Goal: Check status: Check status

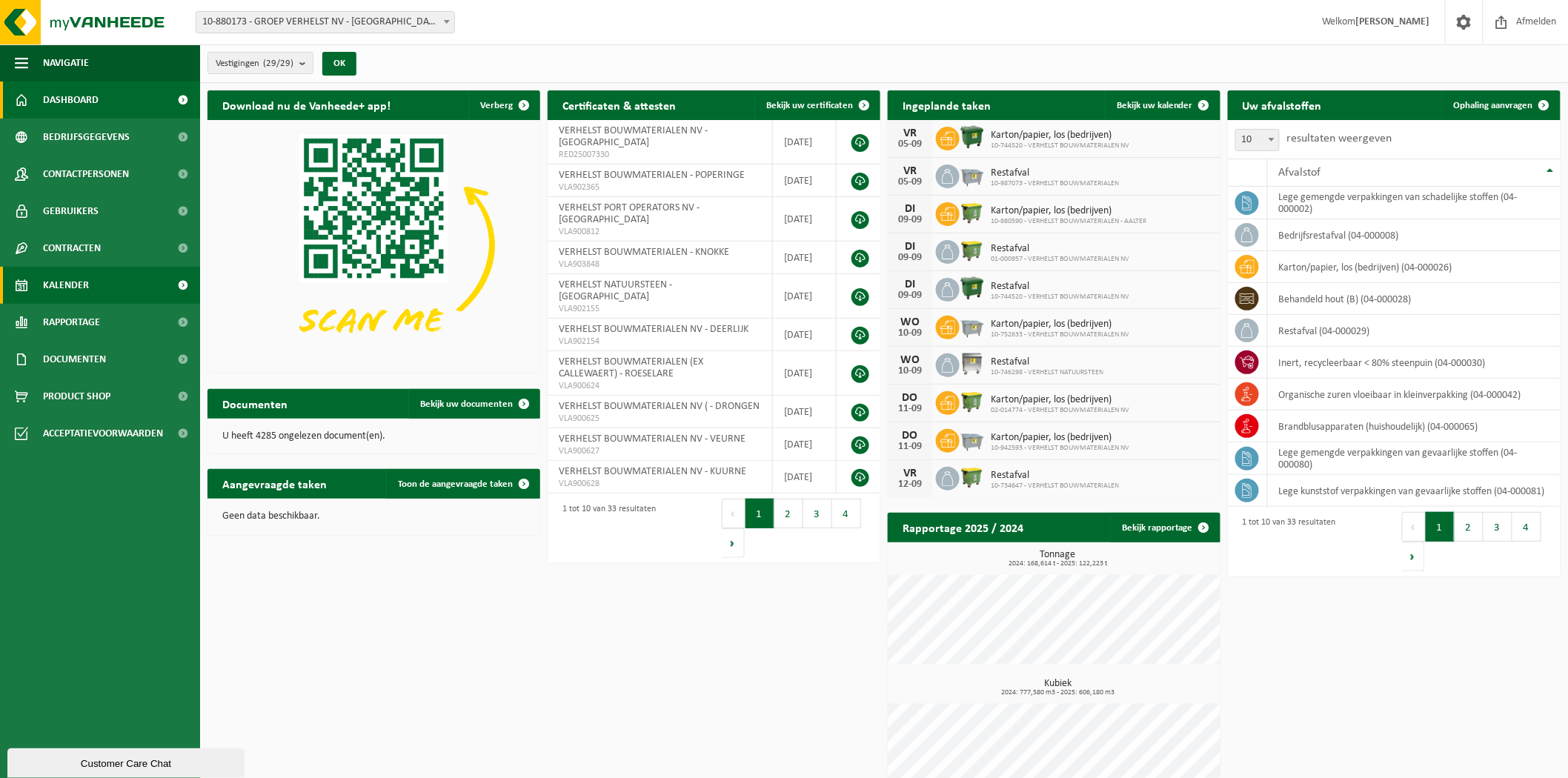
click at [70, 291] on span "Kalender" at bounding box center [66, 285] width 46 height 37
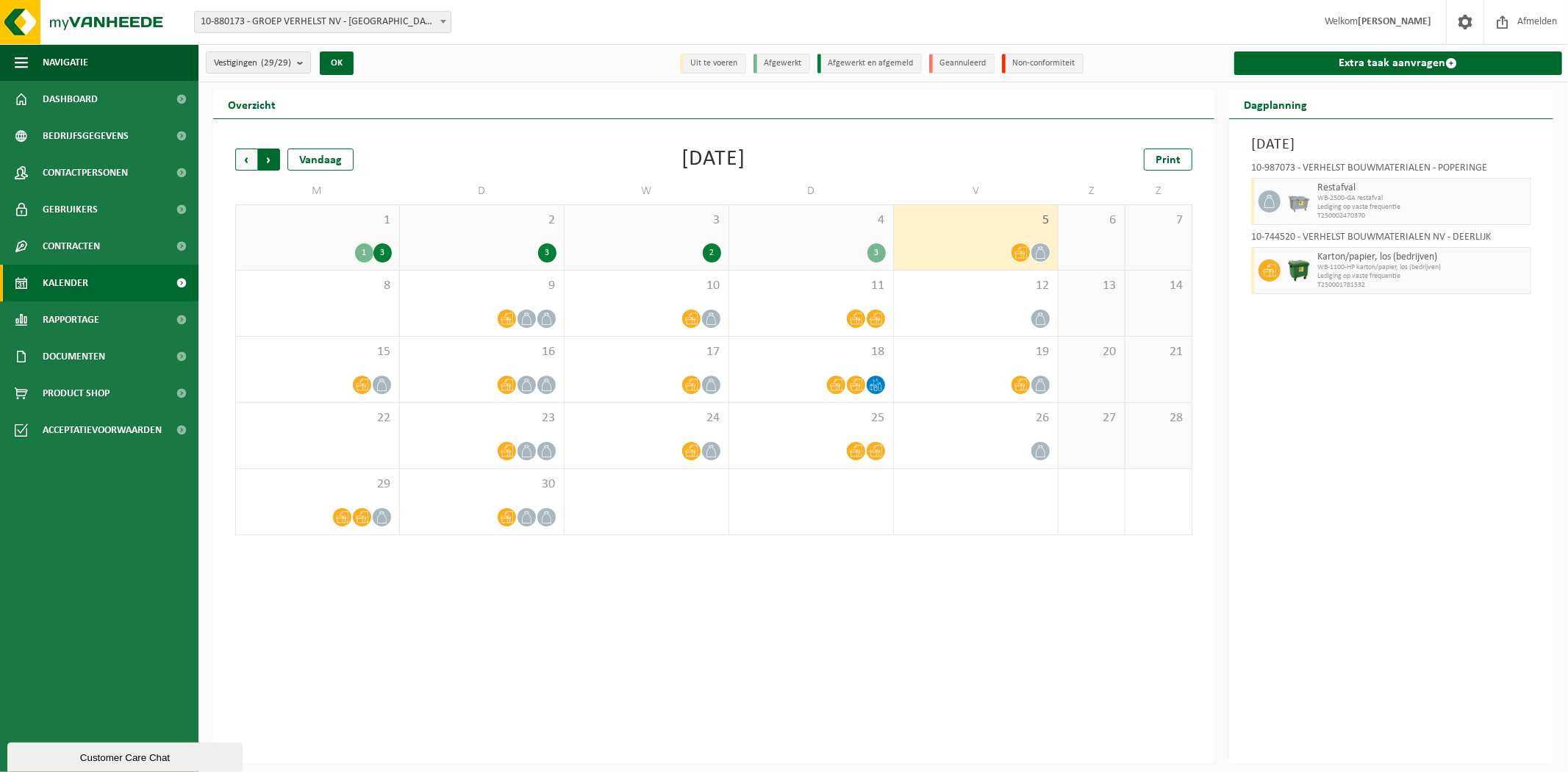
click at [254, 163] on span "Vorige" at bounding box center [246, 159] width 22 height 22
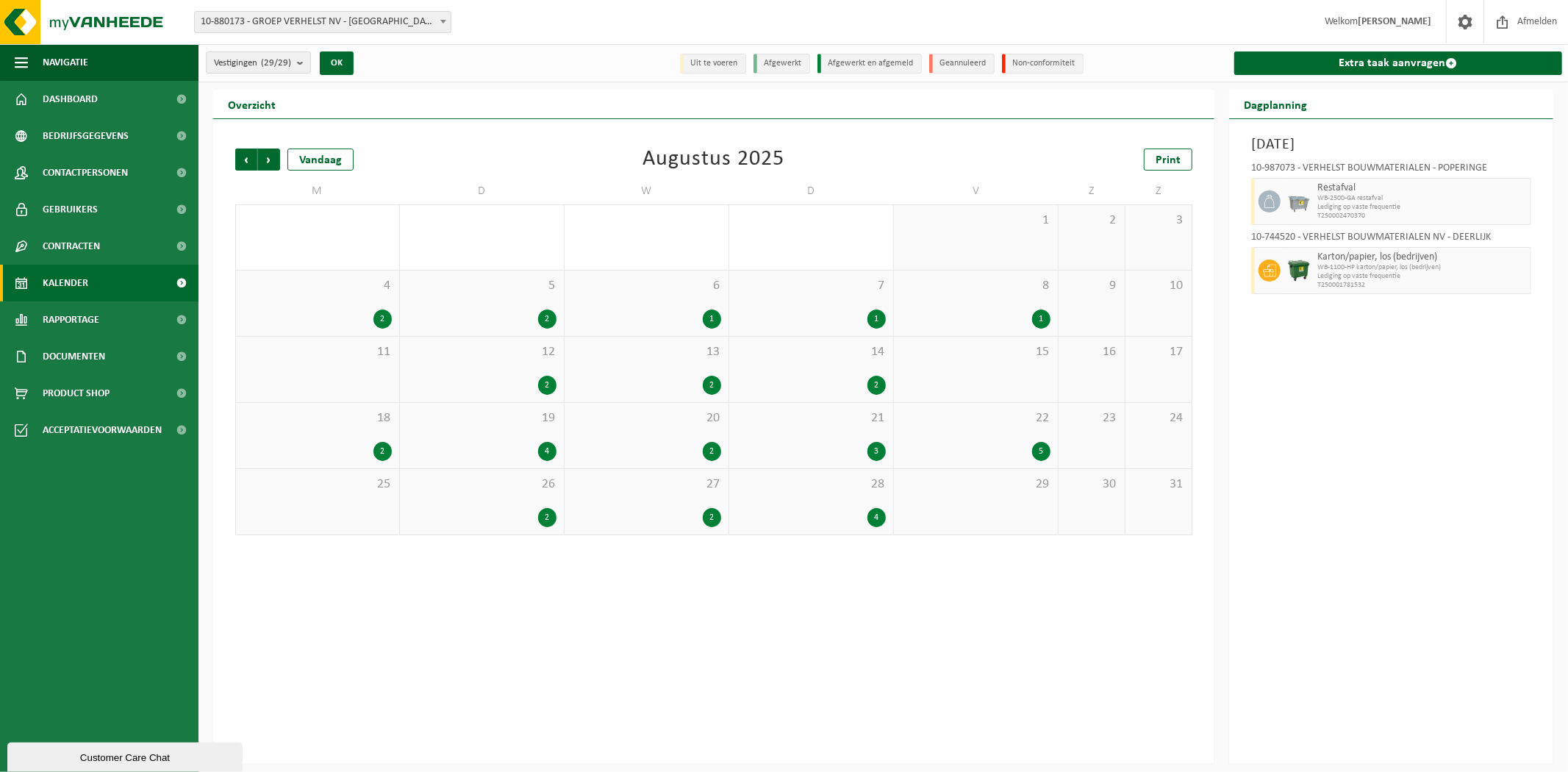
click at [254, 163] on span "Vorige" at bounding box center [246, 159] width 22 height 22
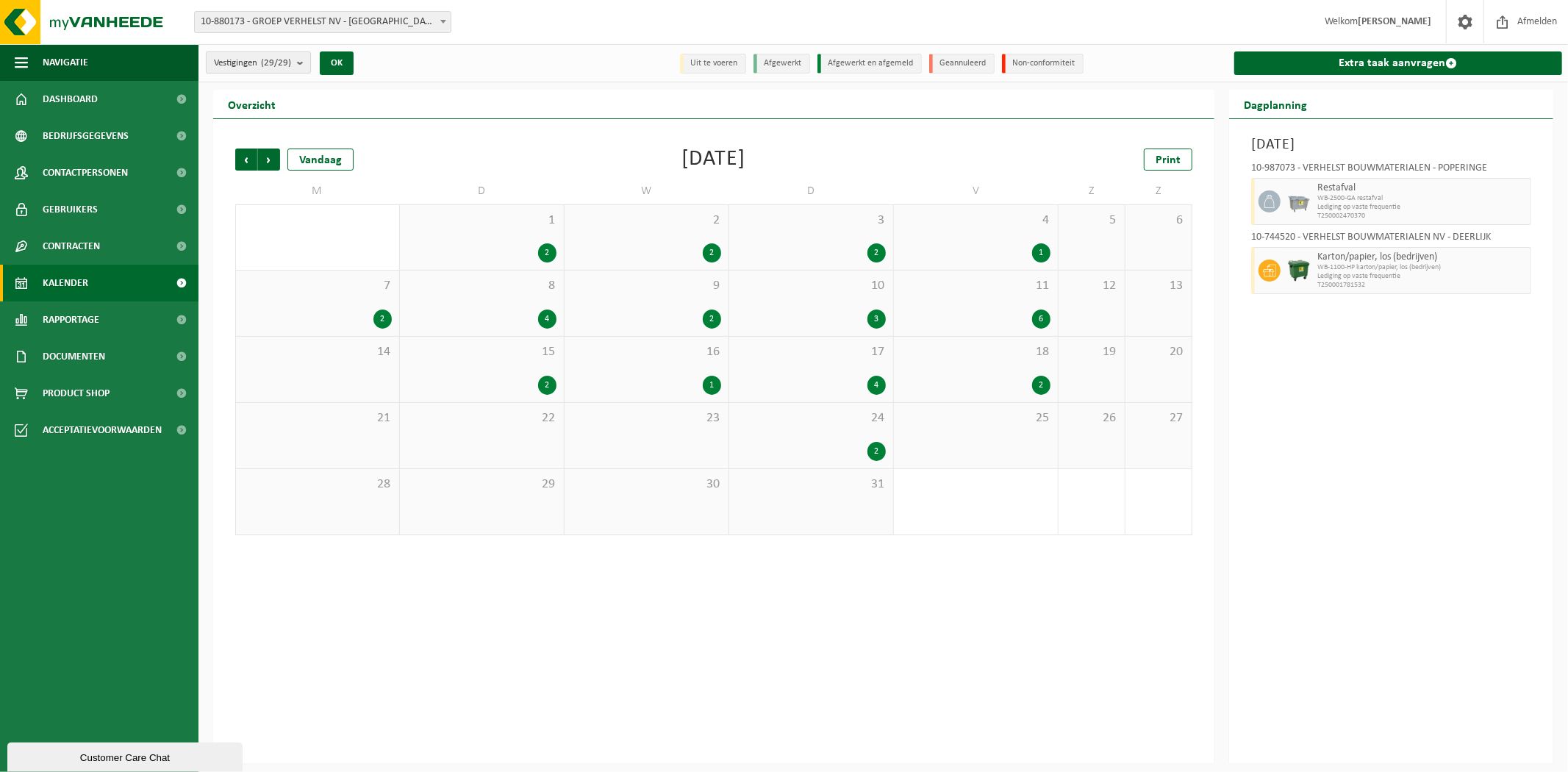
drag, startPoint x: 257, startPoint y: 63, endPoint x: 275, endPoint y: 63, distance: 18.0
click at [258, 63] on span "Vestigingen (29/29)" at bounding box center [252, 63] width 77 height 22
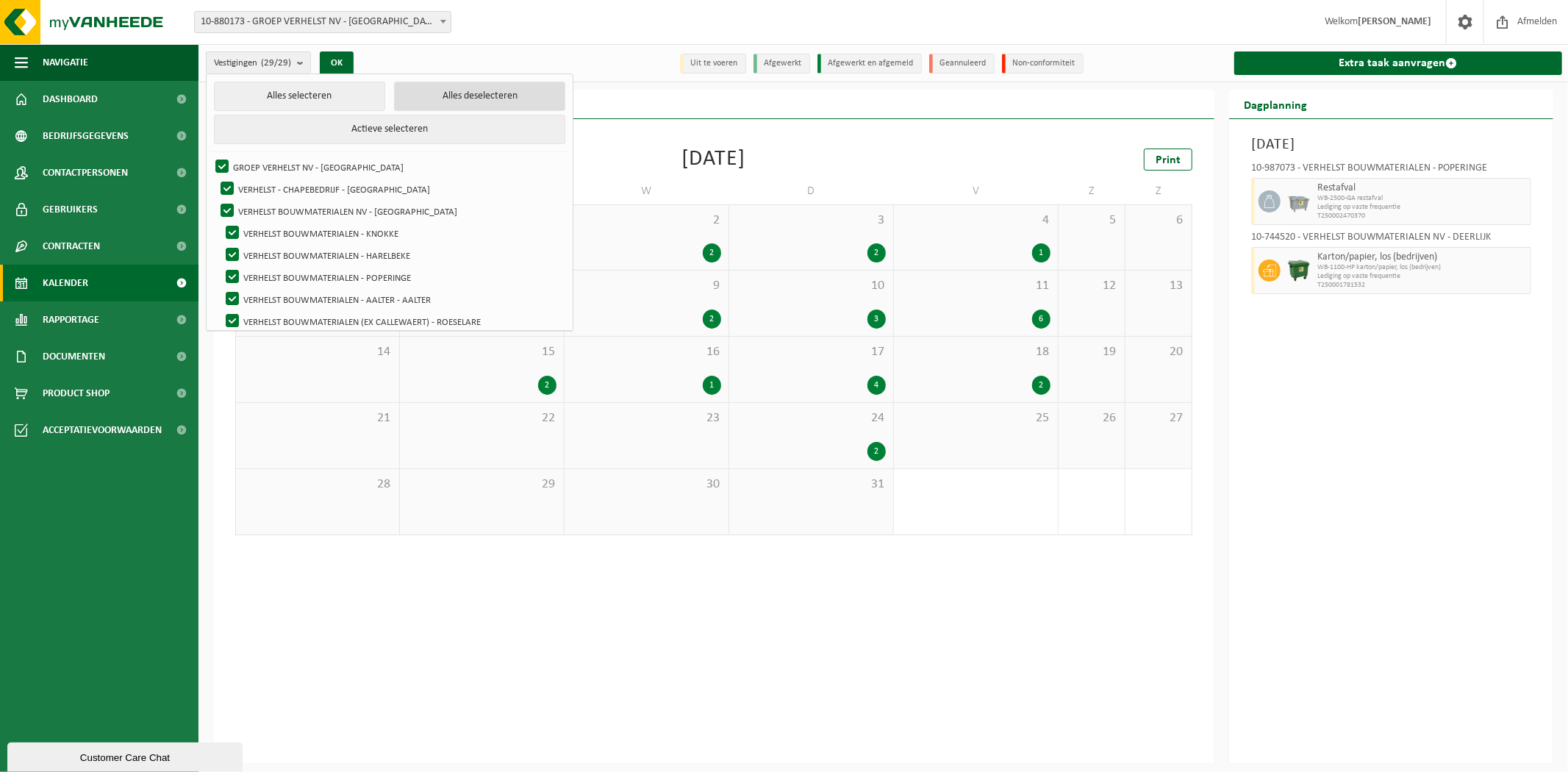
click at [449, 89] on button "Alles deselecteren" at bounding box center [479, 96] width 171 height 29
checkbox input "false"
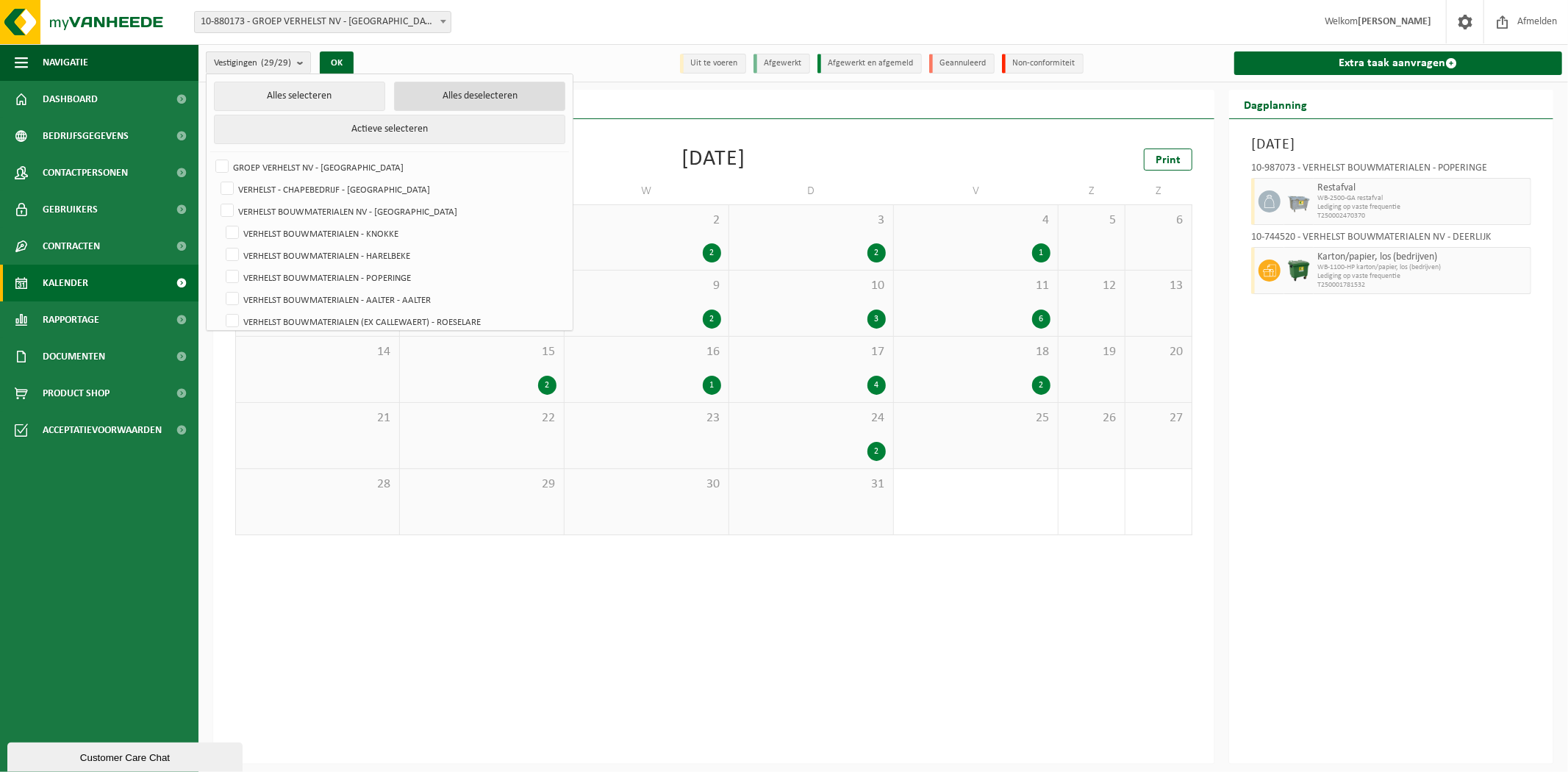
checkbox input "false"
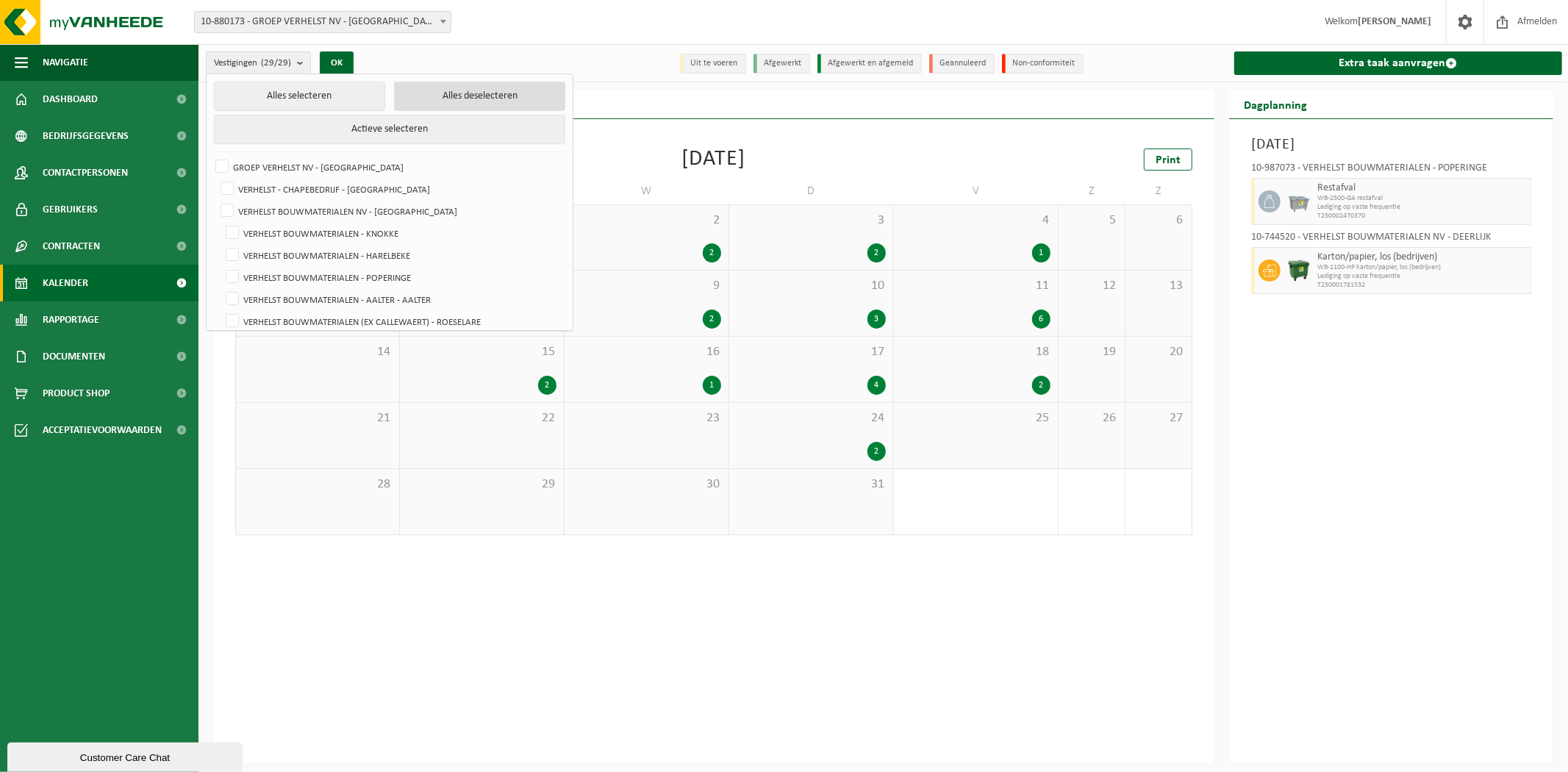
checkbox input "false"
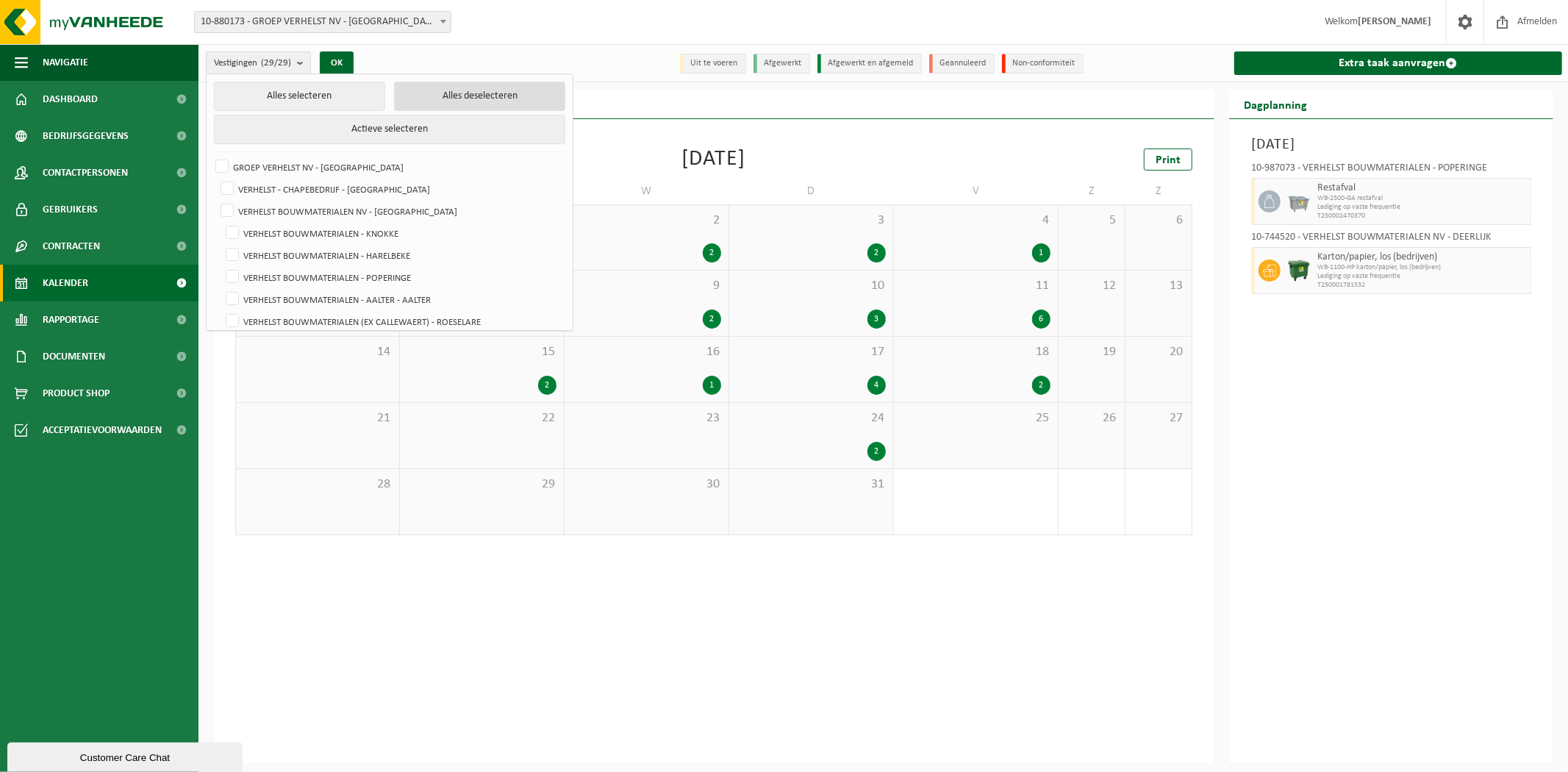
checkbox input "false"
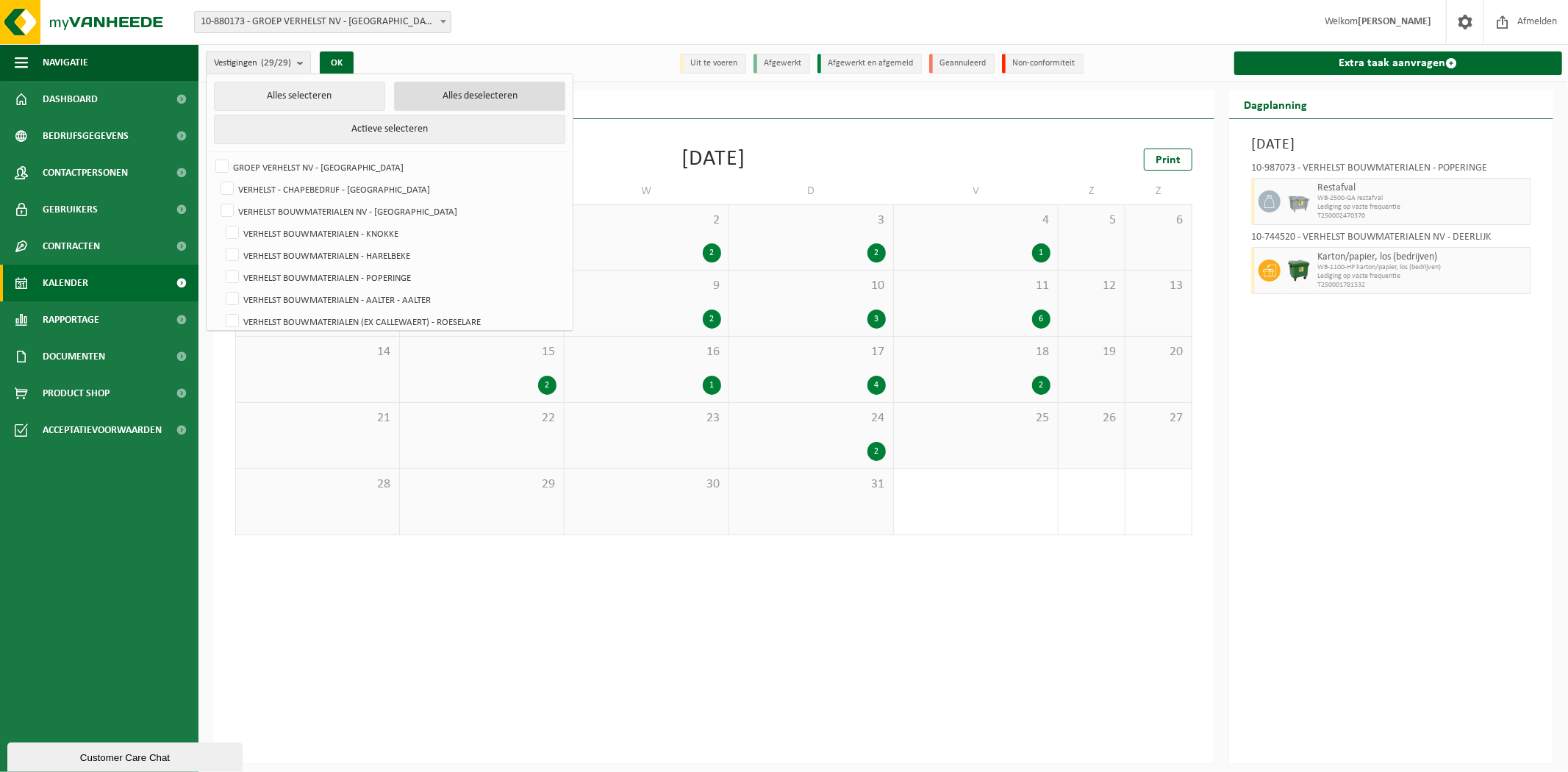
checkbox input "false"
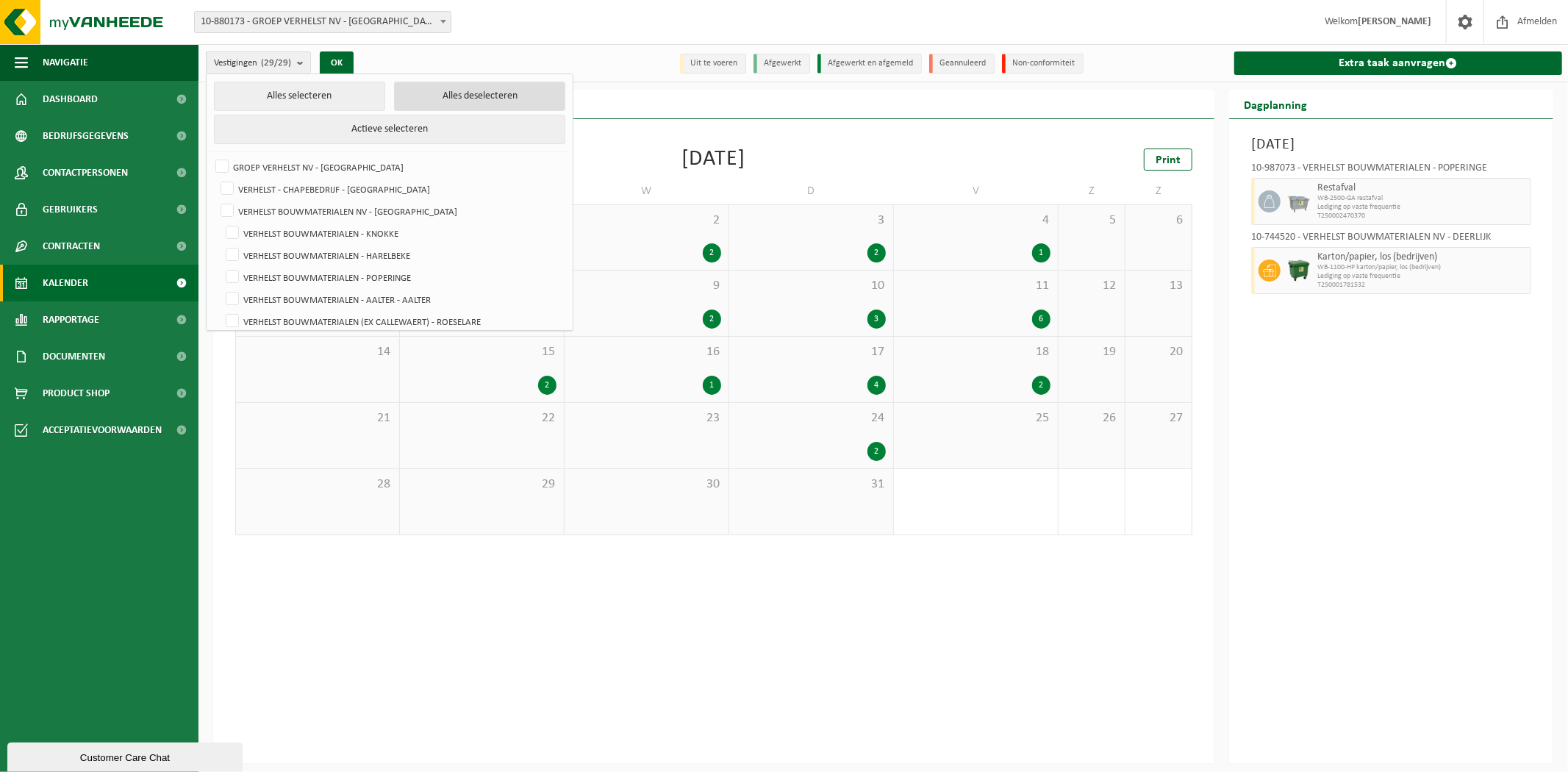
checkbox input "false"
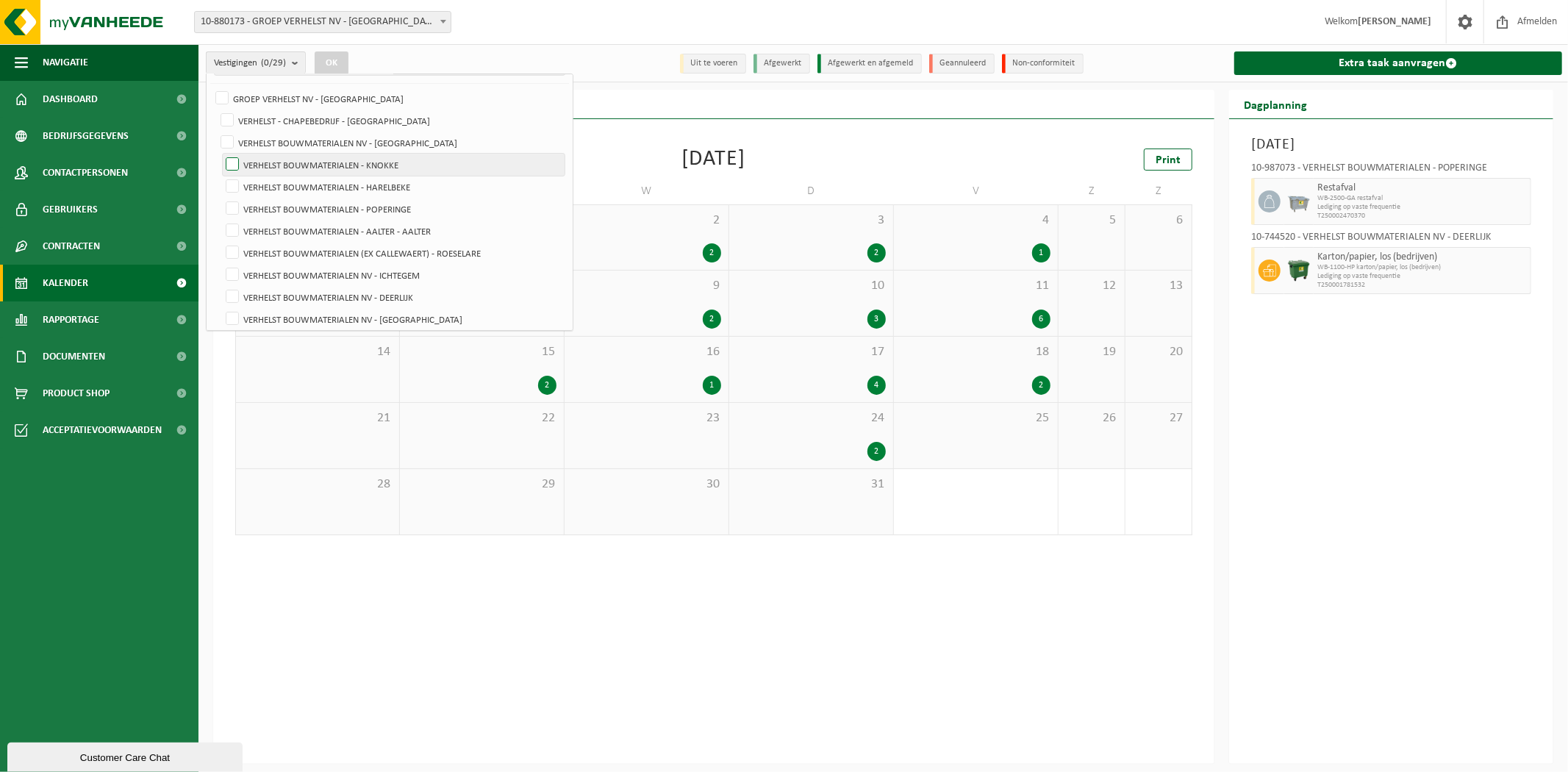
scroll to position [163, 0]
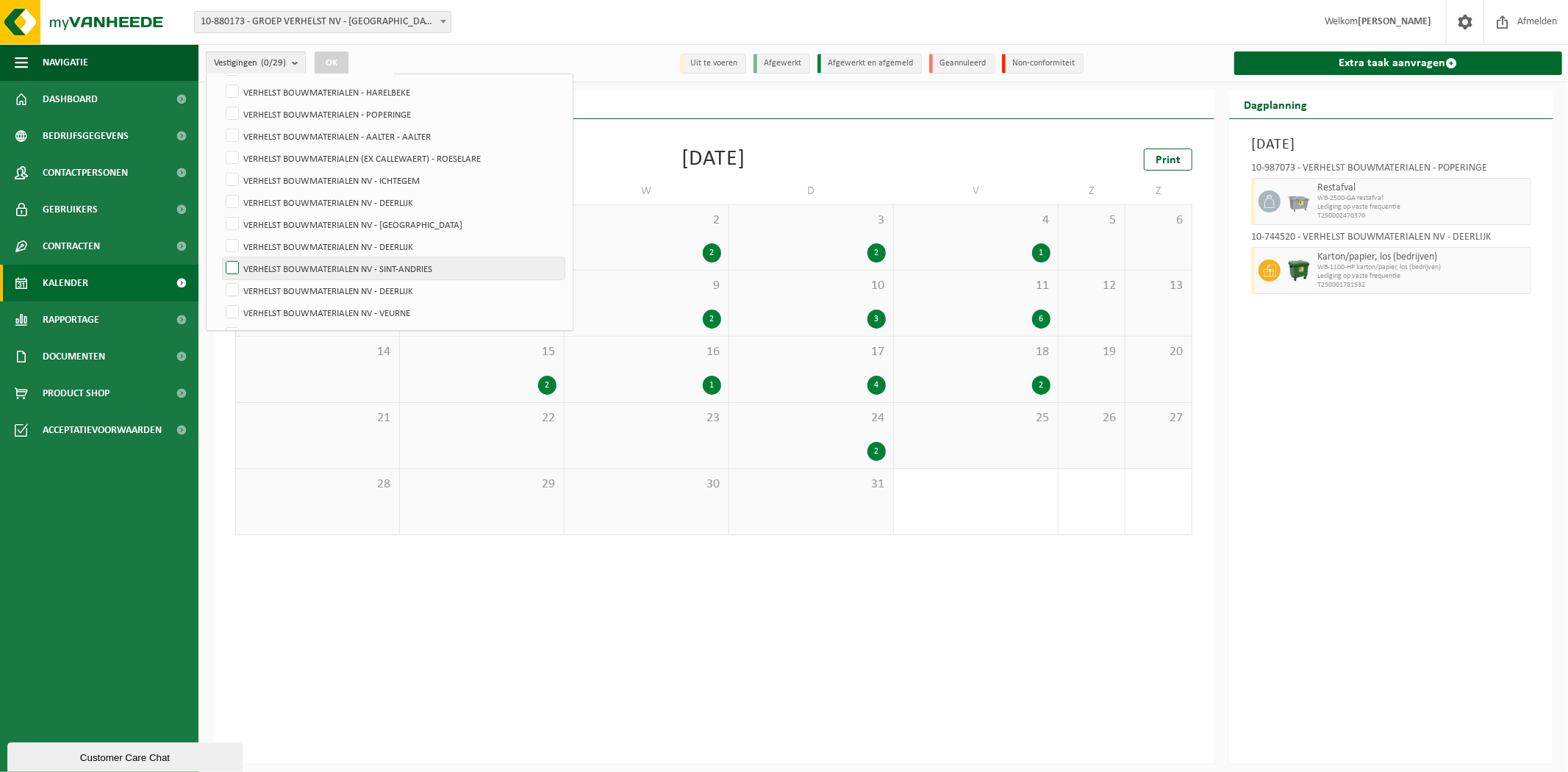
click at [415, 268] on label "VERHELST BOUWMATERIALEN NV - SINT-ANDRIES" at bounding box center [393, 268] width 342 height 22
click at [221, 257] on input "VERHELST BOUWMATERIALEN NV - SINT-ANDRIES" at bounding box center [220, 257] width 1 height 1
click at [326, 49] on div "Vestigingen (1/29) Alles selecteren Alles deselecteren Actieve selecteren GROEP…" at bounding box center [369, 63] width 343 height 32
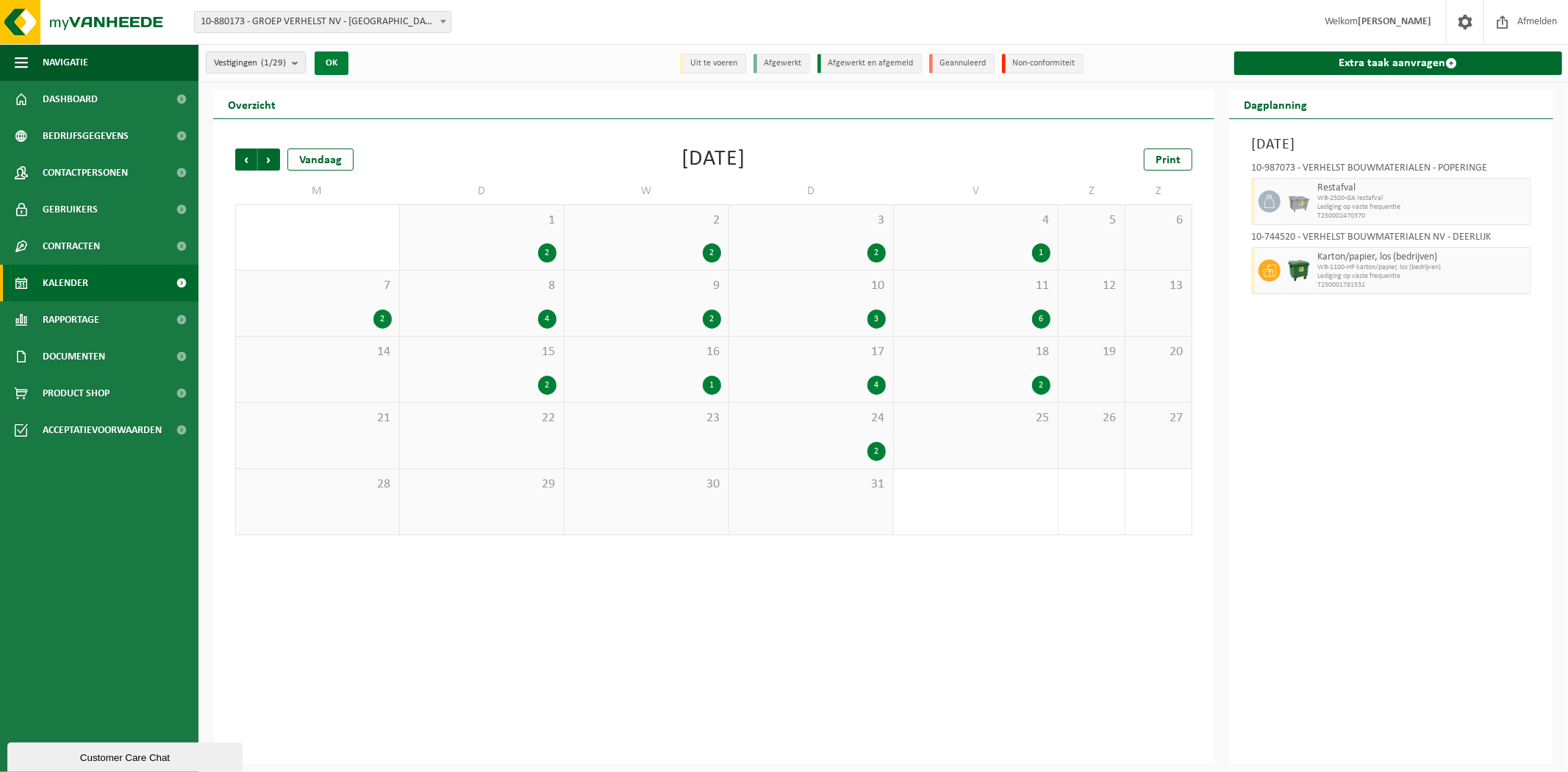
click at [326, 58] on button "OK" at bounding box center [331, 63] width 34 height 24
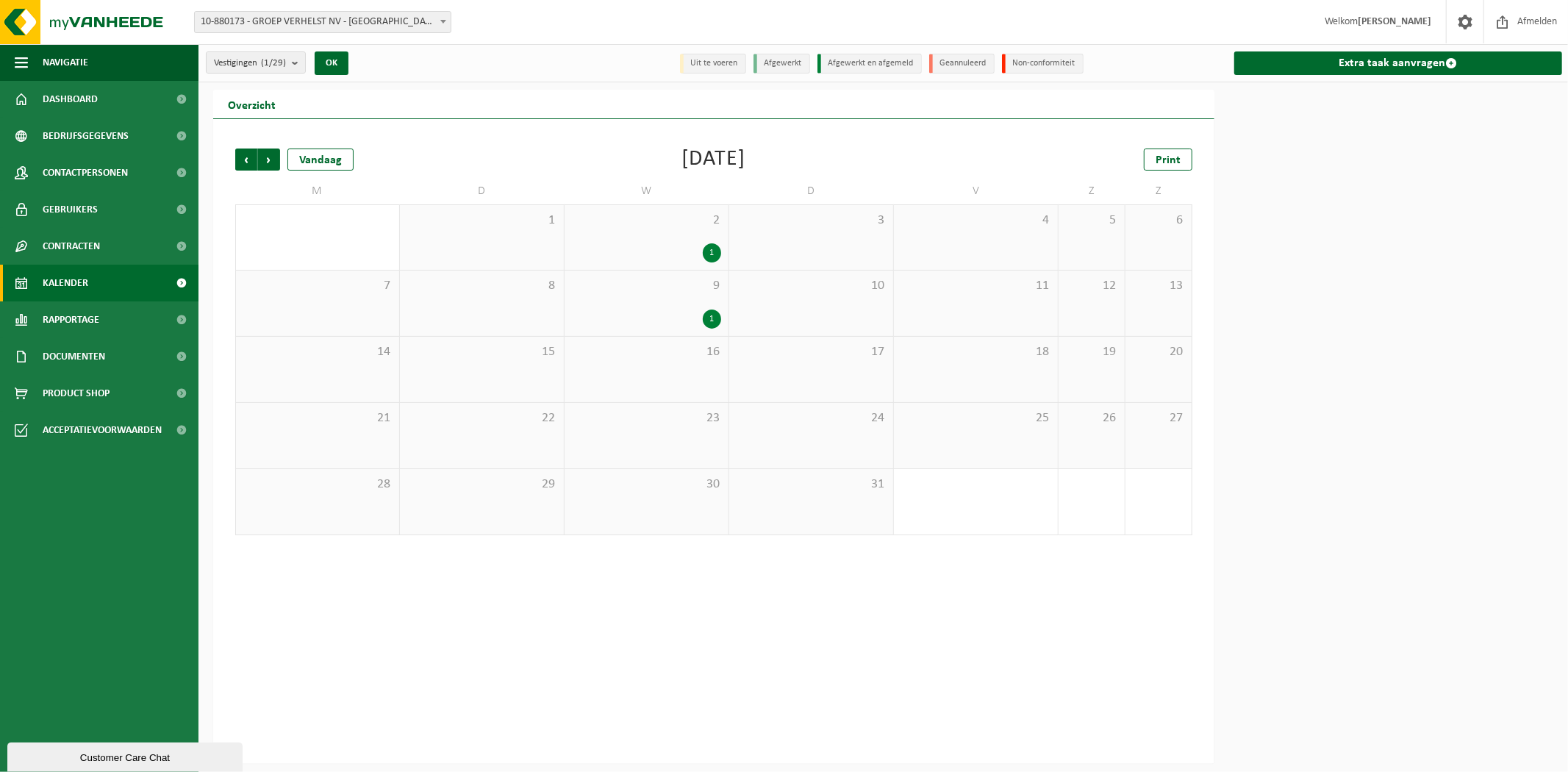
click at [637, 356] on span "16" at bounding box center [646, 352] width 149 height 16
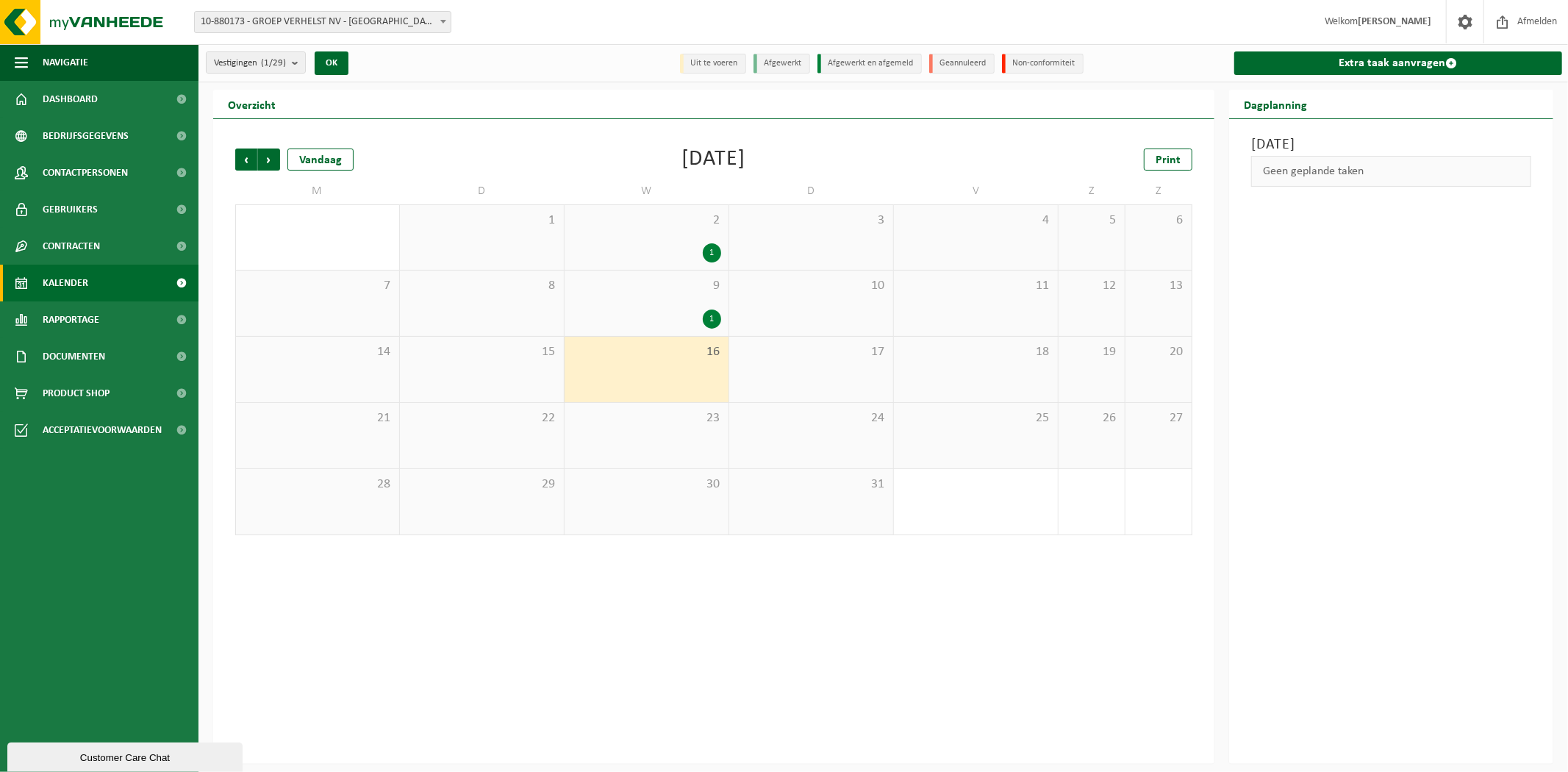
click at [633, 310] on div "1" at bounding box center [646, 319] width 149 height 19
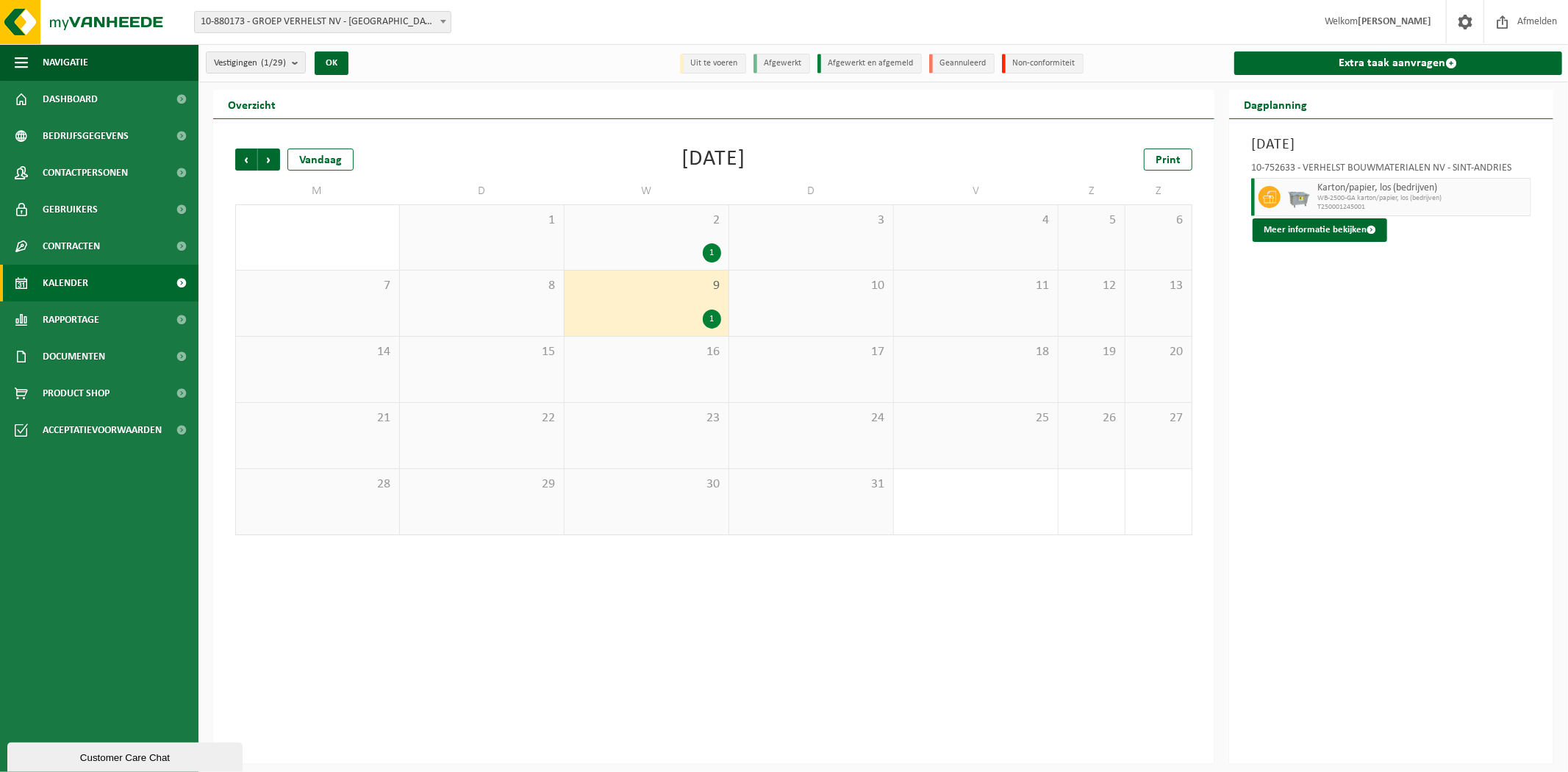
drag, startPoint x: 290, startPoint y: 66, endPoint x: 287, endPoint y: 119, distance: 53.1
click at [290, 66] on button "Vestigingen (1/29)" at bounding box center [255, 62] width 100 height 22
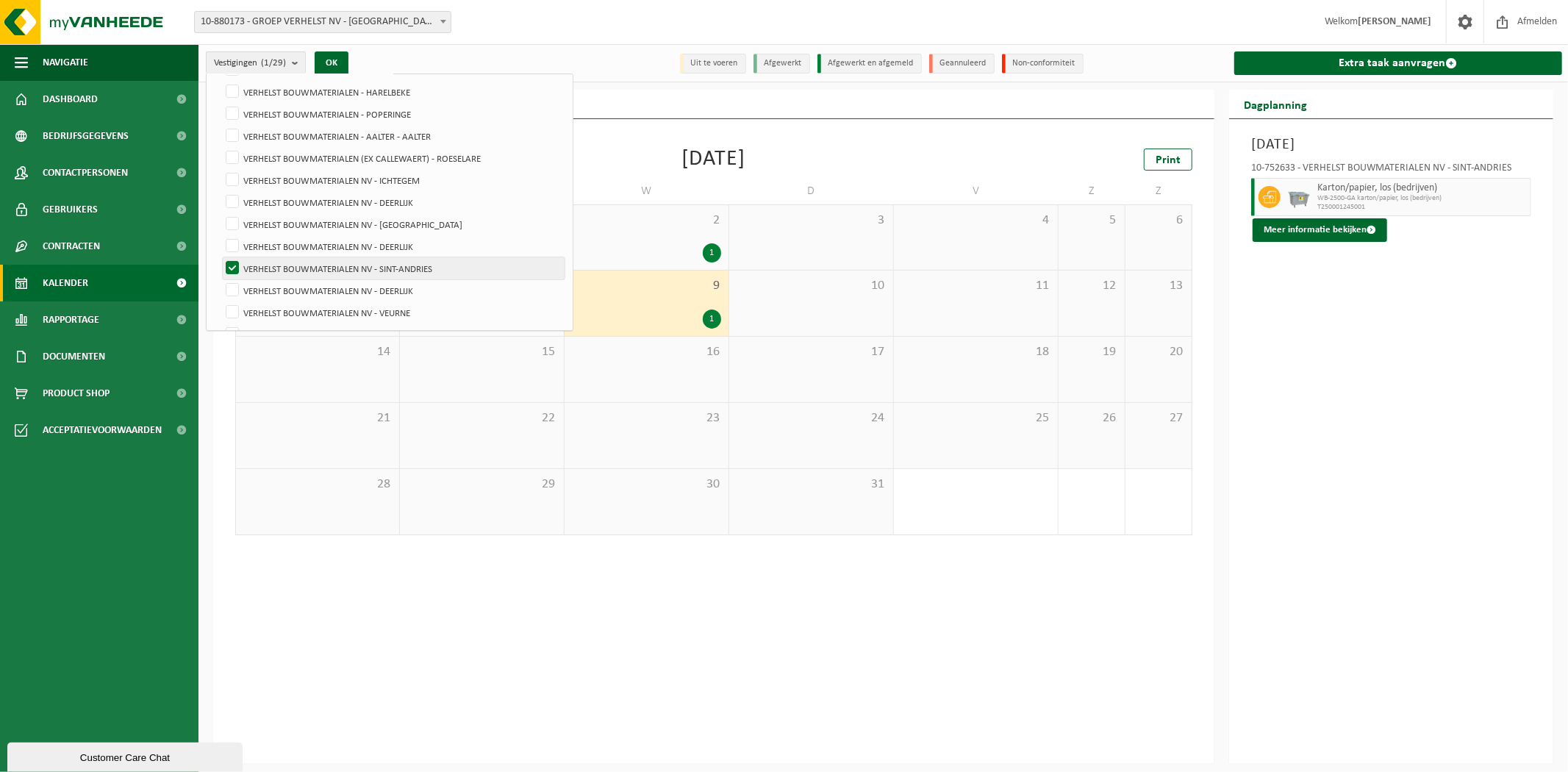
click at [294, 260] on label "VERHELST BOUWMATERIALEN NV - SINT-ANDRIES" at bounding box center [393, 268] width 342 height 22
click at [221, 257] on input "VERHELST BOUWMATERIALEN NV - SINT-ANDRIES" at bounding box center [220, 257] width 1 height 1
checkbox input "false"
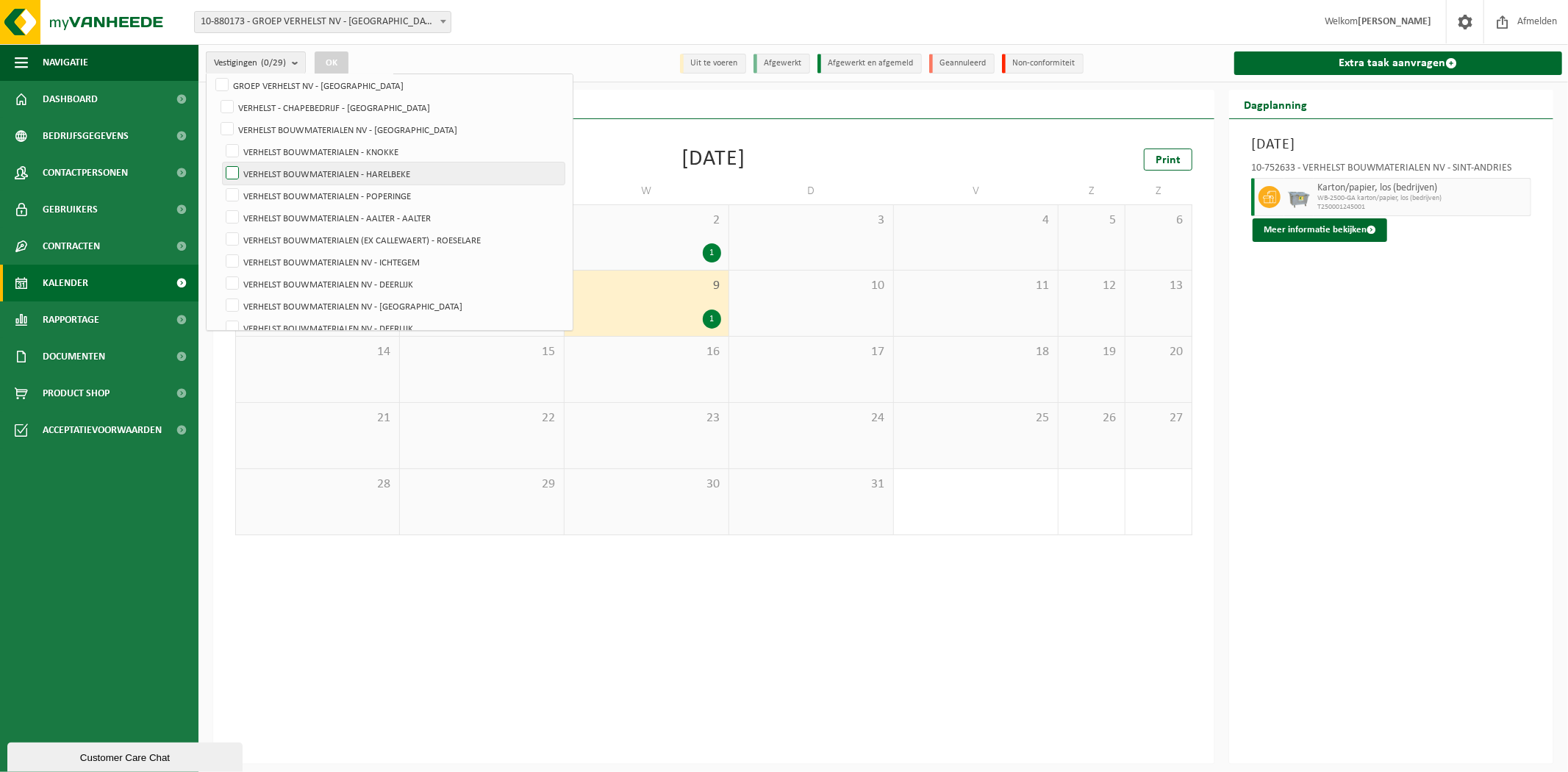
scroll to position [326, 0]
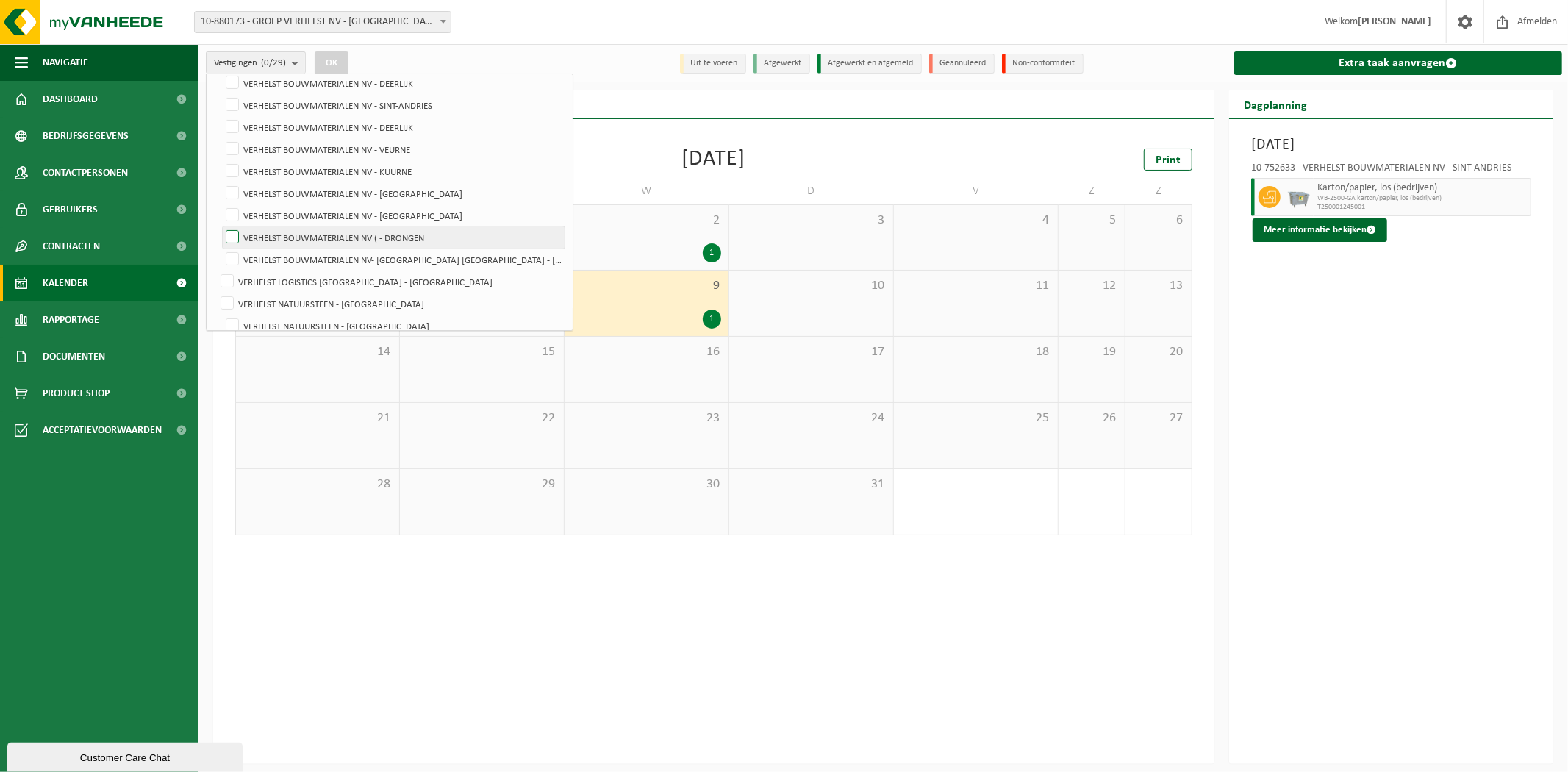
click at [304, 239] on label "VERHELST BOUWMATERIALEN NV ( - DRONGEN" at bounding box center [393, 237] width 342 height 22
click at [221, 226] on input "VERHELST BOUWMATERIALEN NV ( - DRONGEN" at bounding box center [220, 226] width 1 height 1
click at [334, 58] on button "OK" at bounding box center [331, 63] width 34 height 24
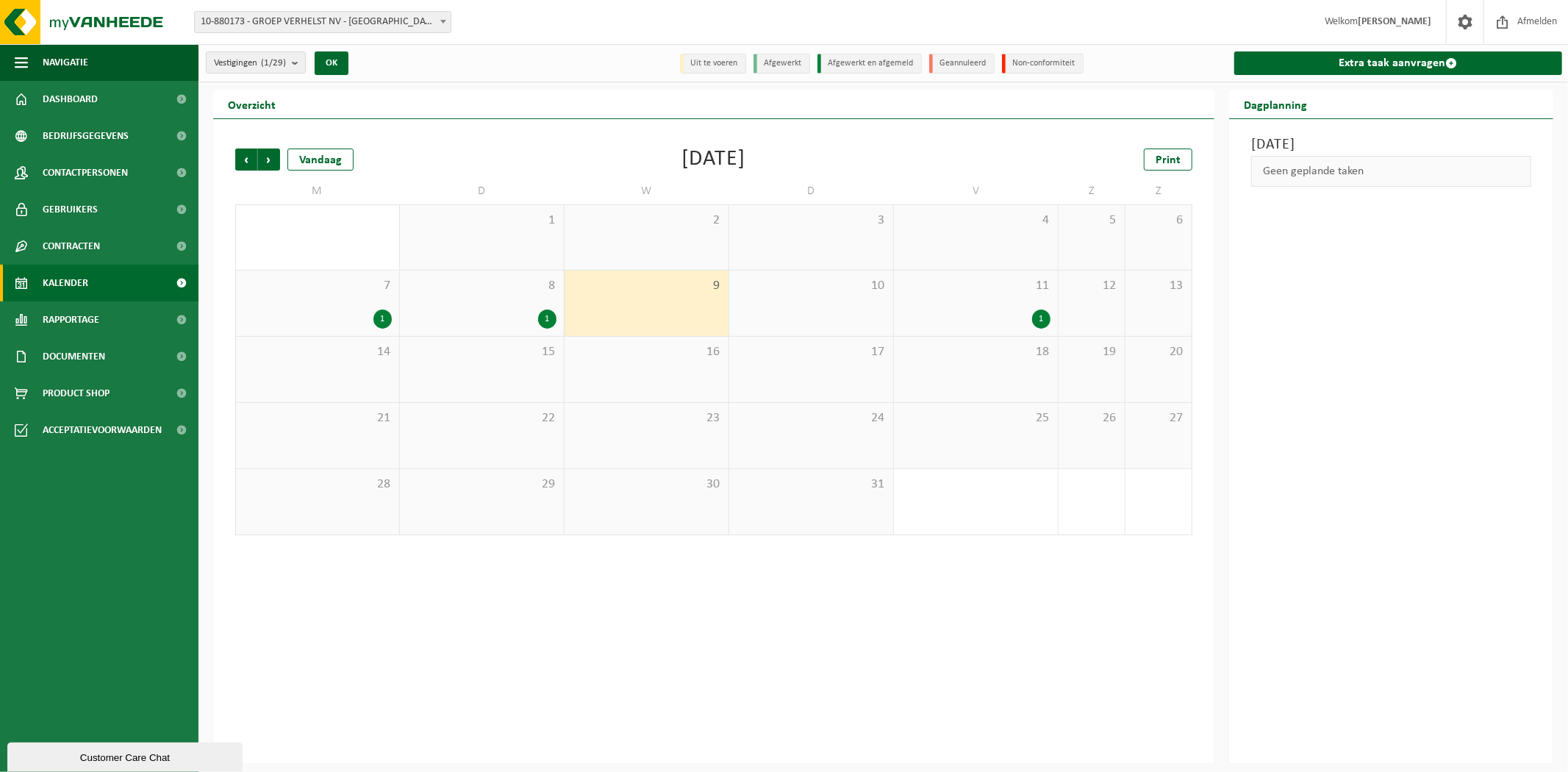
click at [292, 306] on div "7 1" at bounding box center [317, 303] width 163 height 66
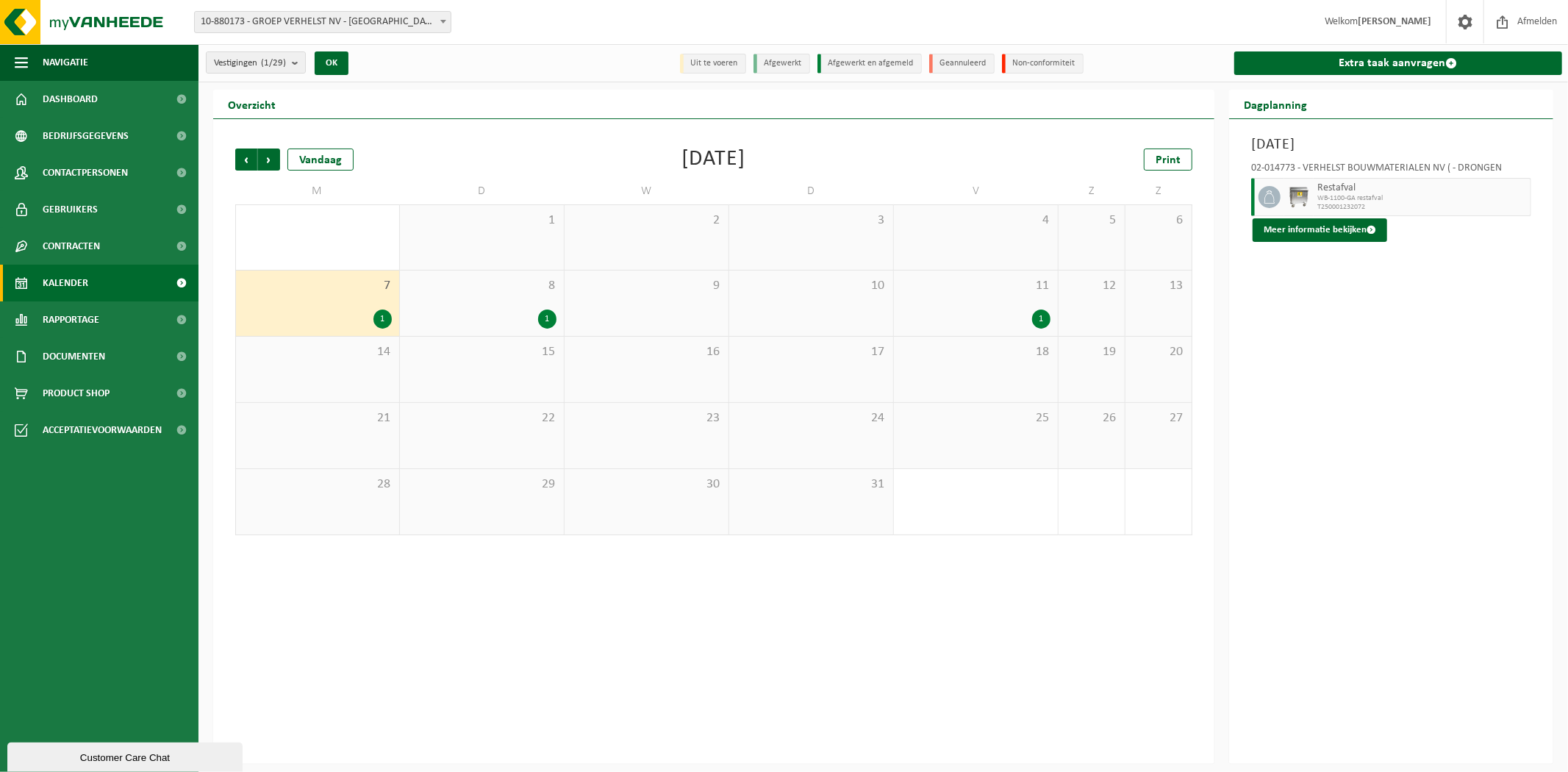
click at [978, 307] on div "11 1" at bounding box center [976, 303] width 164 height 66
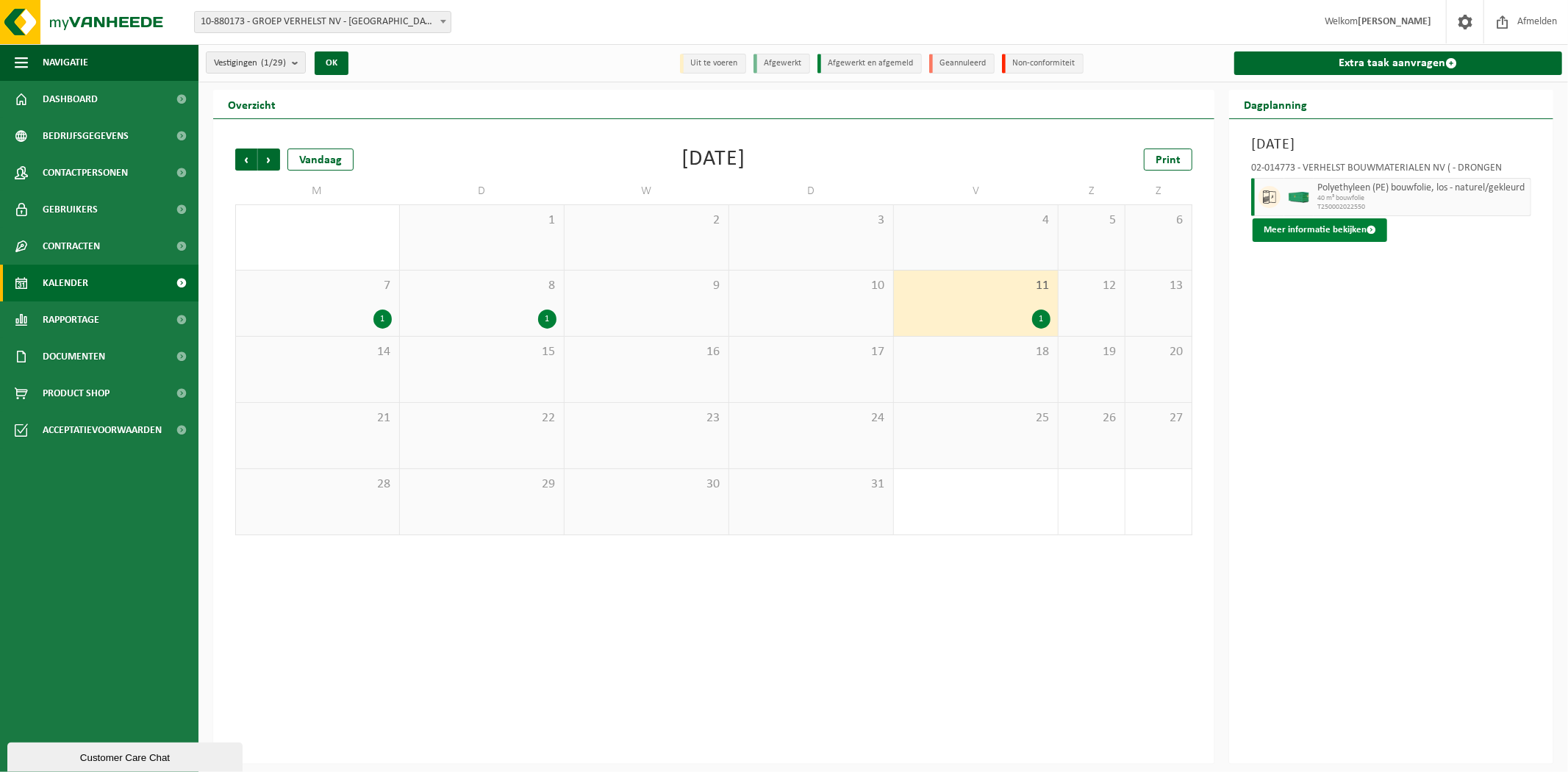
click at [1300, 238] on button "Meer informatie bekijken" at bounding box center [1320, 230] width 135 height 24
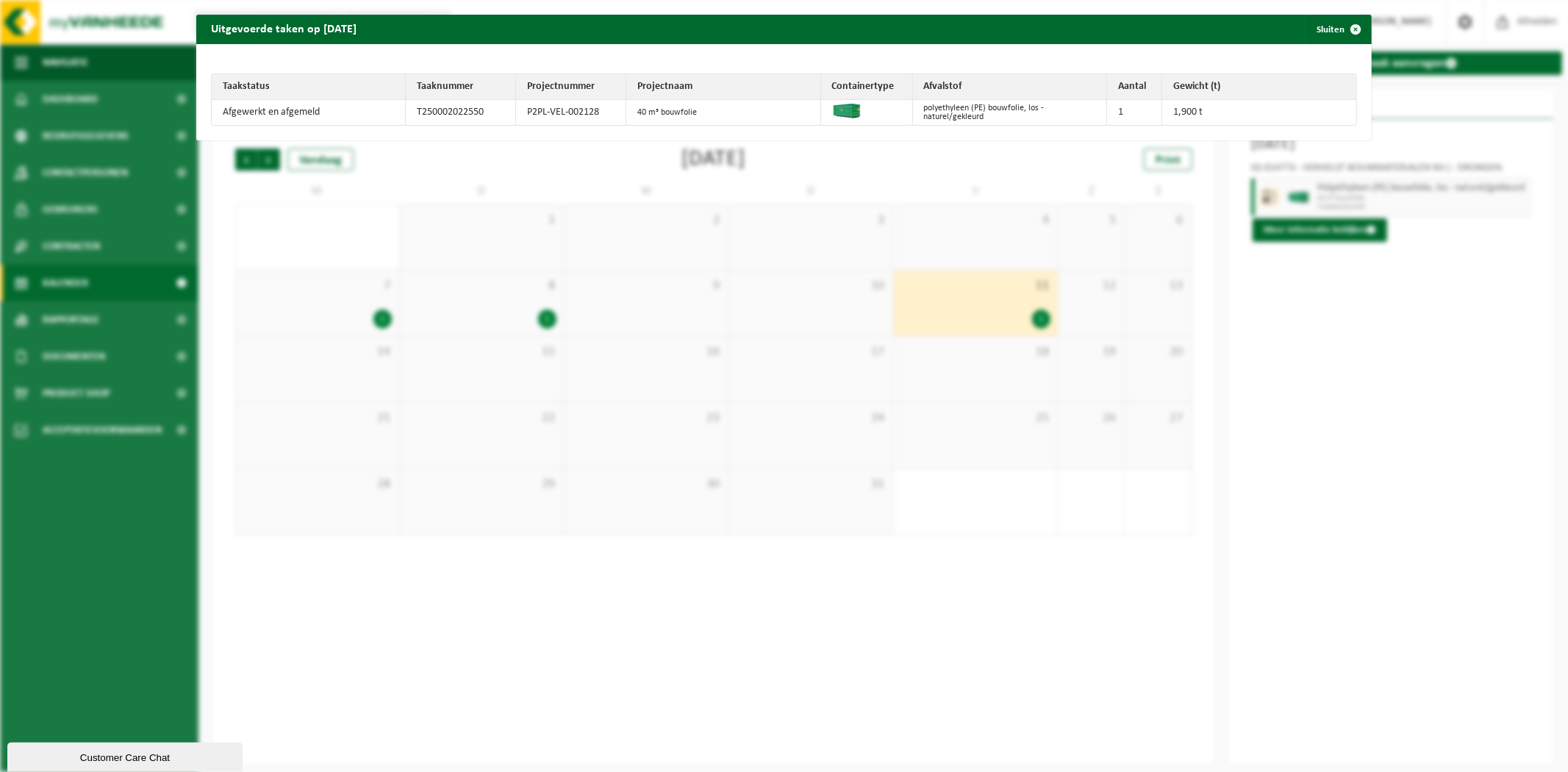
click at [1301, 292] on div "Uitgevoerde taken op [DATE] Sluiten Taakstatus Taaknummer Projectnummer Project…" at bounding box center [784, 386] width 1568 height 772
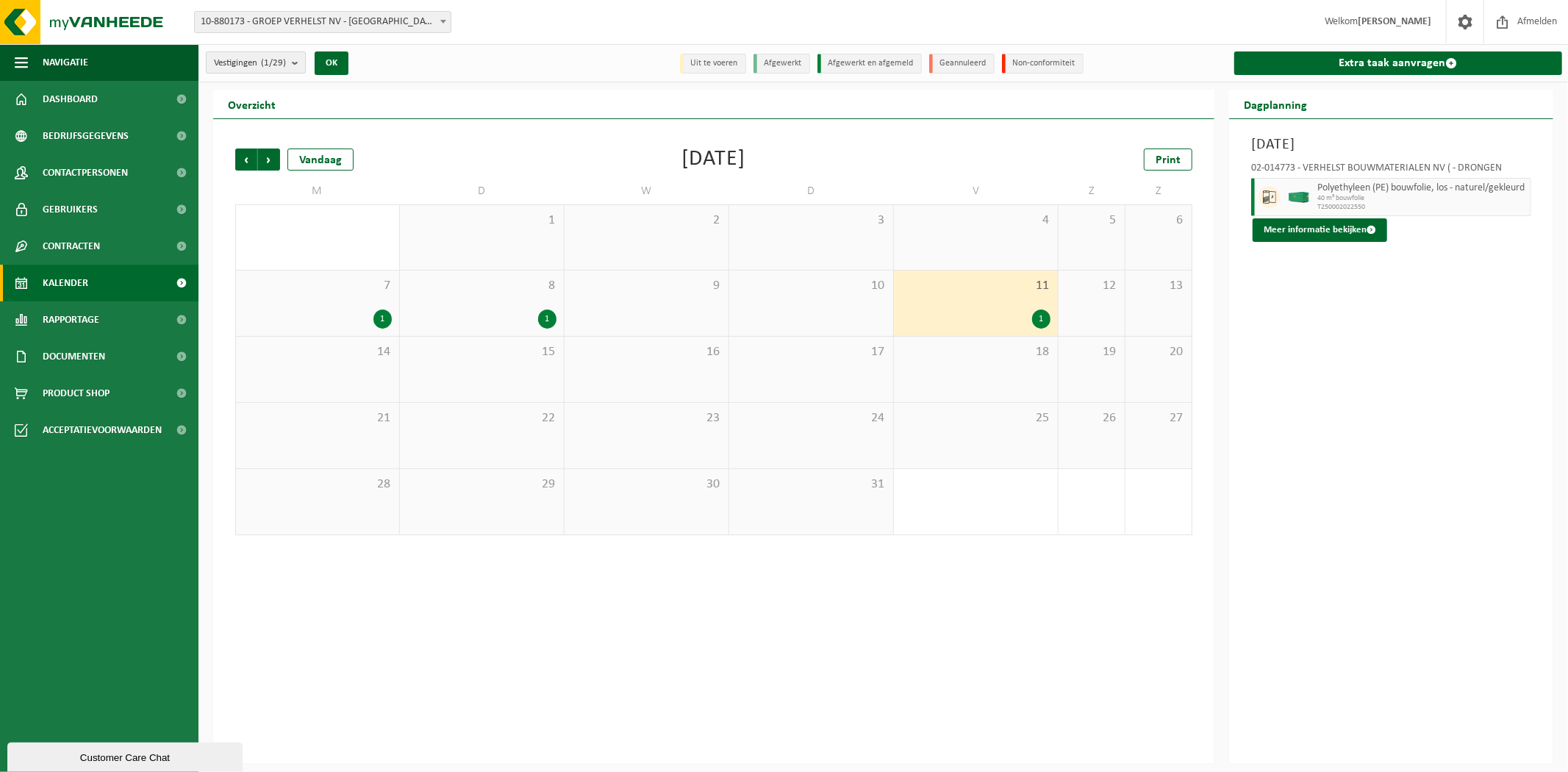
click at [248, 70] on span "Vestigingen (1/29)" at bounding box center [249, 63] width 72 height 22
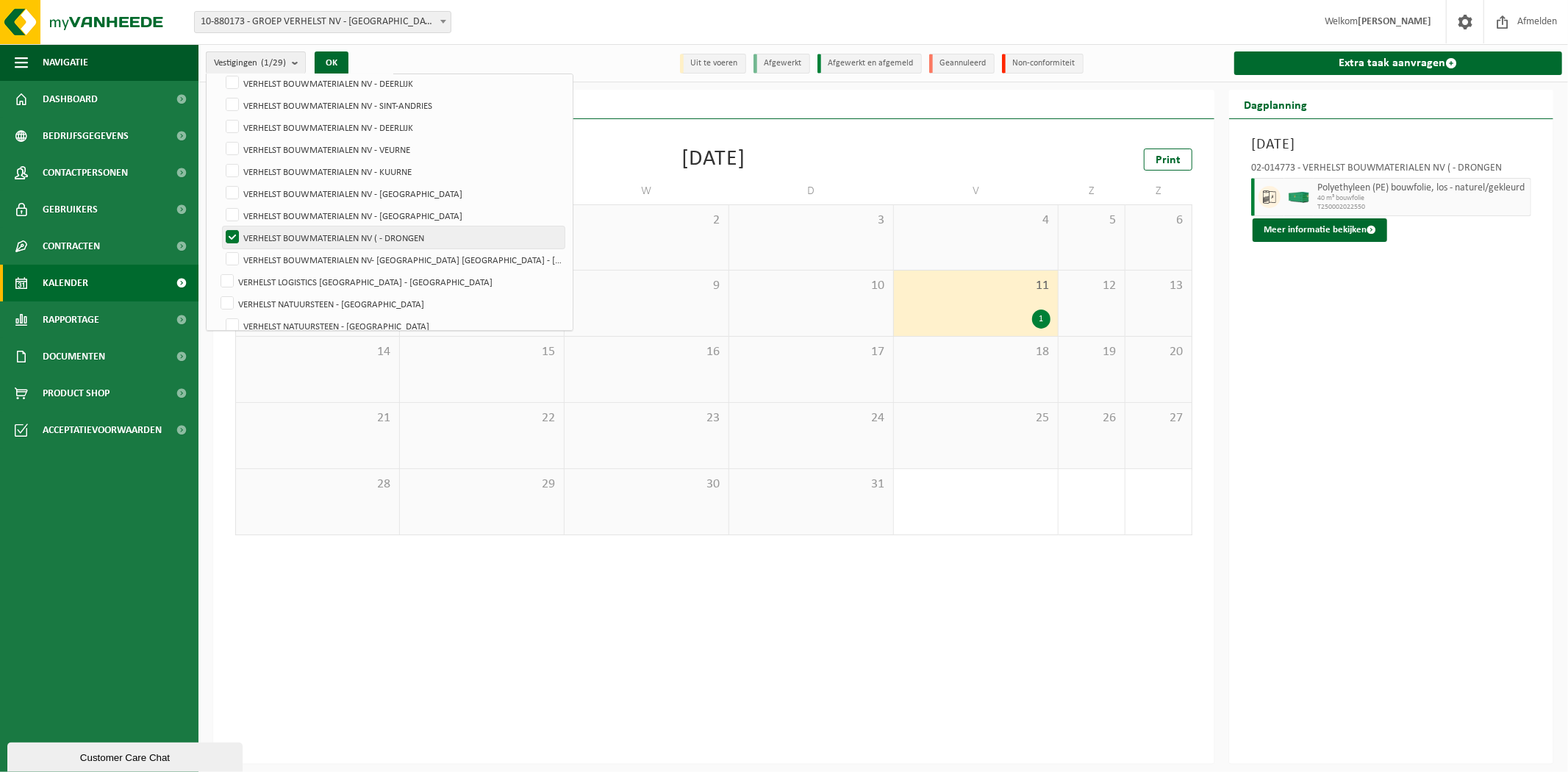
click at [277, 231] on label "VERHELST BOUWMATERIALEN NV ( - DRONGEN" at bounding box center [393, 237] width 342 height 22
click at [221, 226] on input "VERHELST BOUWMATERIALEN NV ( - DRONGEN" at bounding box center [220, 226] width 1 height 1
checkbox input "false"
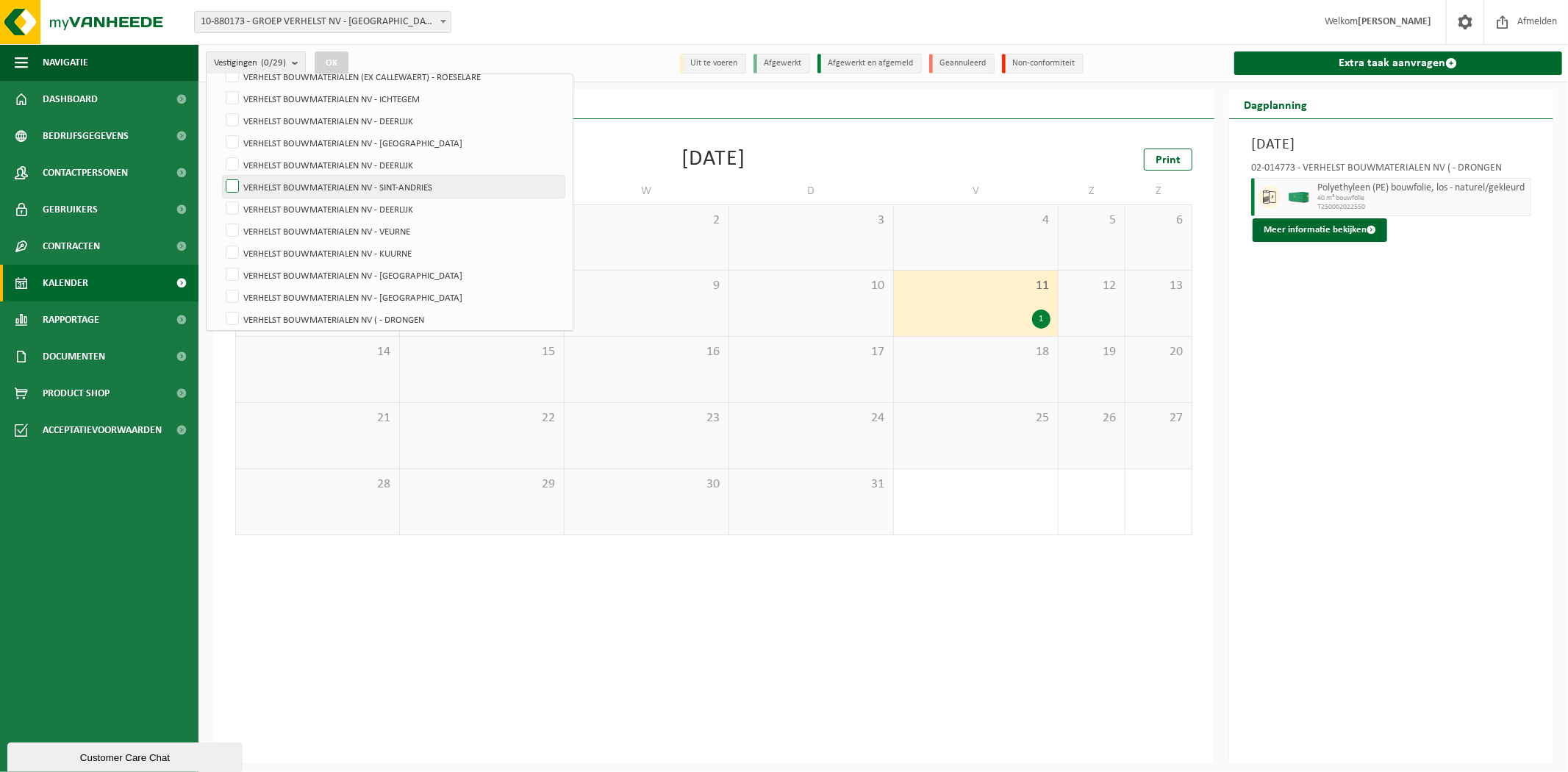
click at [310, 182] on label "VERHELST BOUWMATERIALEN NV - SINT-ANDRIES" at bounding box center [393, 186] width 342 height 22
click at [221, 175] on input "VERHELST BOUWMATERIALEN NV - SINT-ANDRIES" at bounding box center [220, 175] width 1 height 1
click at [340, 58] on button "OK" at bounding box center [331, 63] width 34 height 24
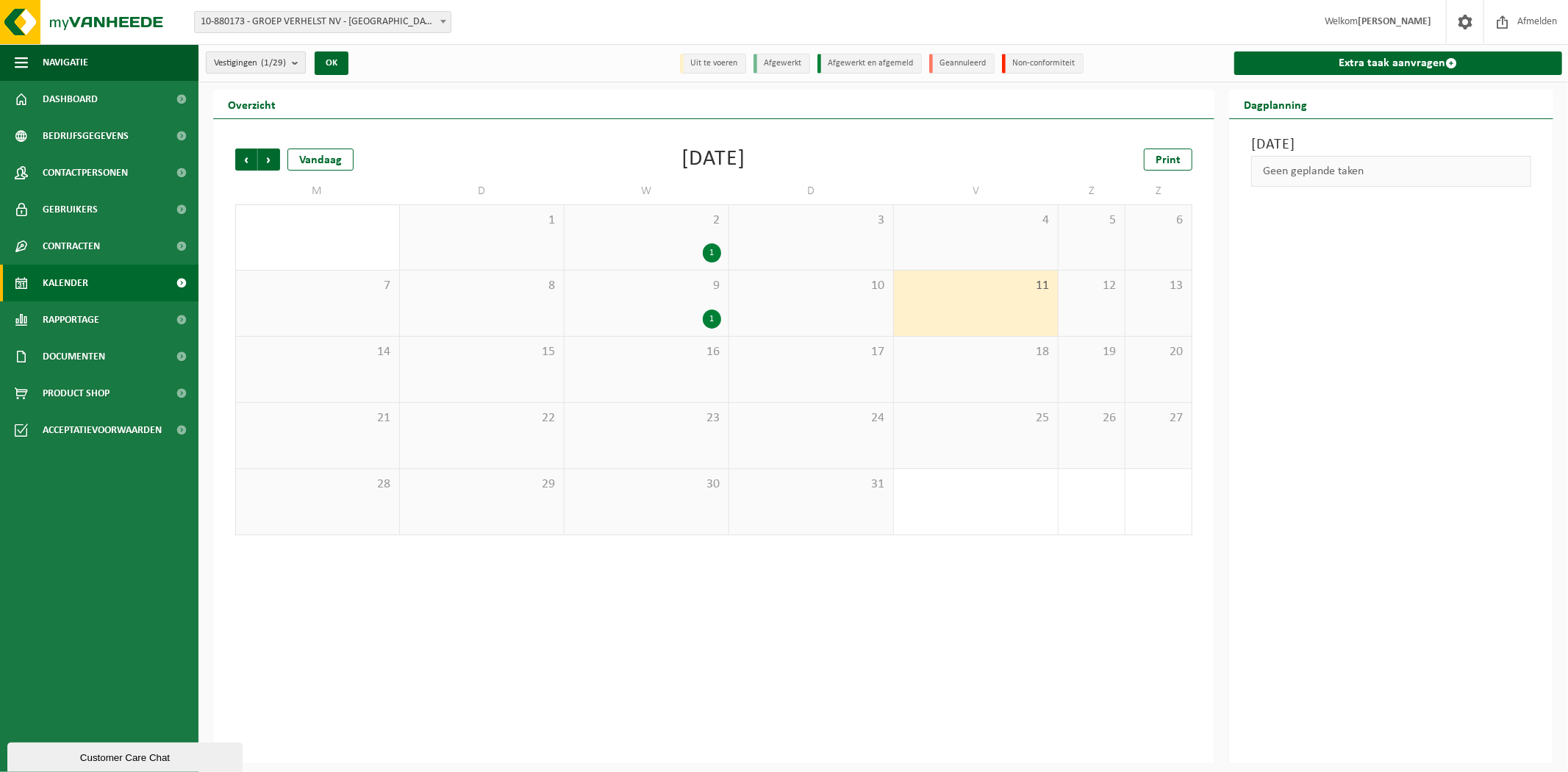
click at [276, 52] on span "Vestigingen (1/29)" at bounding box center [249, 63] width 72 height 22
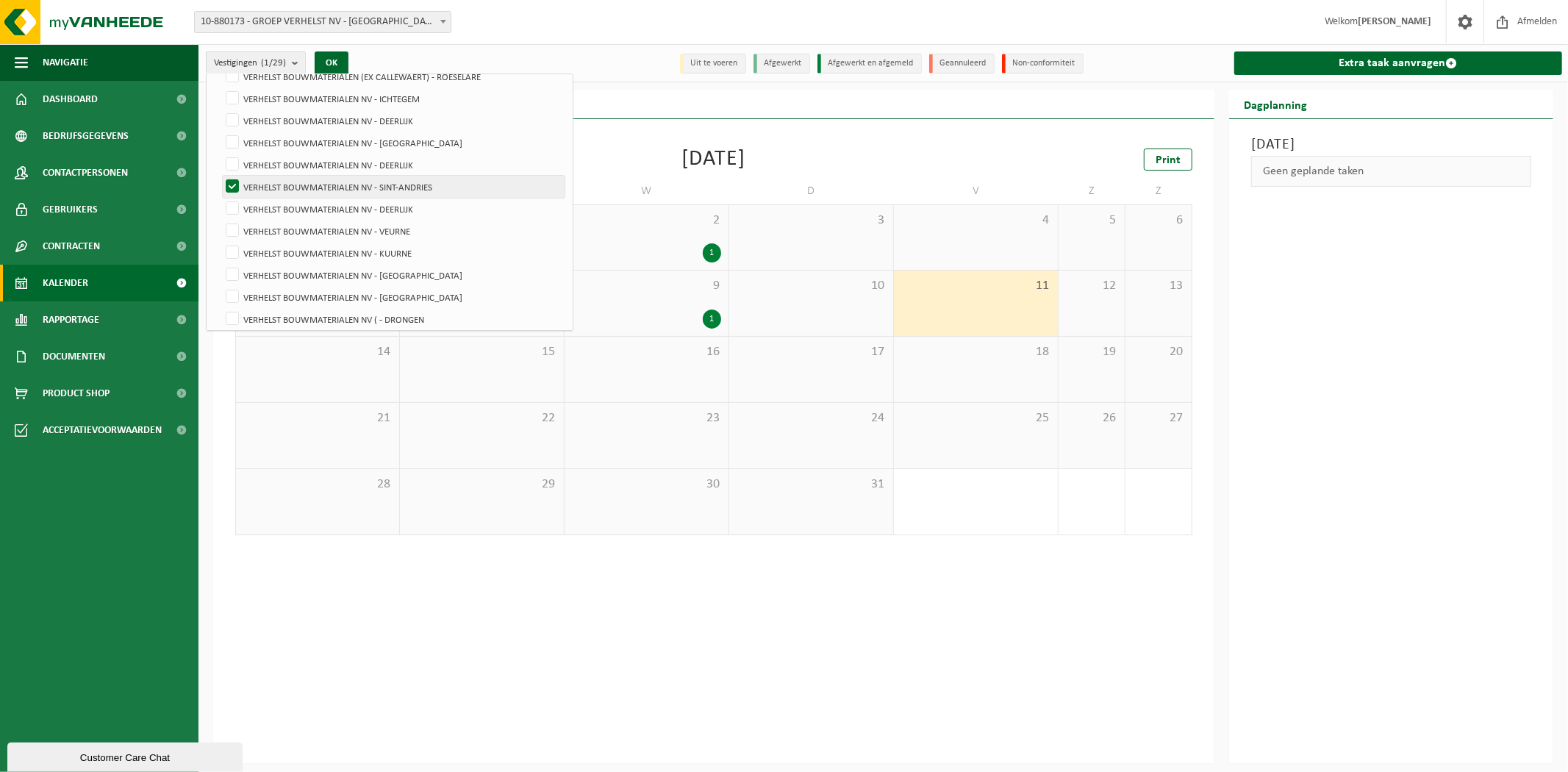
click at [323, 185] on label "VERHELST BOUWMATERIALEN NV - SINT-ANDRIES" at bounding box center [393, 186] width 342 height 22
click at [221, 175] on input "VERHELST BOUWMATERIALEN NV - SINT-ANDRIES" at bounding box center [220, 175] width 1 height 1
checkbox input "false"
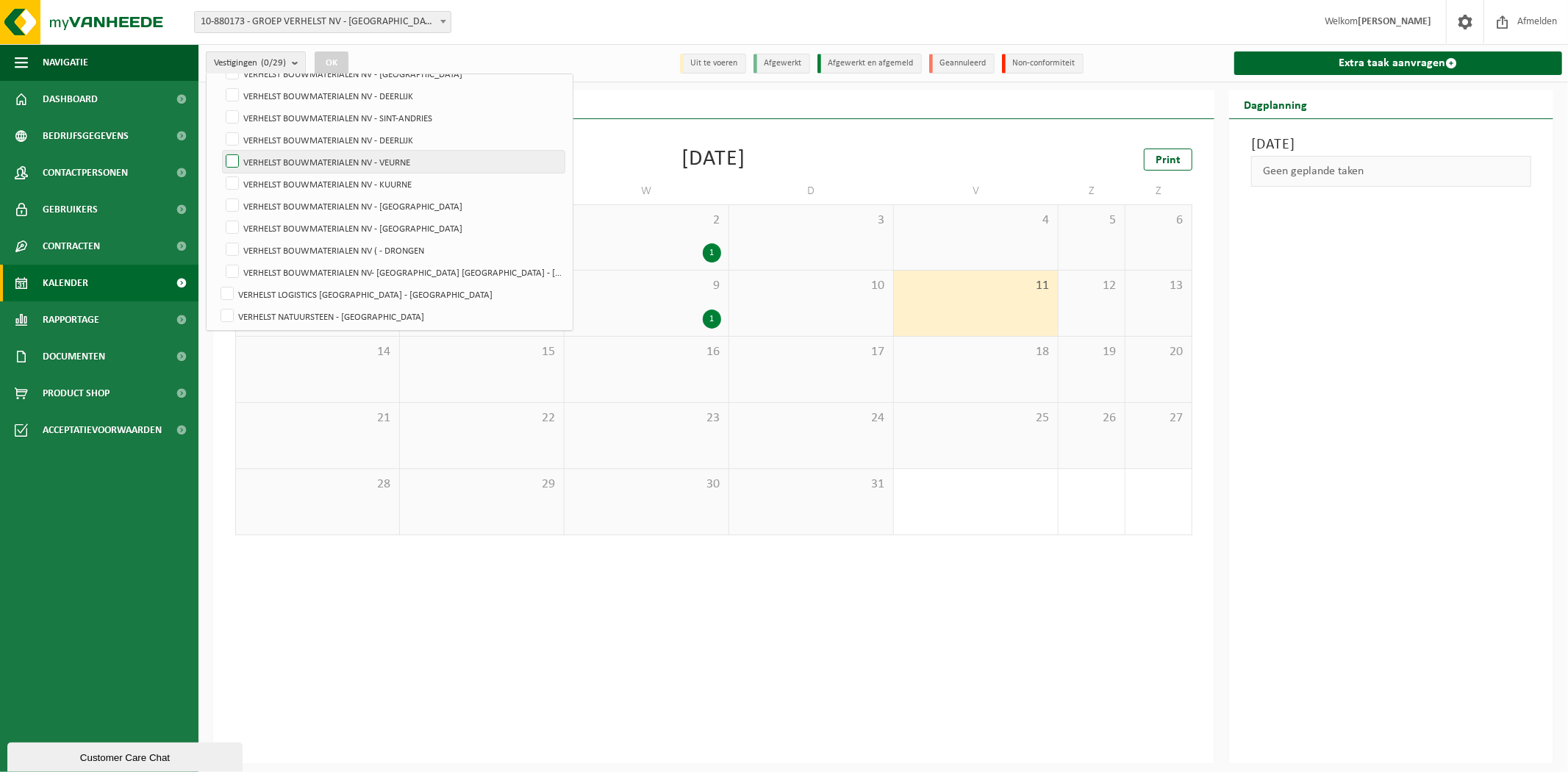
scroll to position [307, 0]
click at [351, 171] on label "VERHELST BOUWMATERIALEN NV - VEURNE" at bounding box center [393, 169] width 342 height 22
click at [221, 158] on input "VERHELST BOUWMATERIALEN NV - VEURNE" at bounding box center [220, 157] width 1 height 1
click at [322, 60] on button "OK" at bounding box center [331, 63] width 34 height 24
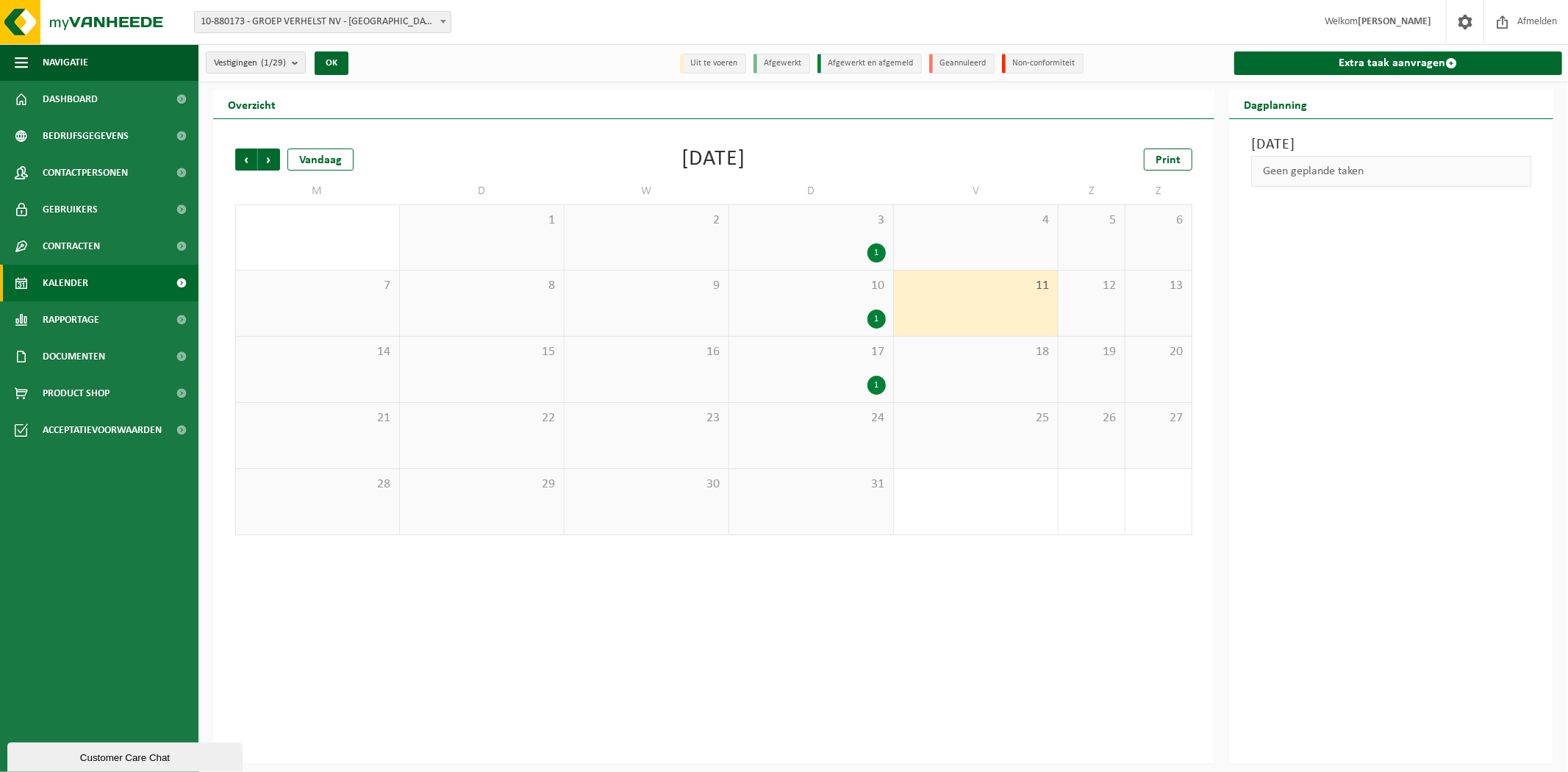
drag, startPoint x: 834, startPoint y: 237, endPoint x: 826, endPoint y: 276, distance: 39.8
click at [834, 237] on div "3 1" at bounding box center [811, 238] width 164 height 65
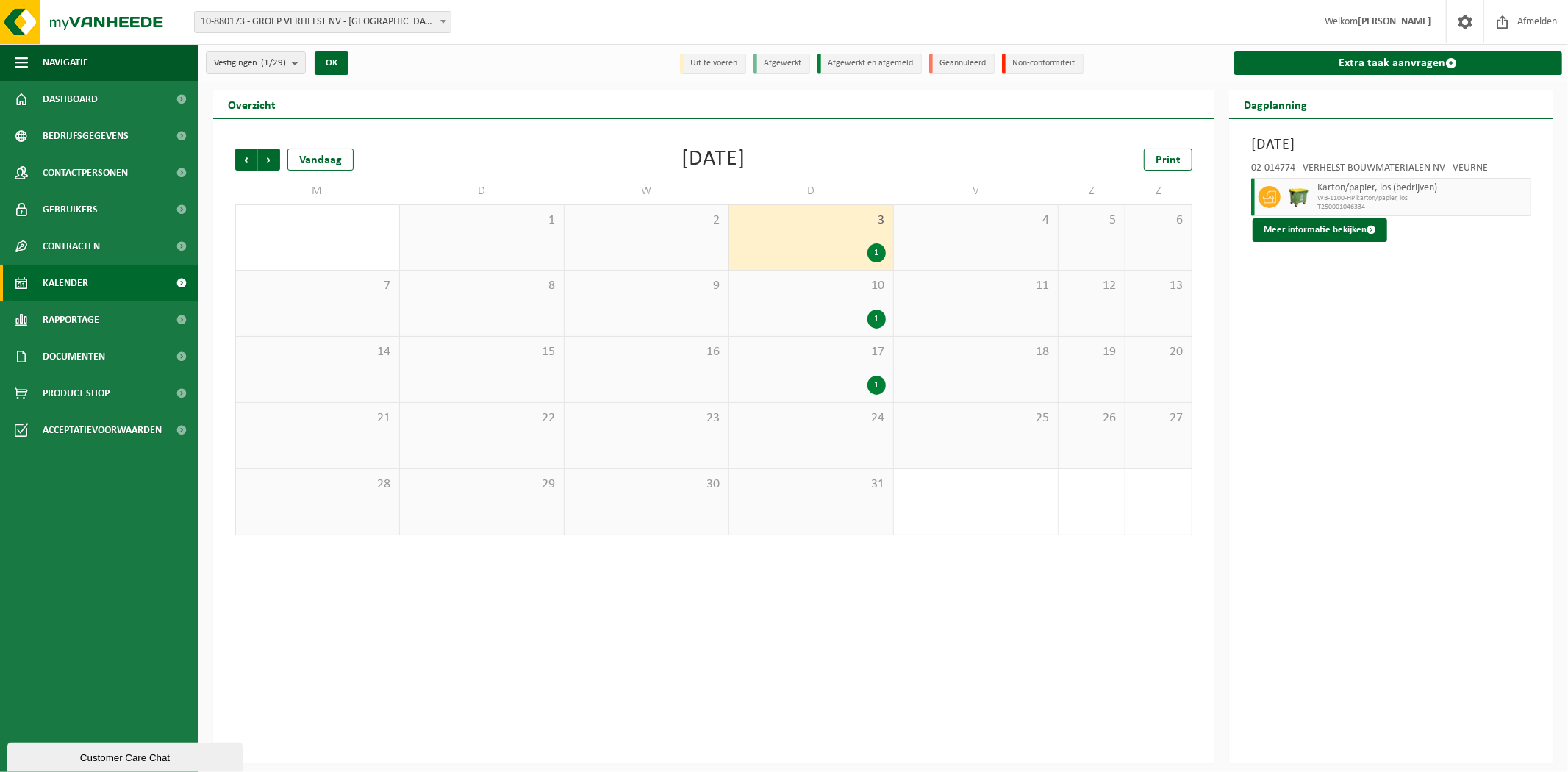
click at [819, 305] on div "10 1" at bounding box center [811, 303] width 164 height 66
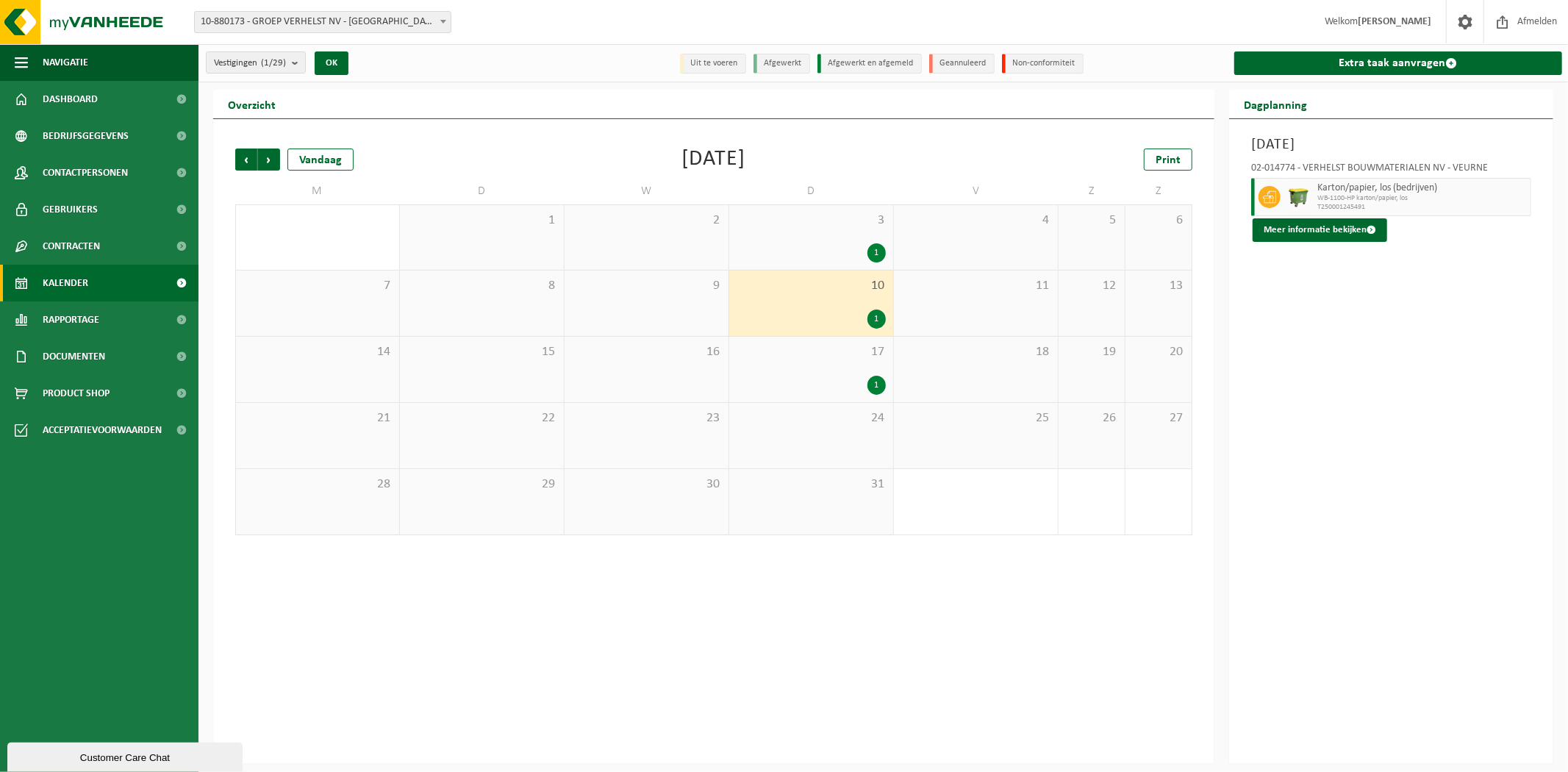
click at [800, 377] on div "1" at bounding box center [811, 386] width 149 height 19
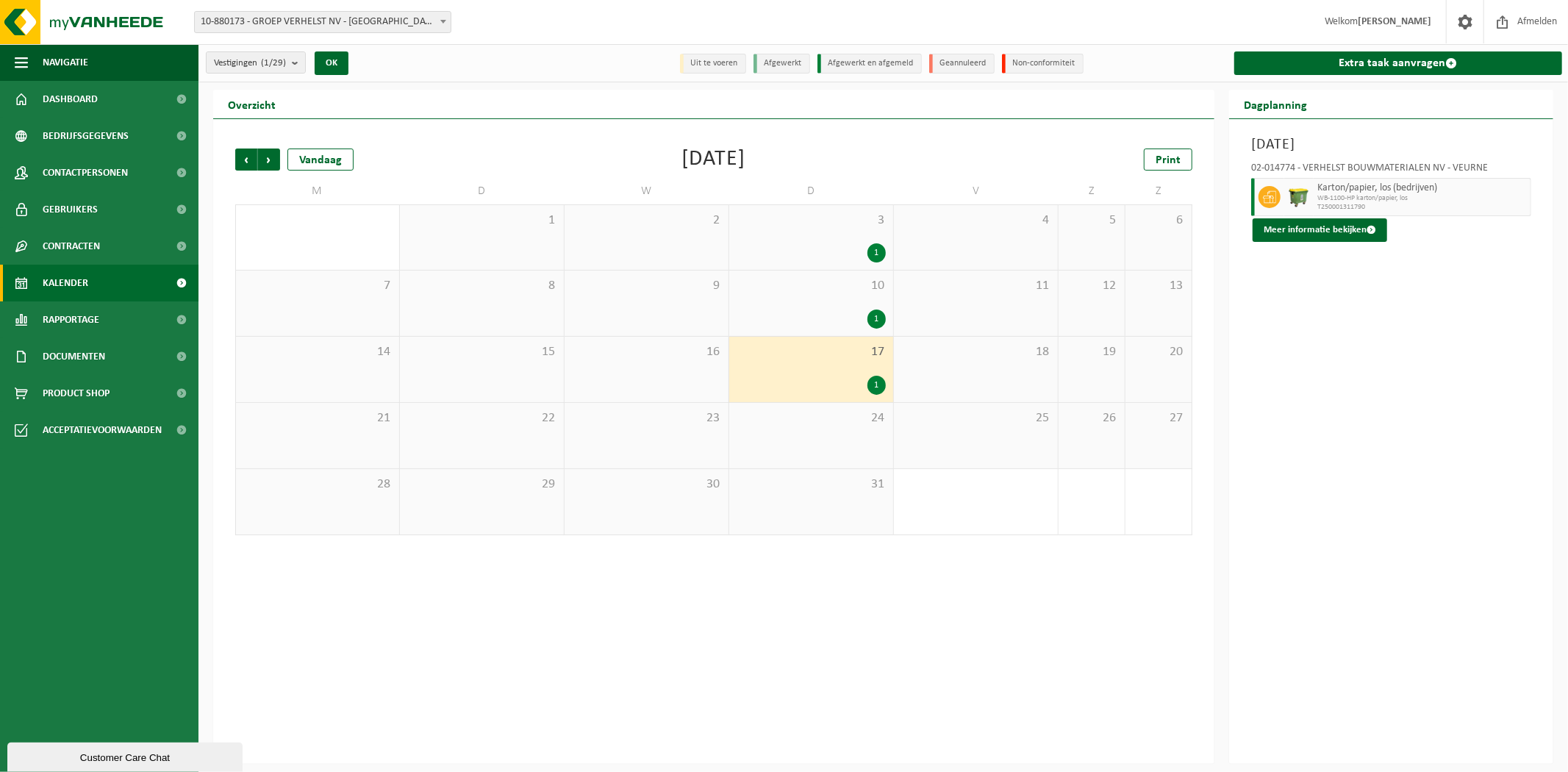
click at [1005, 307] on div "11" at bounding box center [976, 303] width 164 height 66
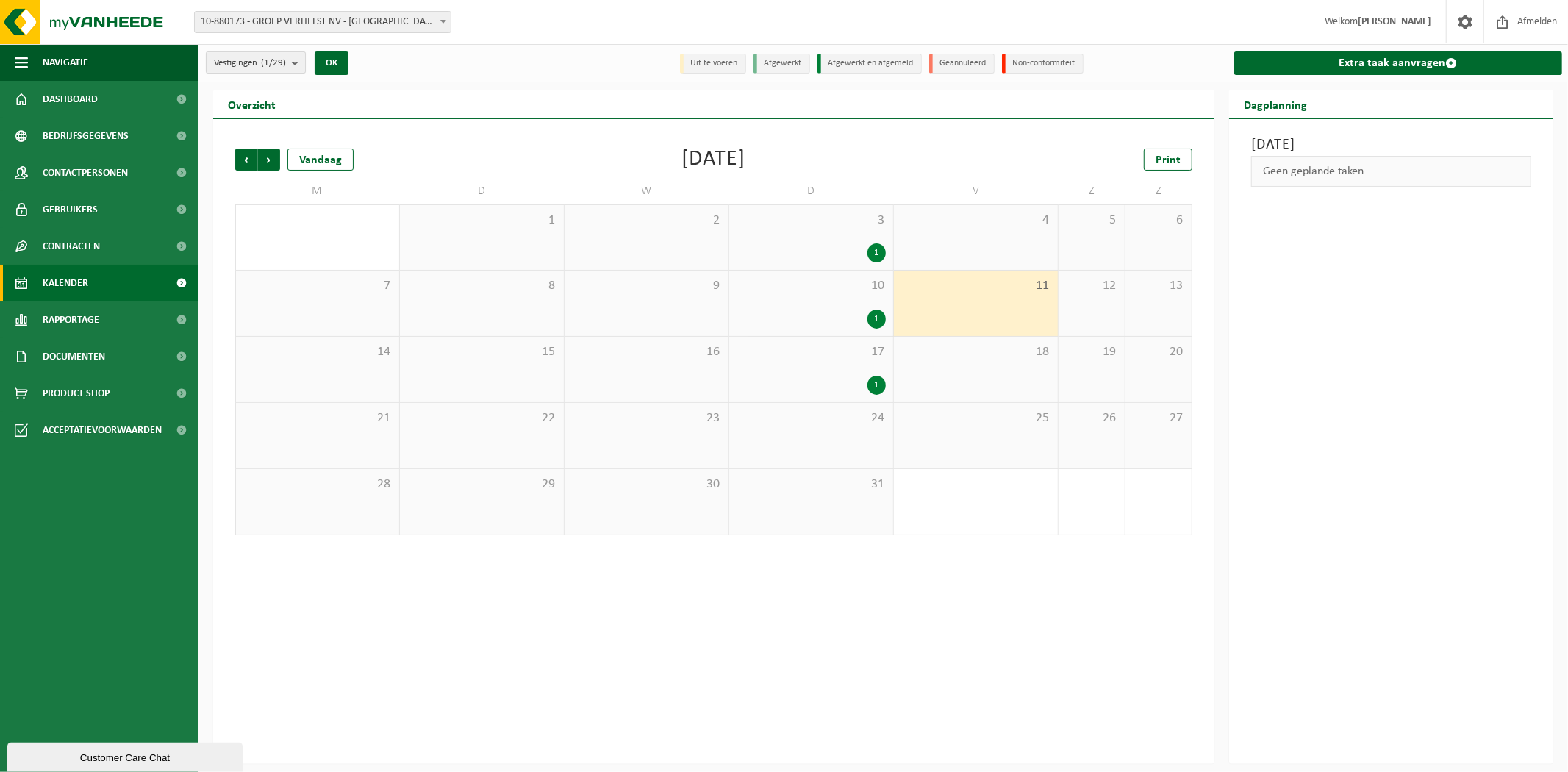
click at [275, 69] on span "Vestigingen (1/29)" at bounding box center [249, 63] width 72 height 22
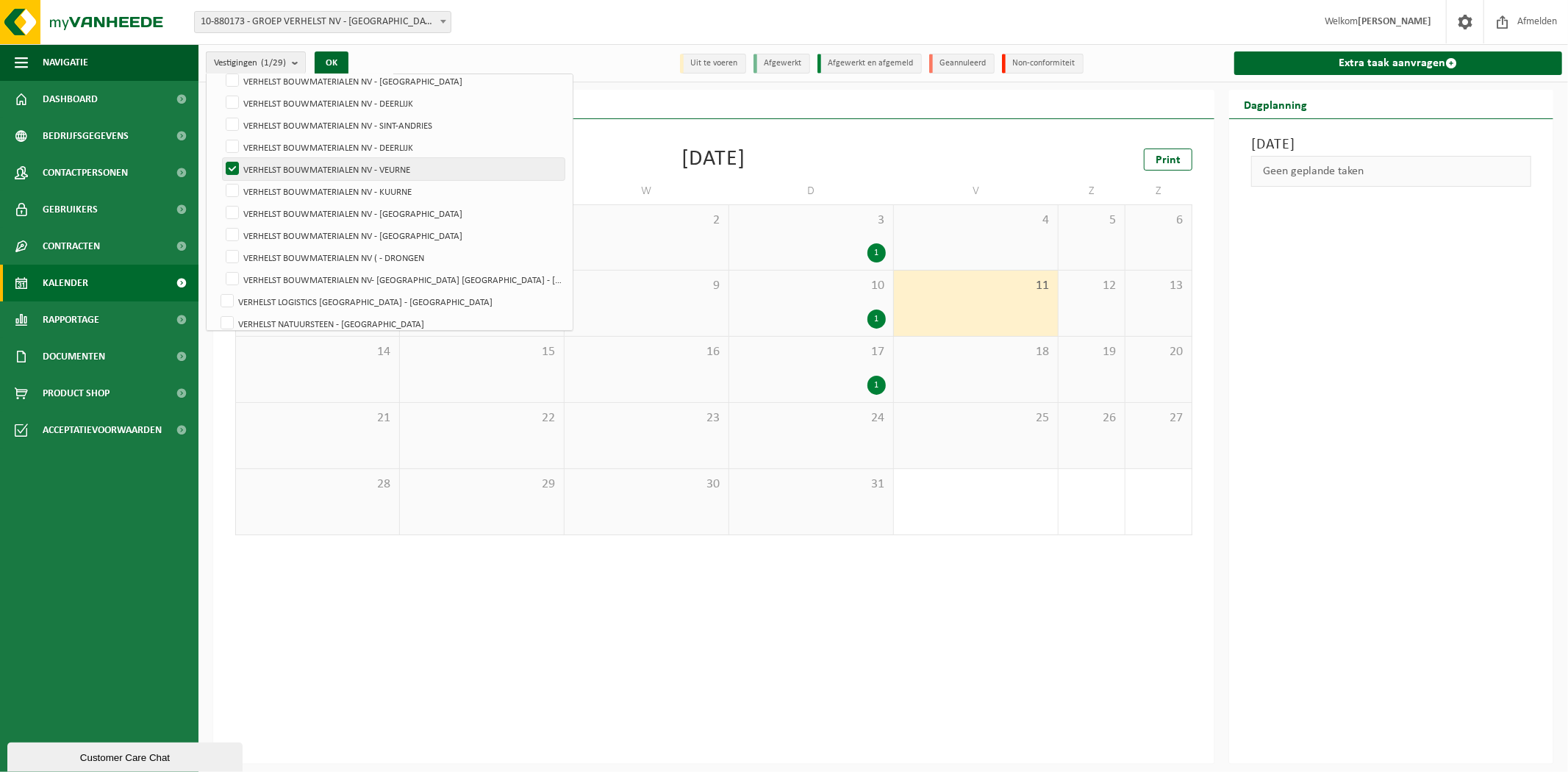
click at [347, 166] on label "VERHELST BOUWMATERIALEN NV - VEURNE" at bounding box center [393, 169] width 342 height 22
click at [221, 158] on input "VERHELST BOUWMATERIALEN NV - VEURNE" at bounding box center [220, 157] width 1 height 1
checkbox input "false"
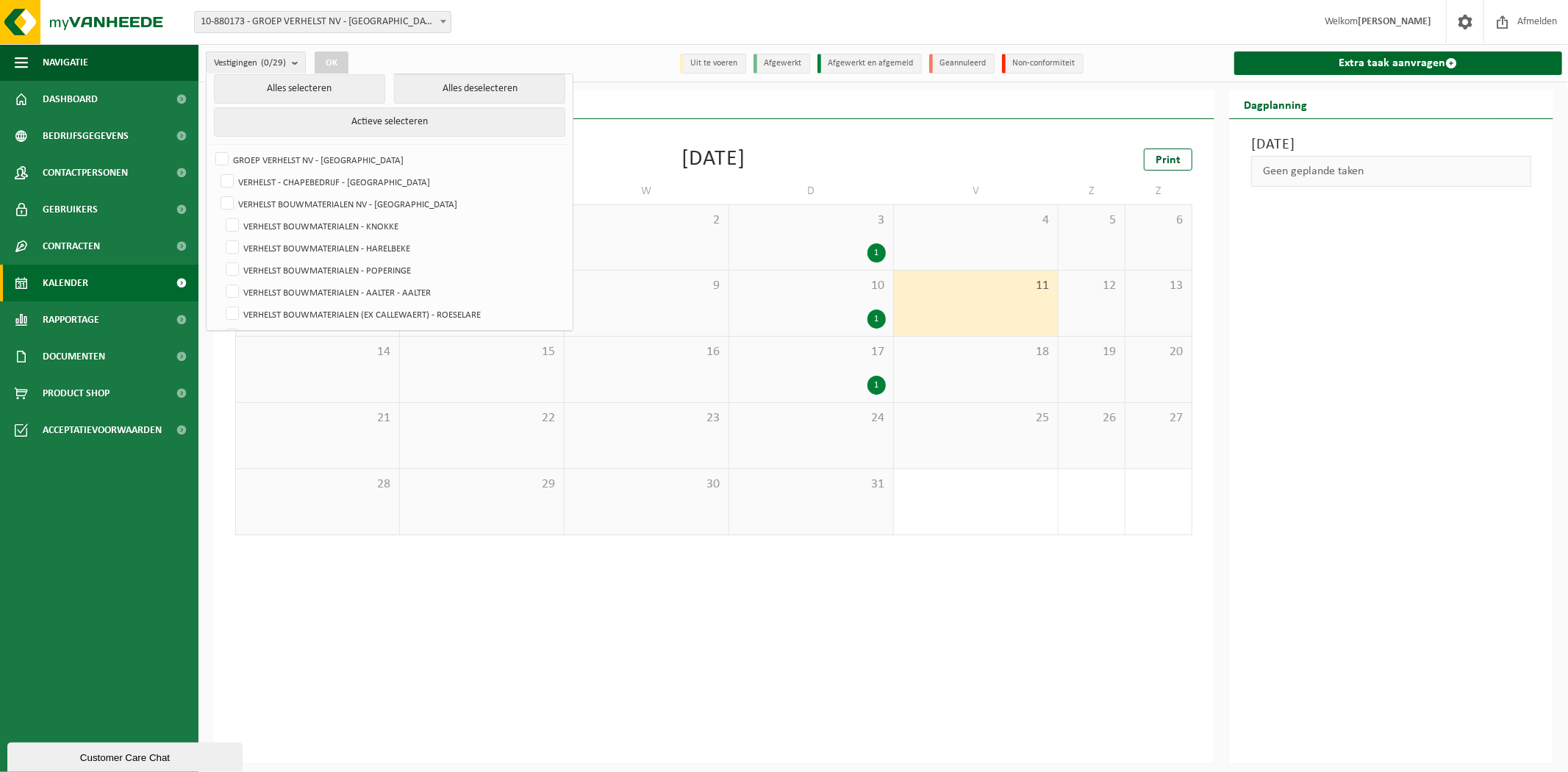
scroll to position [0, 0]
click at [297, 228] on label "VERHELST BOUWMATERIALEN - KNOKKE" at bounding box center [393, 232] width 342 height 22
click at [221, 222] on input "VERHELST BOUWMATERIALEN - KNOKKE" at bounding box center [220, 221] width 1 height 1
click at [333, 55] on button "OK" at bounding box center [331, 63] width 34 height 24
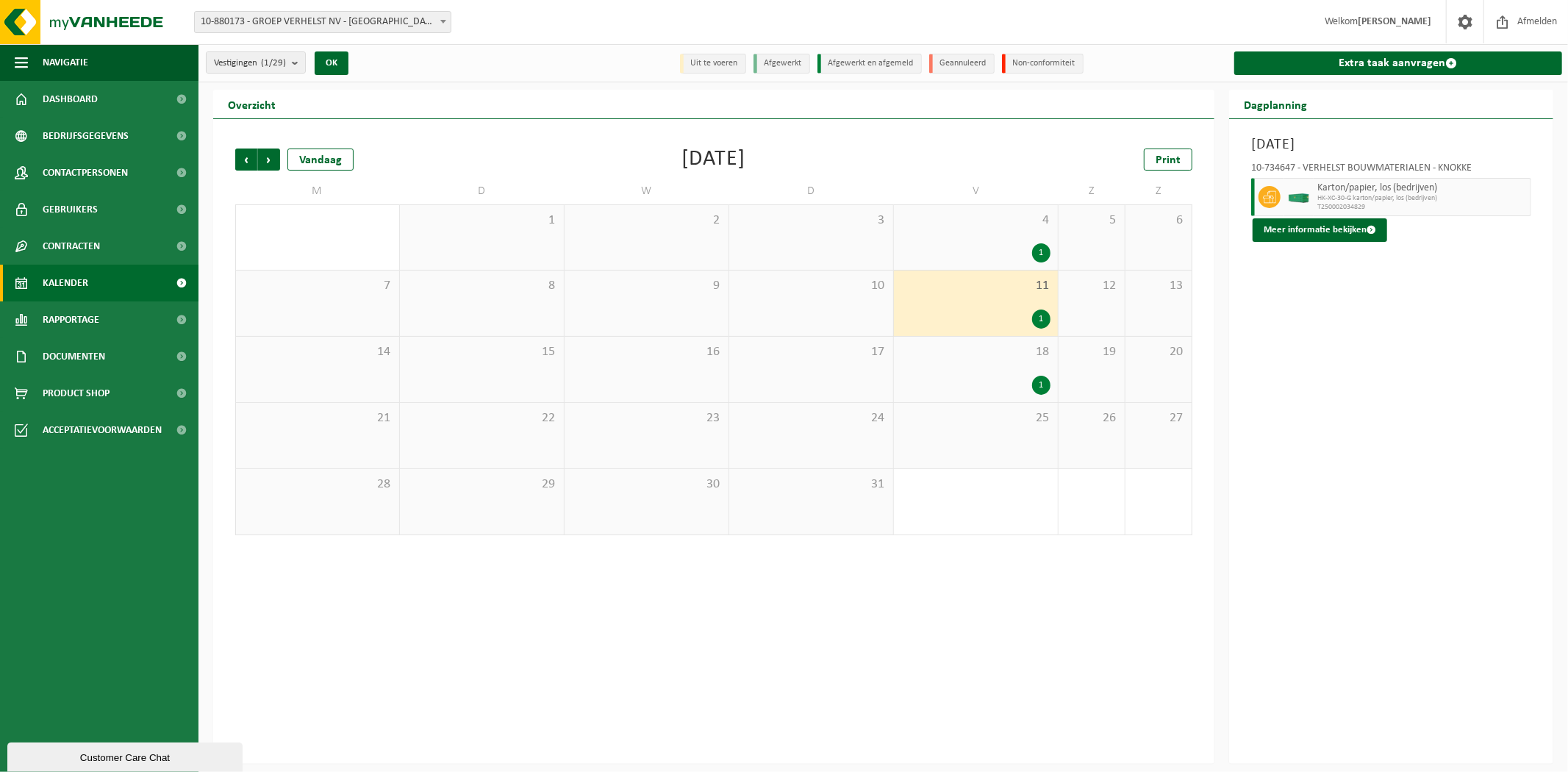
click at [957, 244] on div "1" at bounding box center [976, 253] width 149 height 19
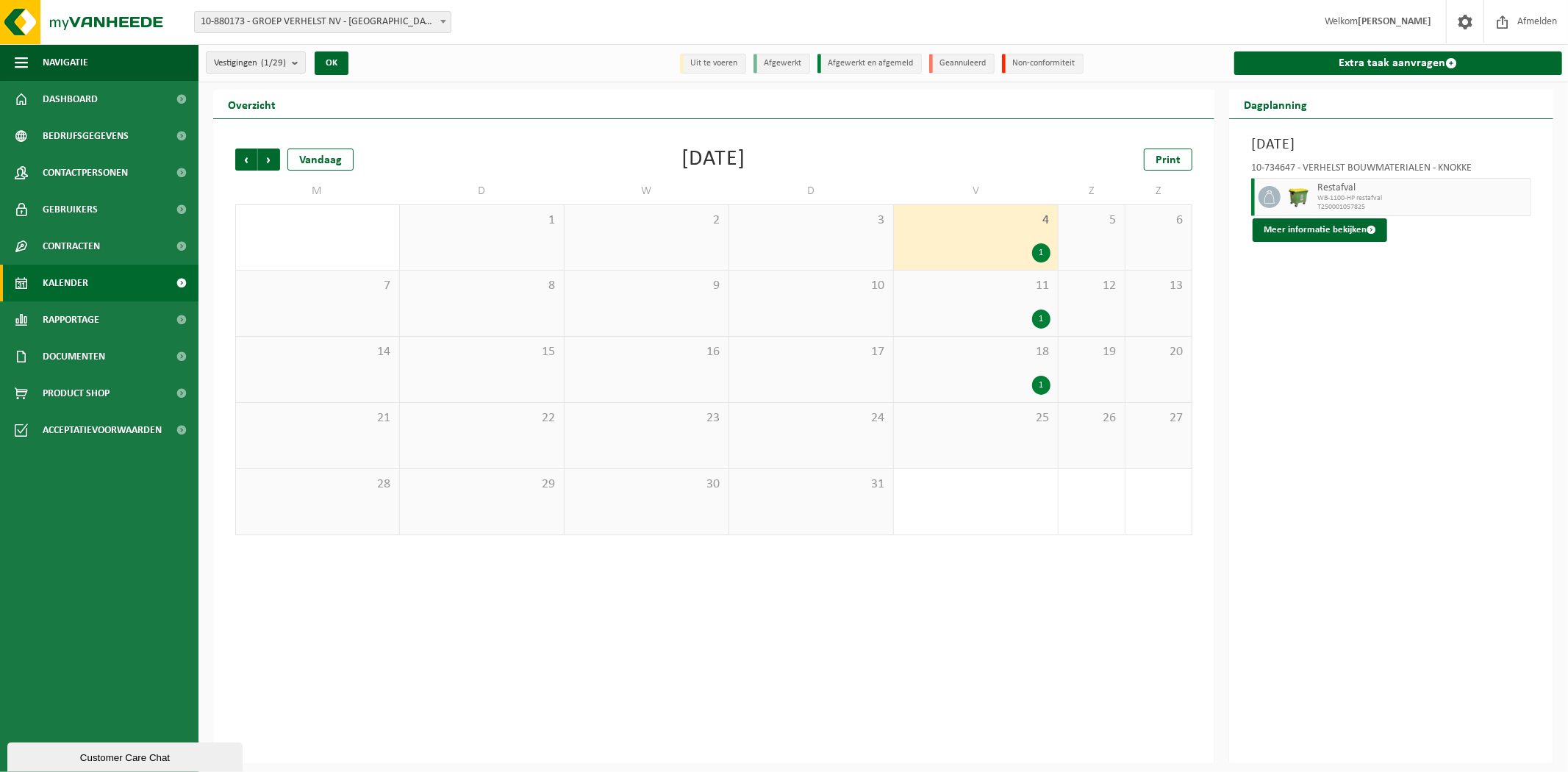
click at [966, 313] on div "1" at bounding box center [976, 319] width 149 height 19
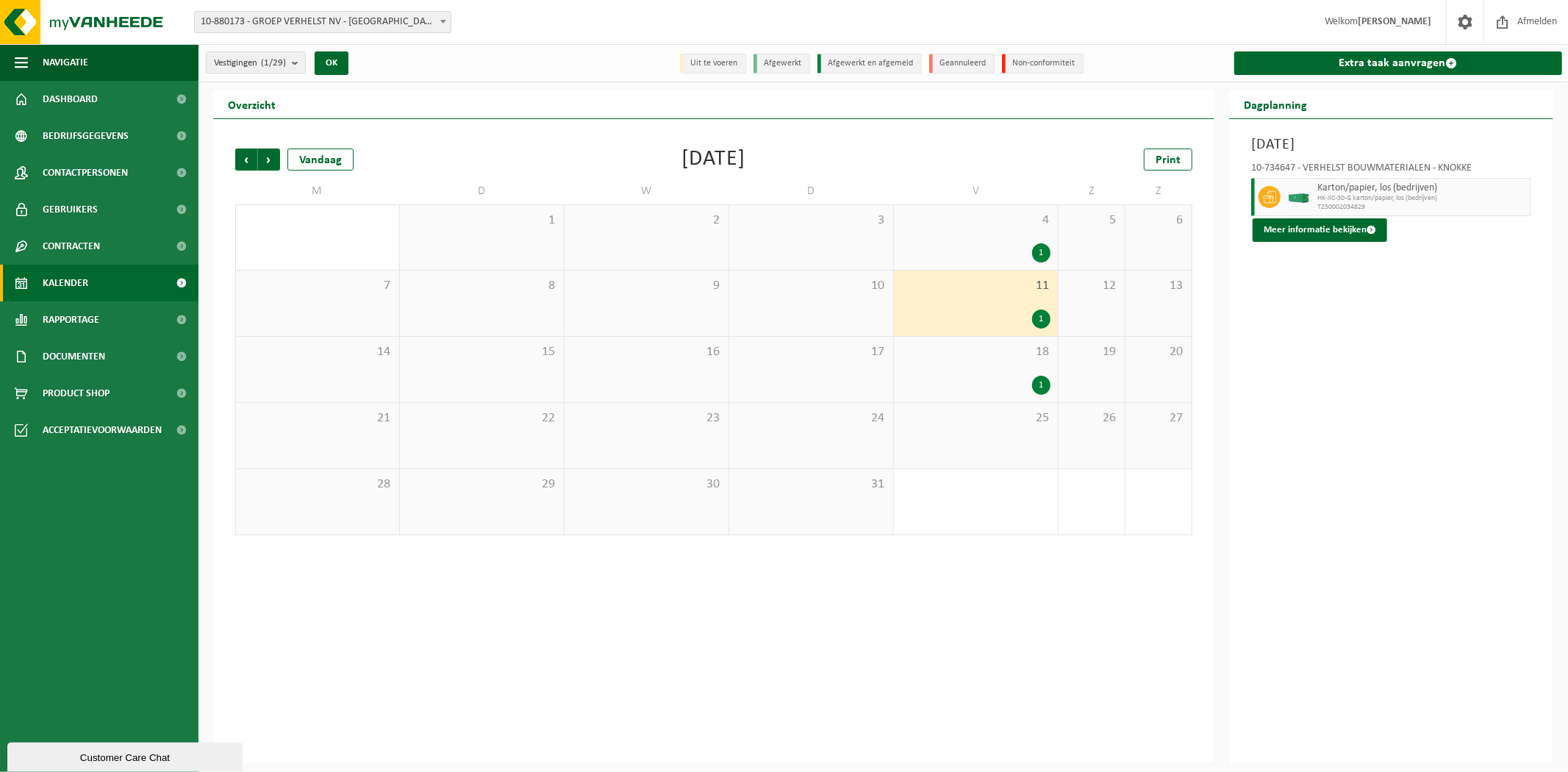
click at [982, 360] on div "18 1" at bounding box center [976, 369] width 164 height 66
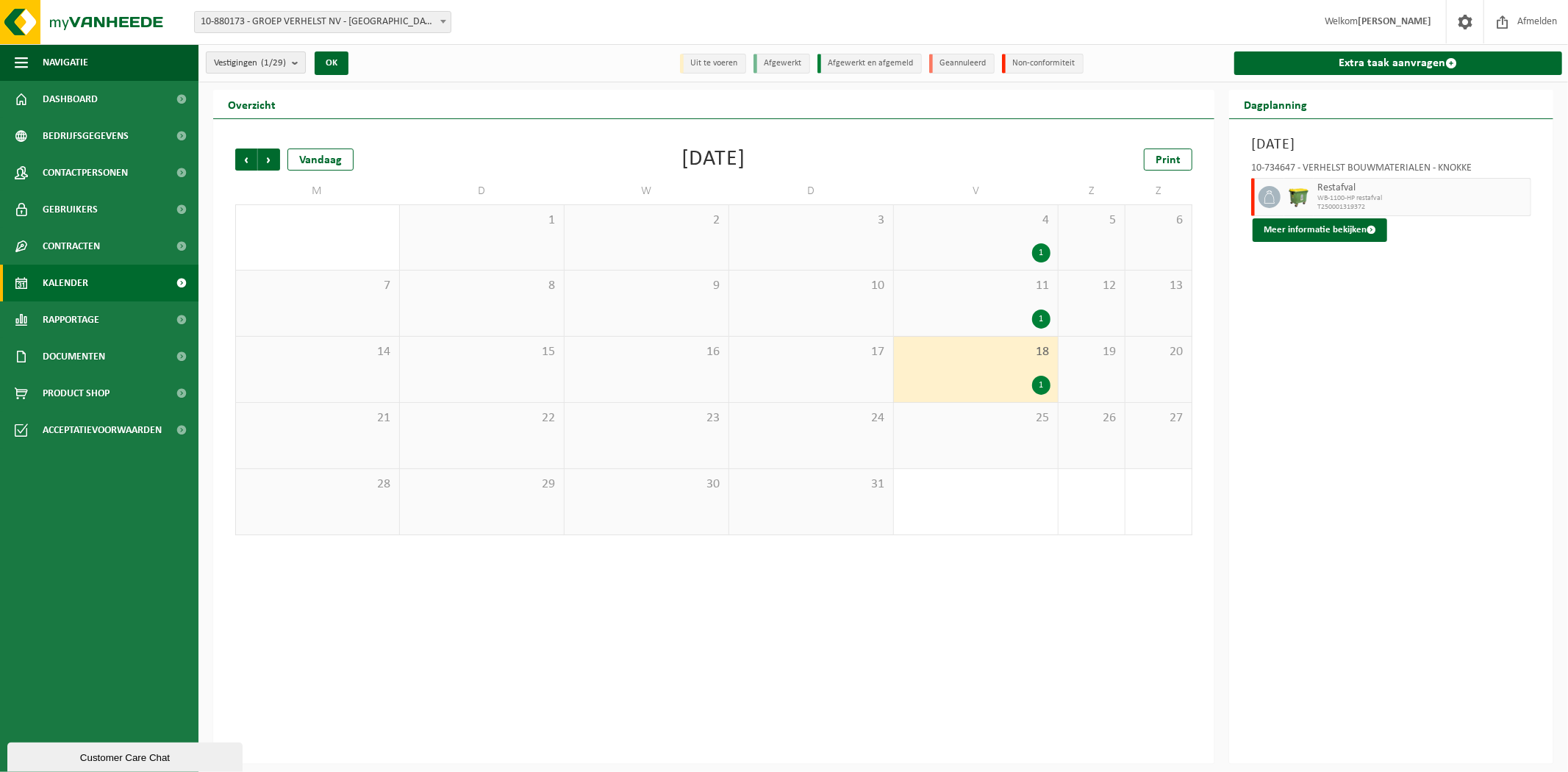
click at [267, 63] on count "(1/29)" at bounding box center [273, 63] width 25 height 10
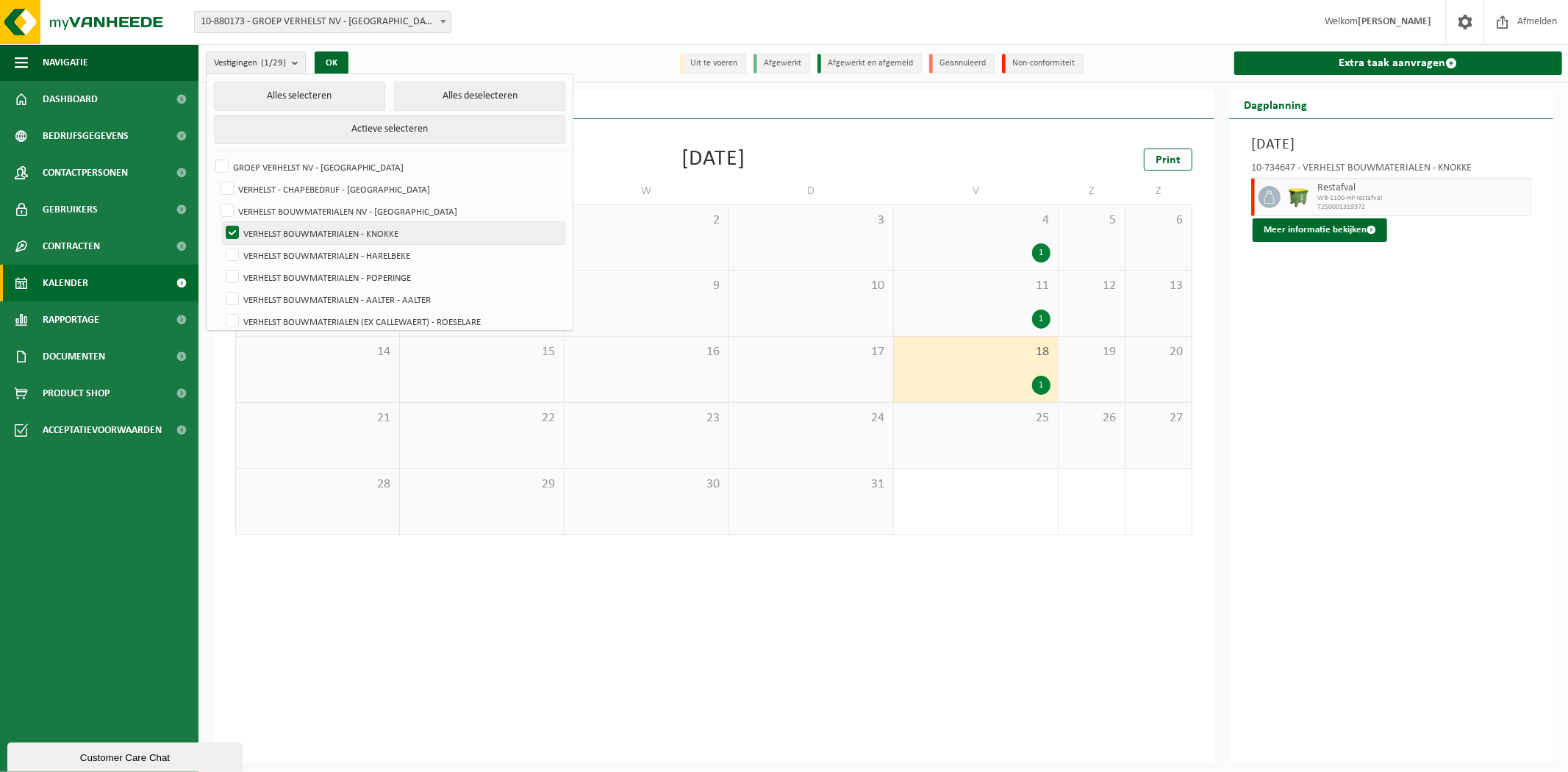
click at [322, 222] on label "VERHELST BOUWMATERIALEN - KNOKKE" at bounding box center [393, 232] width 342 height 22
click at [221, 222] on input "VERHELST BOUWMATERIALEN - KNOKKE" at bounding box center [220, 221] width 1 height 1
checkbox input "false"
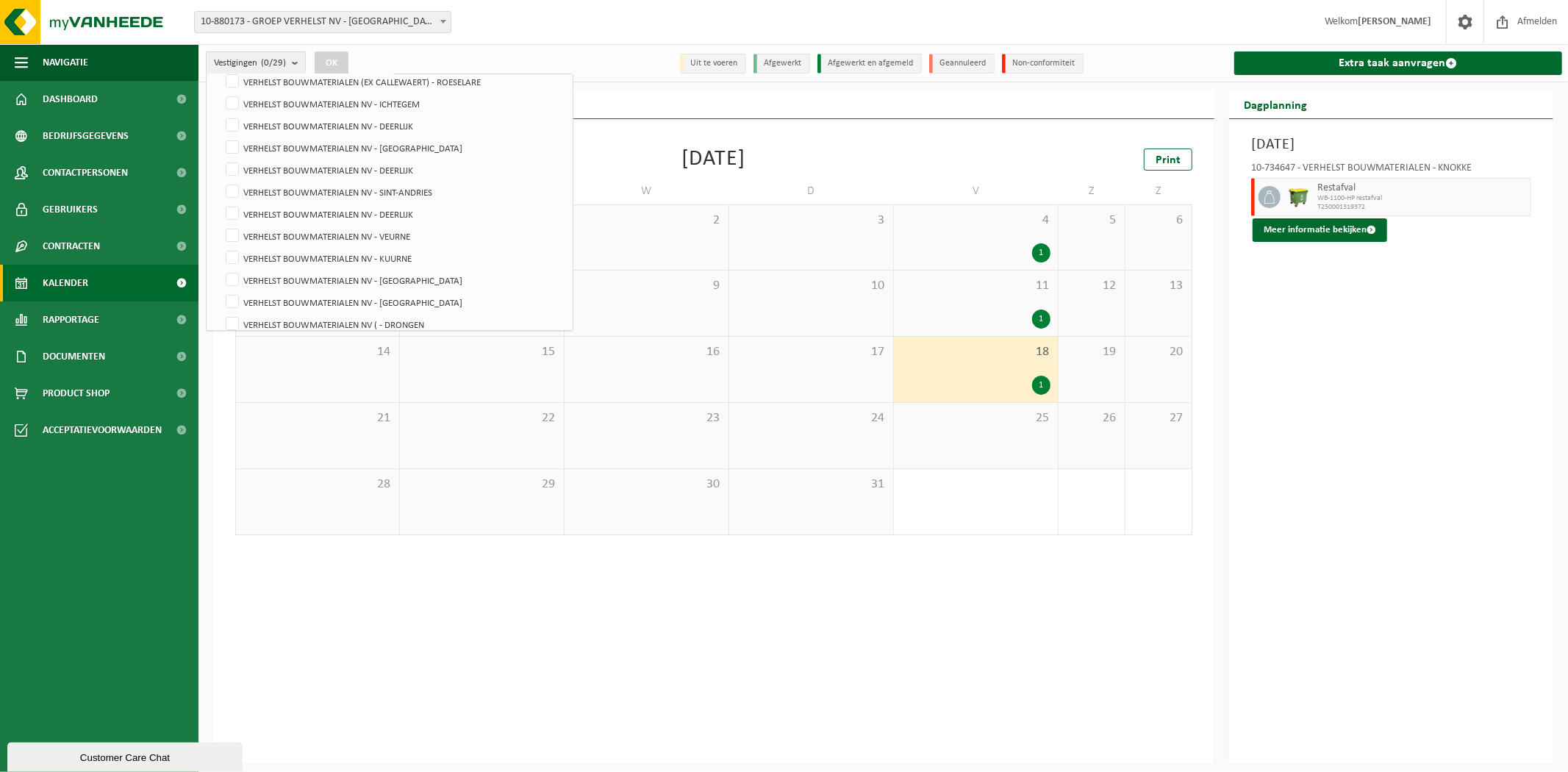
scroll to position [244, 0]
click at [319, 252] on label "VERHELST BOUWMATERIALEN NV - KUURNE" at bounding box center [393, 252] width 342 height 22
click at [221, 242] on input "VERHELST BOUWMATERIALEN NV - KUURNE" at bounding box center [220, 241] width 1 height 1
click at [332, 57] on button "OK" at bounding box center [331, 63] width 34 height 24
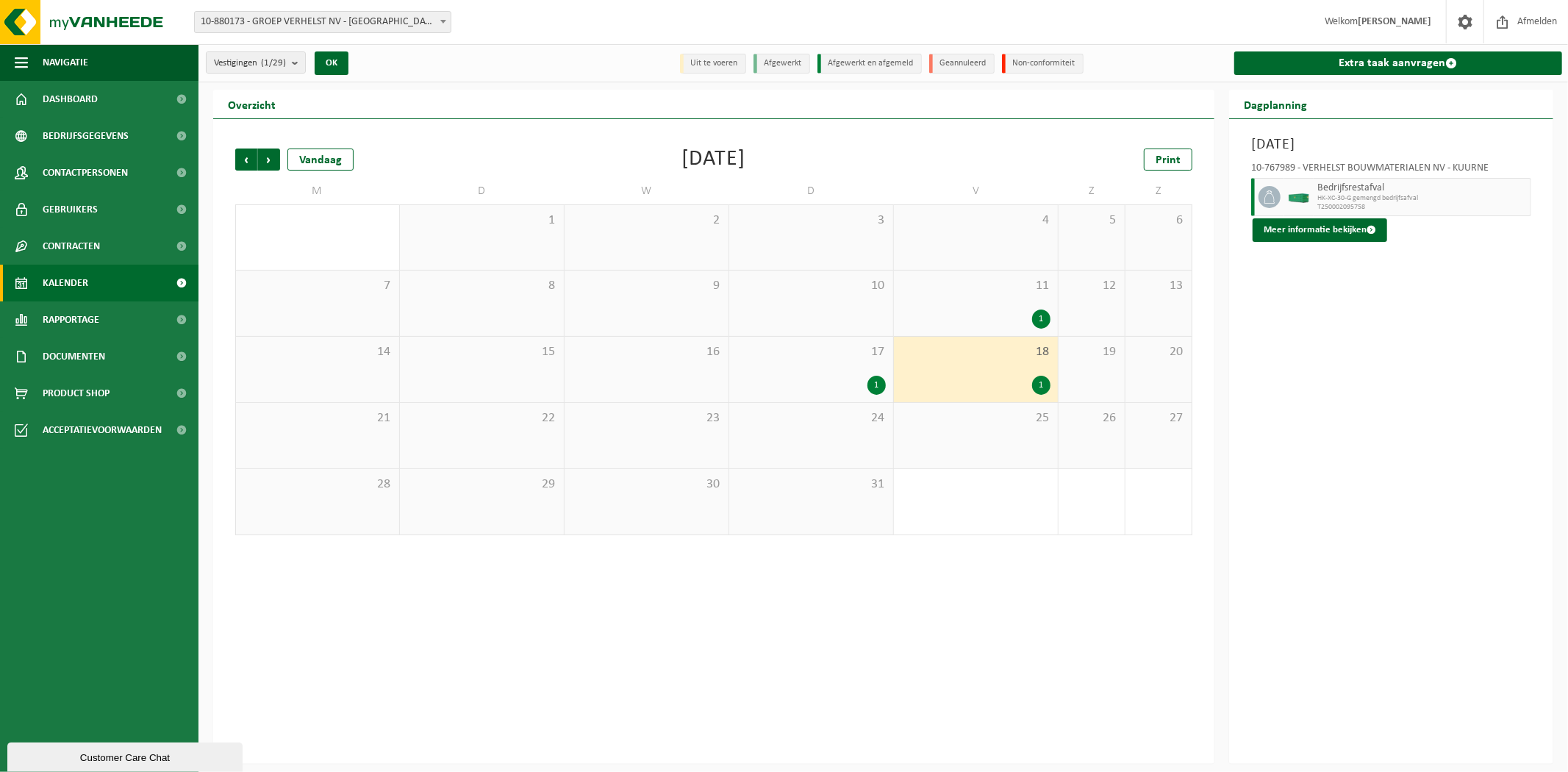
click at [865, 382] on div "1" at bounding box center [811, 386] width 149 height 19
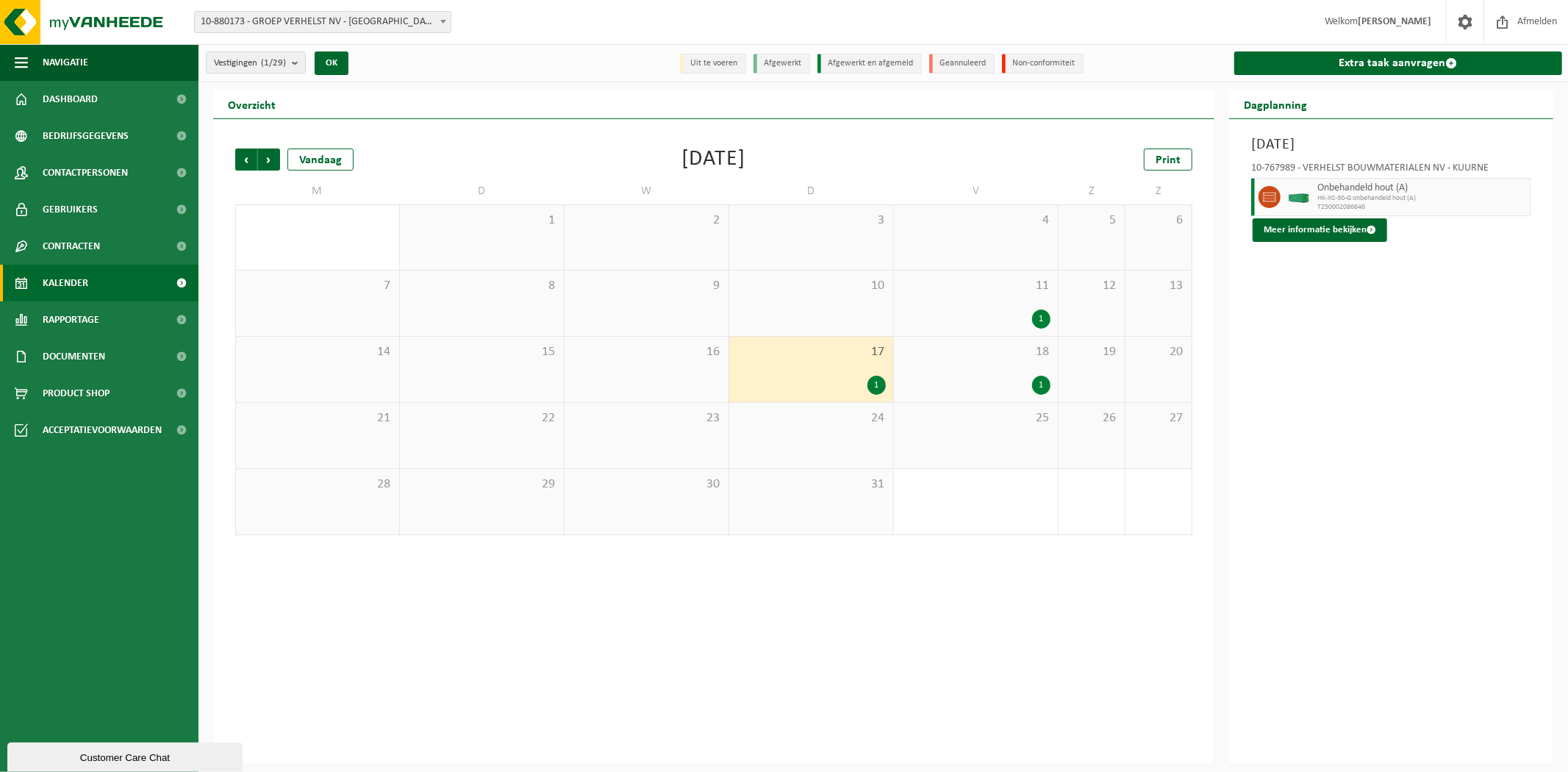
click at [951, 368] on div "18 1" at bounding box center [976, 369] width 164 height 66
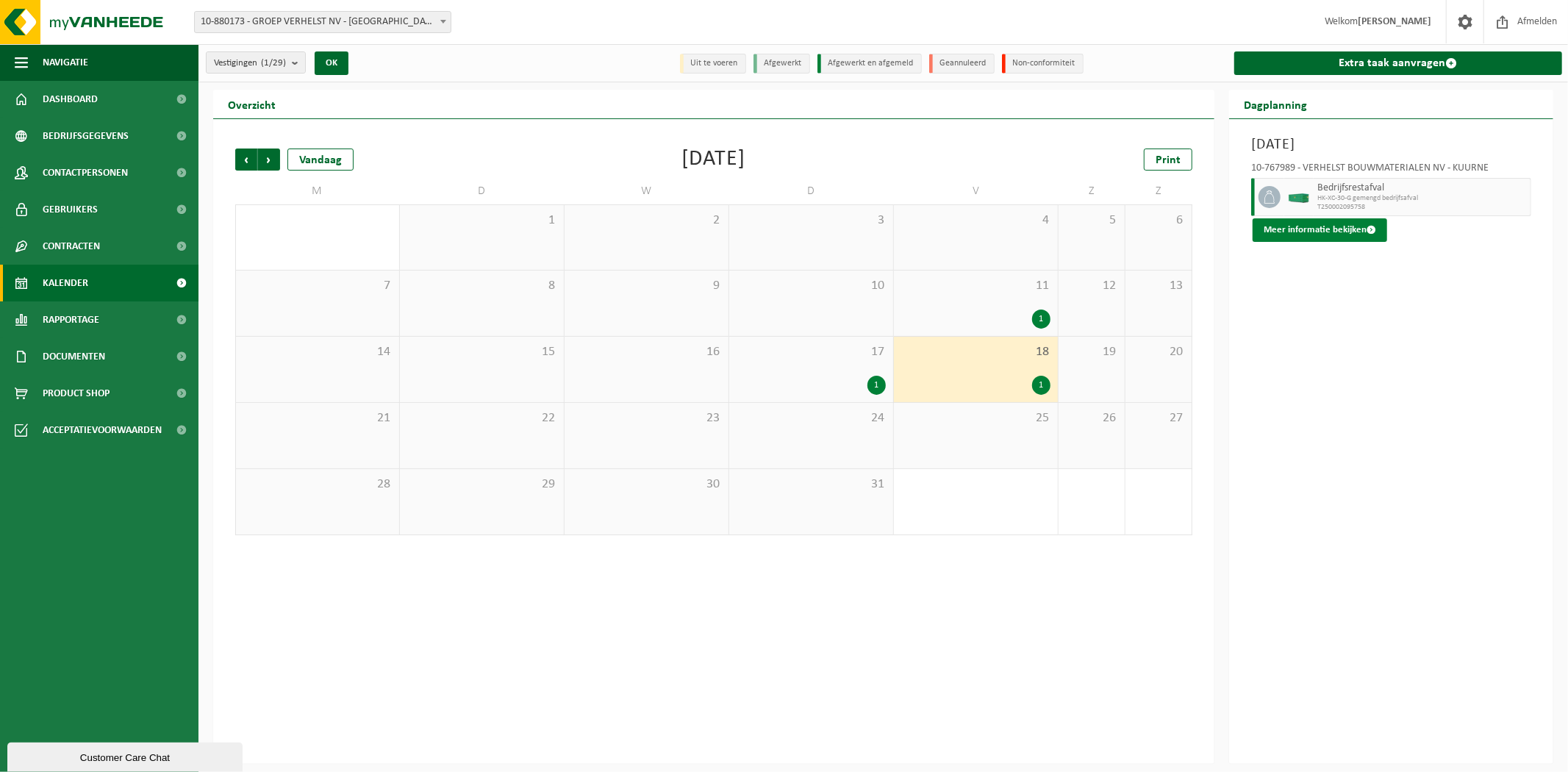
click at [1281, 228] on button "Meer informatie bekijken" at bounding box center [1320, 230] width 135 height 24
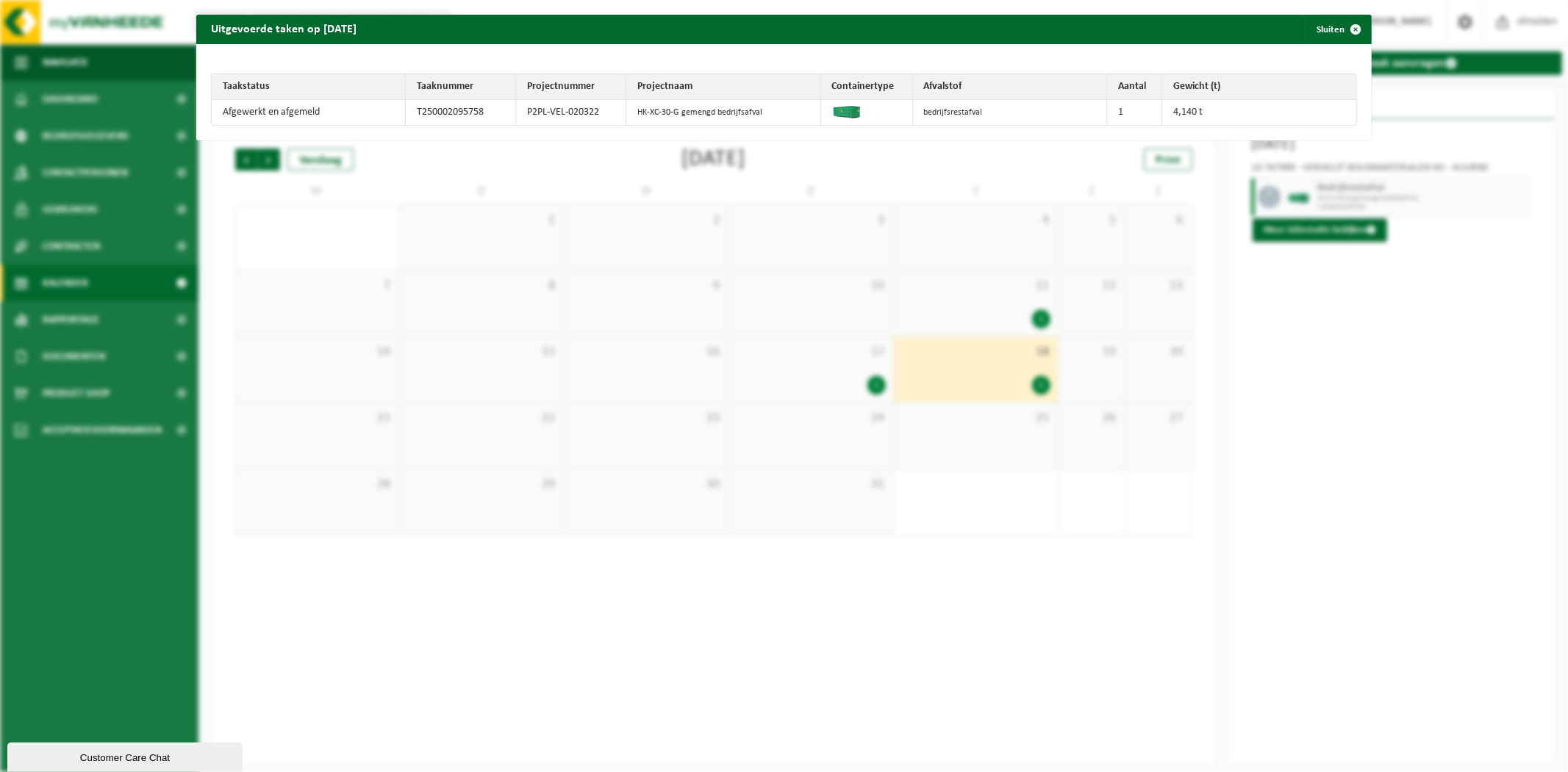
click at [1331, 460] on div "Uitgevoerde taken op [DATE] Sluiten Taakstatus Taaknummer Projectnummer Project…" at bounding box center [784, 386] width 1568 height 772
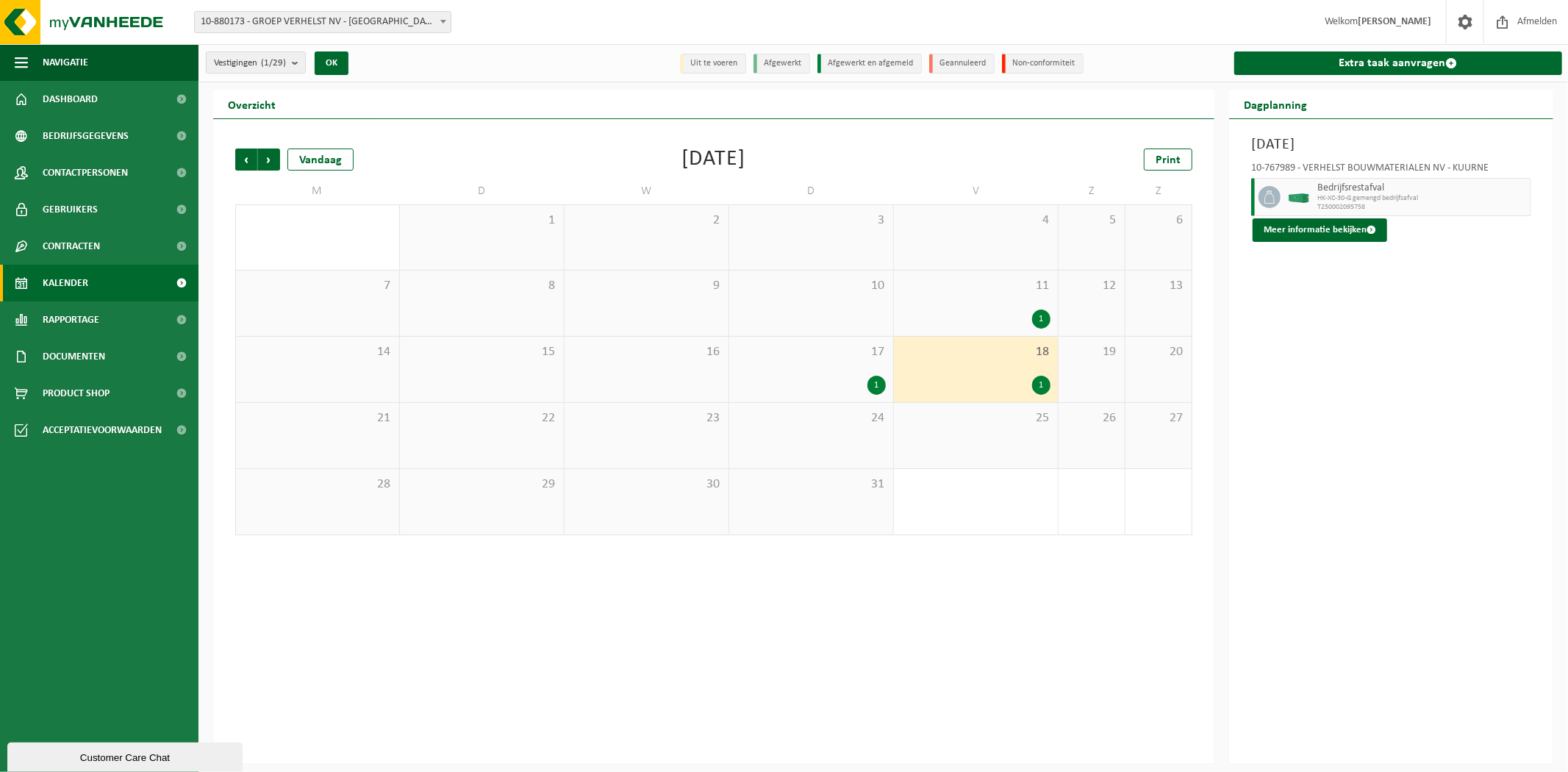
click at [967, 302] on div "11 1" at bounding box center [976, 303] width 164 height 66
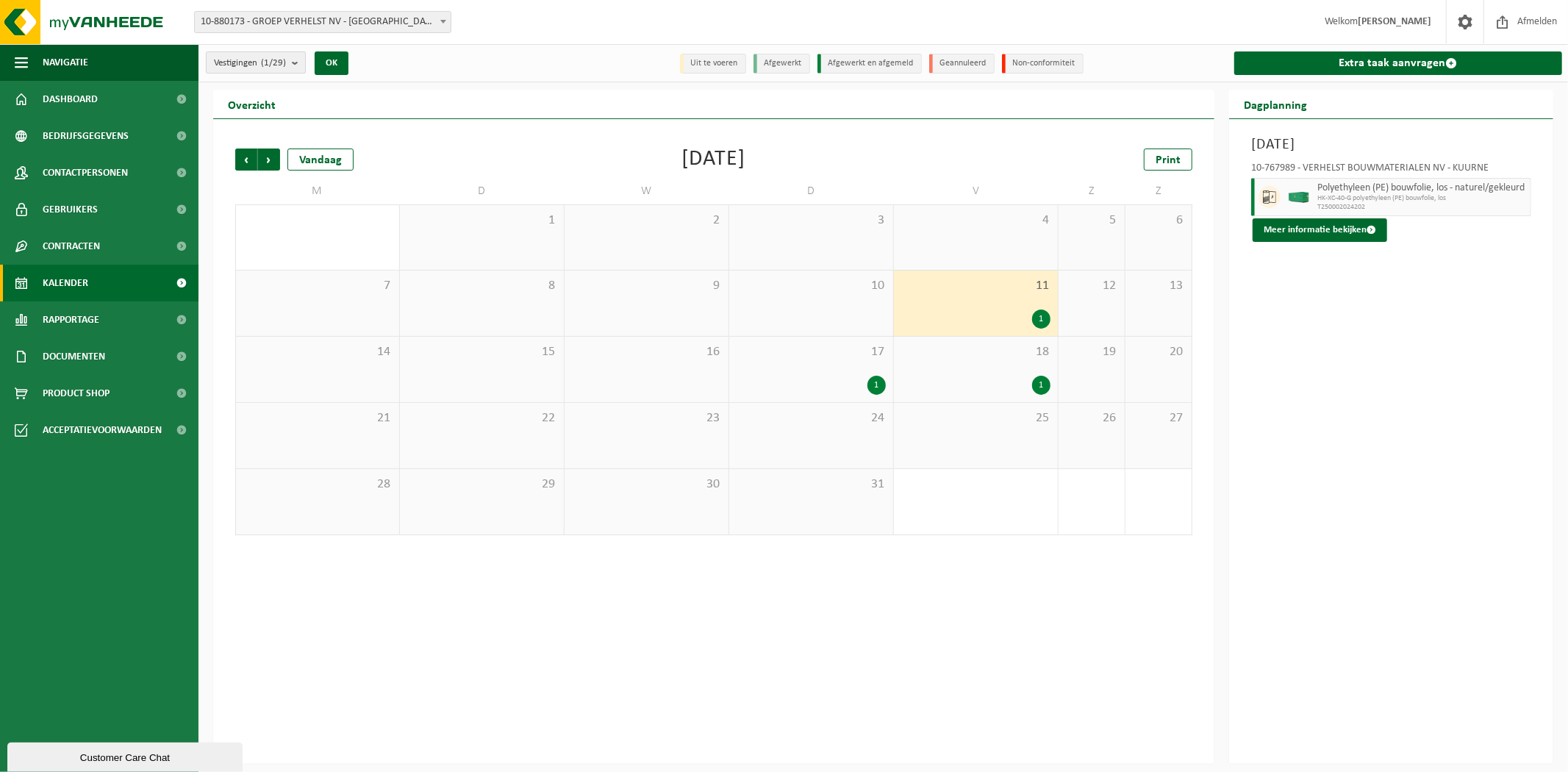
drag, startPoint x: 235, startPoint y: 56, endPoint x: 244, endPoint y: 68, distance: 15.0
click at [235, 56] on span "Vestigingen (1/29)" at bounding box center [249, 63] width 72 height 22
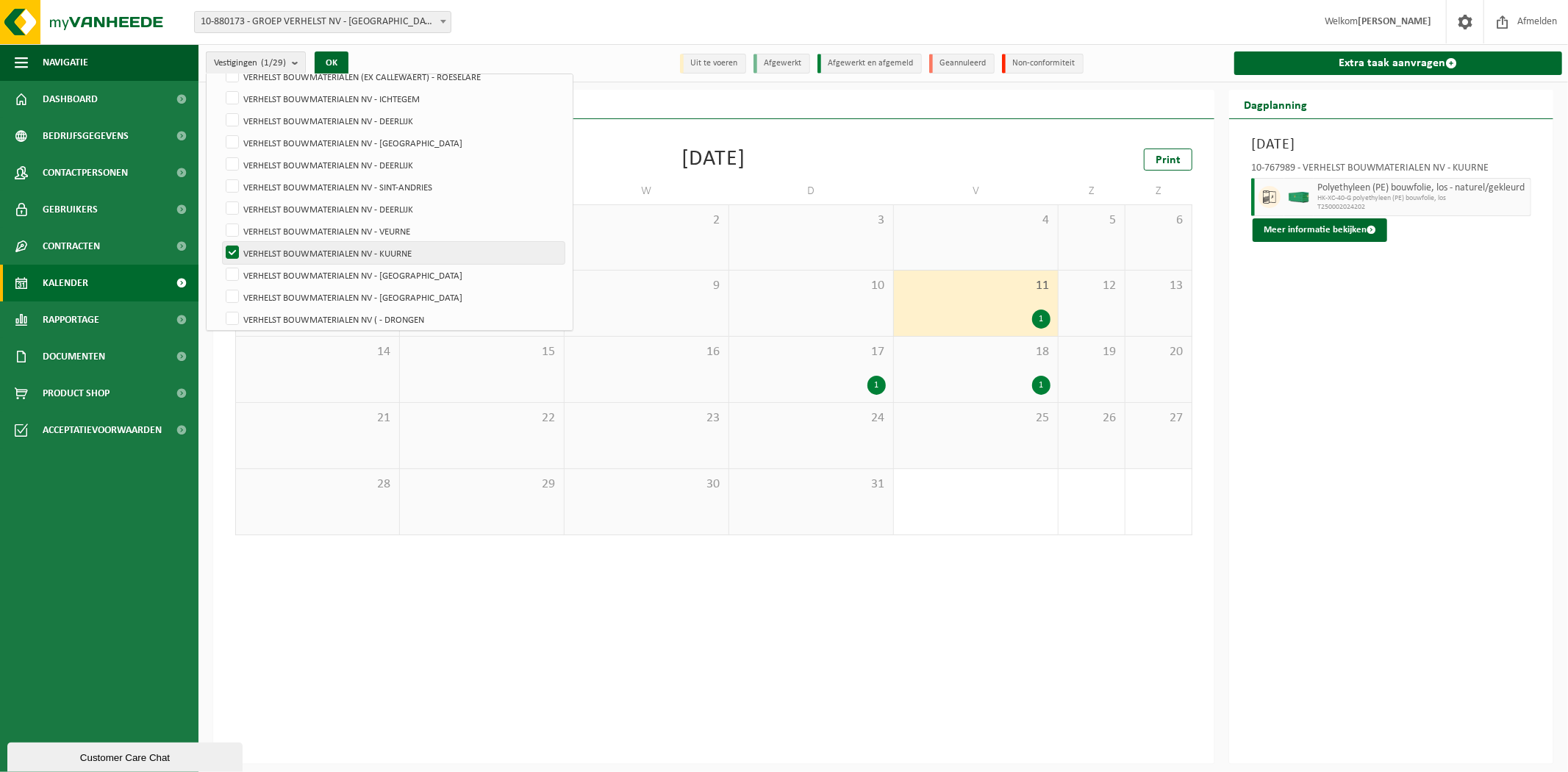
click at [301, 242] on label "VERHELST BOUWMATERIALEN NV - KUURNE" at bounding box center [393, 252] width 342 height 22
click at [221, 241] on input "VERHELST BOUWMATERIALEN NV - KUURNE" at bounding box center [220, 241] width 1 height 1
click at [305, 257] on label "VERHELST BOUWMATERIALEN NV - KUURNE" at bounding box center [393, 252] width 342 height 22
click at [221, 242] on input "VERHELST BOUWMATERIALEN NV - KUURNE" at bounding box center [220, 241] width 1 height 1
click at [305, 255] on label "VERHELST BOUWMATERIALEN NV - KUURNE" at bounding box center [393, 252] width 342 height 22
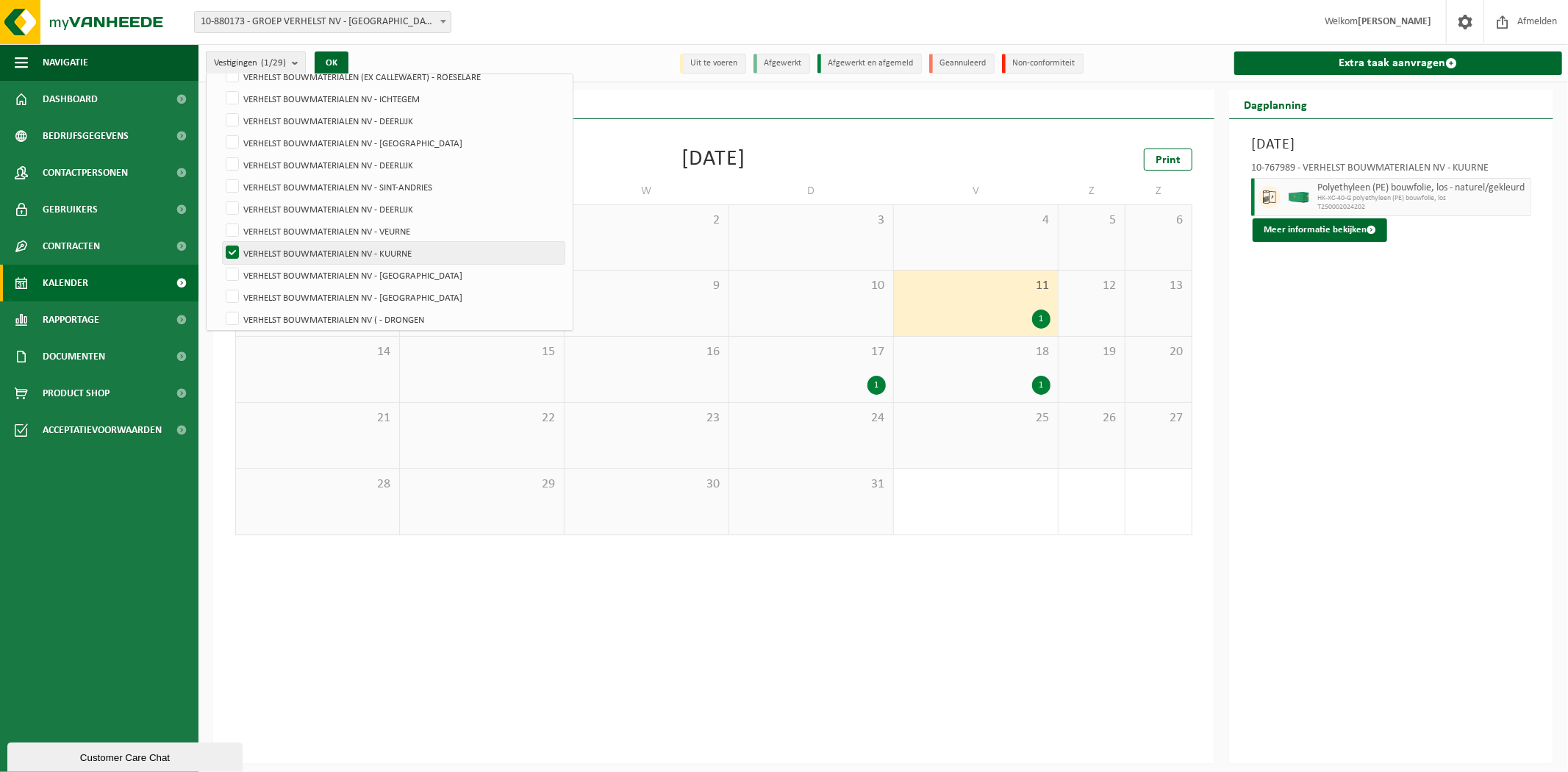
click at [221, 242] on input "VERHELST BOUWMATERIALEN NV - KUURNE" at bounding box center [220, 241] width 1 height 1
checkbox input "false"
click at [307, 265] on label "VERHELST BOUWMATERIALEN NV - [GEOGRAPHIC_DATA]" at bounding box center [393, 274] width 342 height 22
click at [221, 264] on input "VERHELST BOUWMATERIALEN NV - [GEOGRAPHIC_DATA]" at bounding box center [220, 263] width 1 height 1
click at [339, 51] on button "OK" at bounding box center [331, 63] width 34 height 24
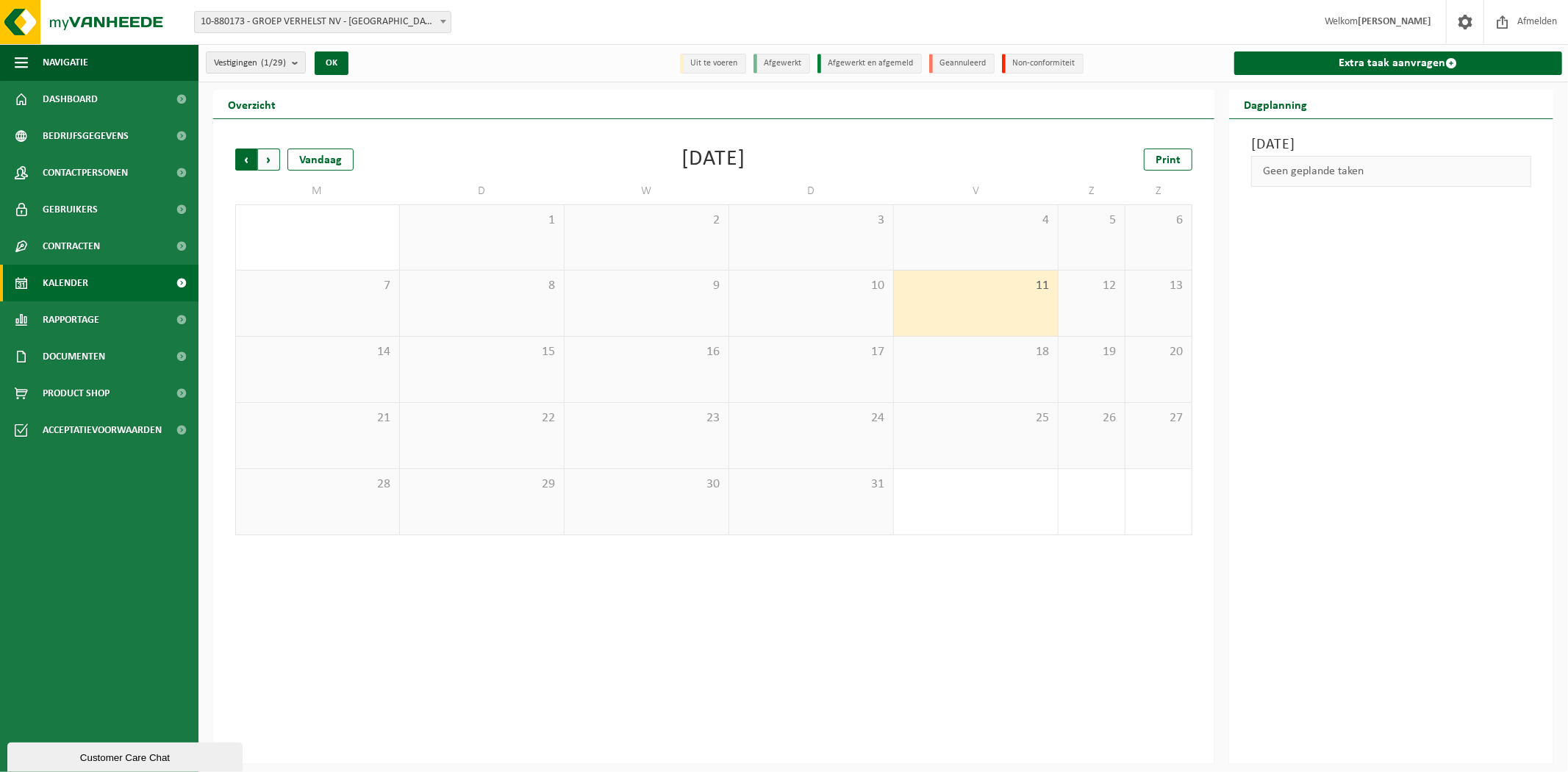
click at [272, 164] on span "Volgende" at bounding box center [269, 159] width 22 height 22
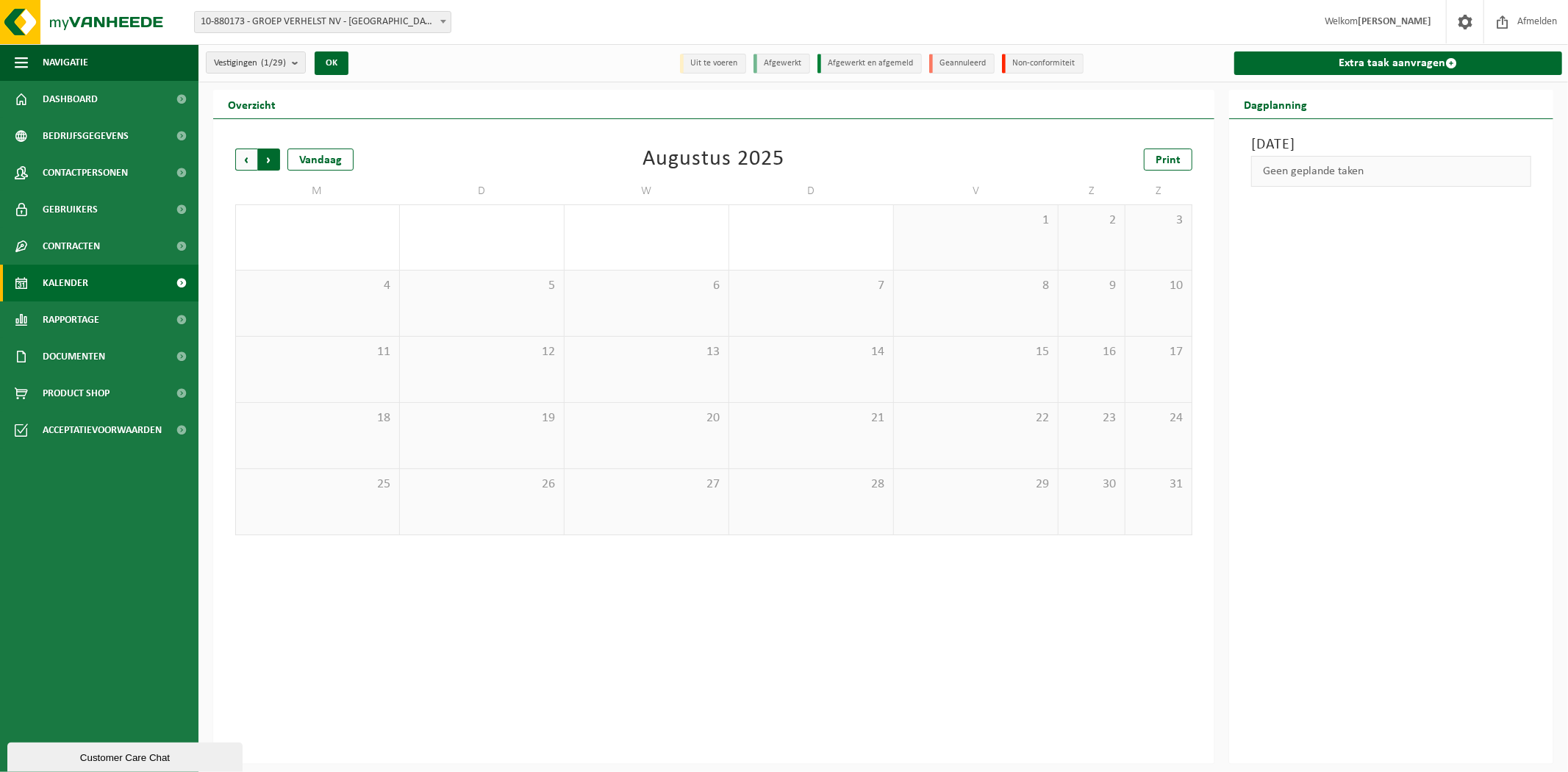
click at [243, 159] on span "Vorige" at bounding box center [246, 159] width 22 height 22
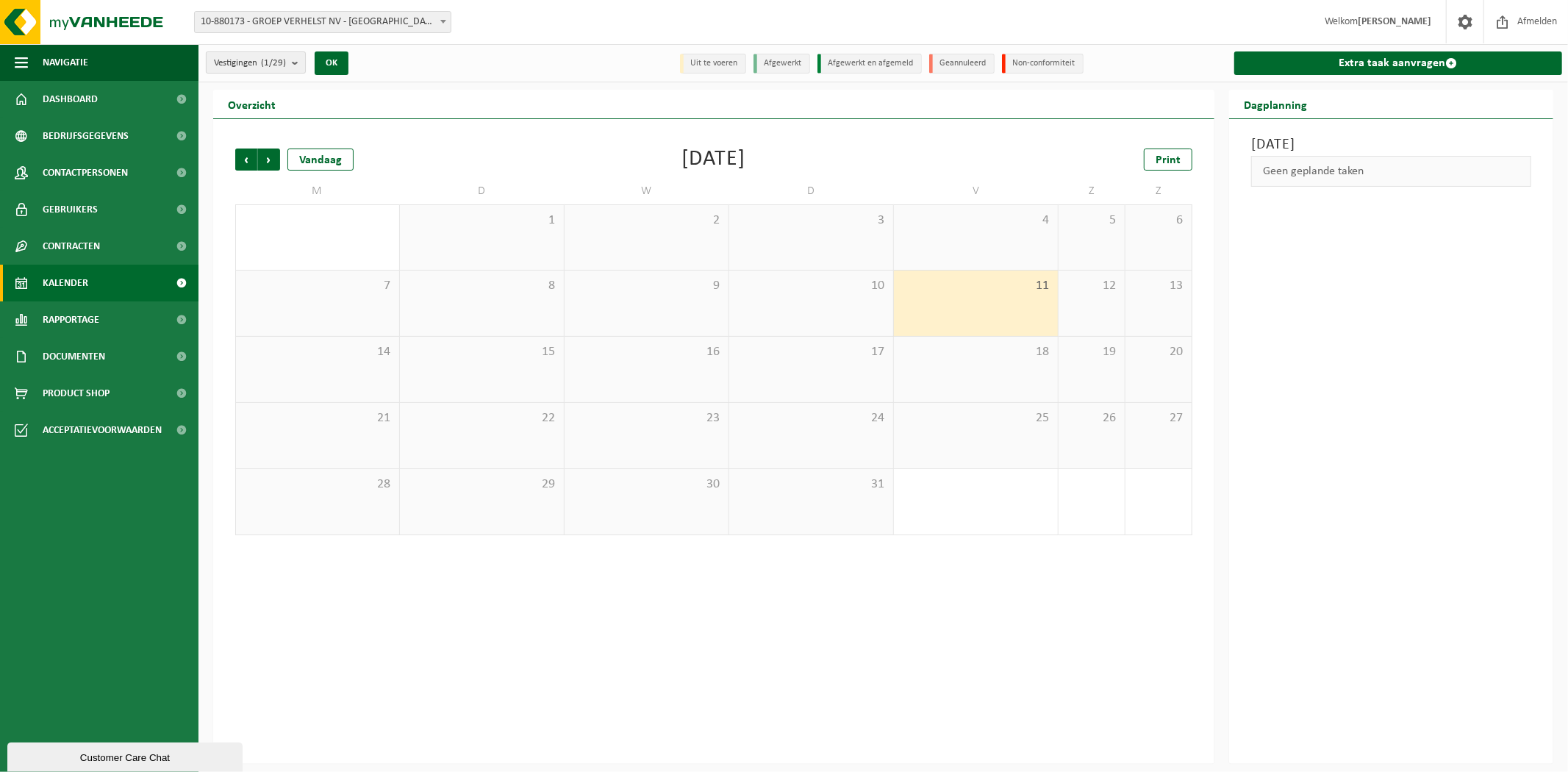
click at [268, 51] on button "Vestigingen (1/29)" at bounding box center [255, 62] width 100 height 22
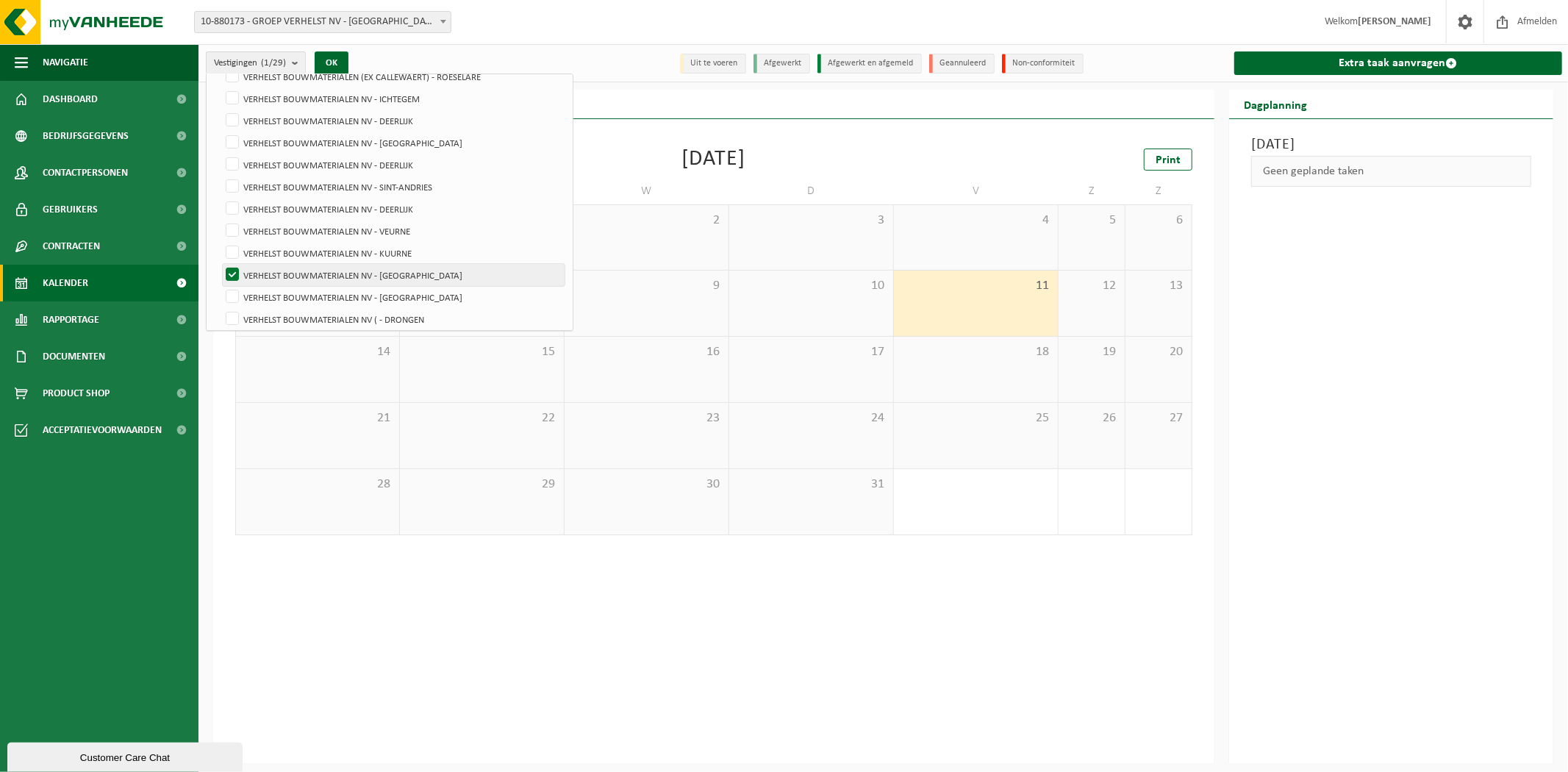
click at [337, 268] on label "VERHELST BOUWMATERIALEN NV - [GEOGRAPHIC_DATA]" at bounding box center [393, 274] width 342 height 22
click at [221, 264] on input "VERHELST BOUWMATERIALEN NV - [GEOGRAPHIC_DATA]" at bounding box center [220, 263] width 1 height 1
checkbox input "false"
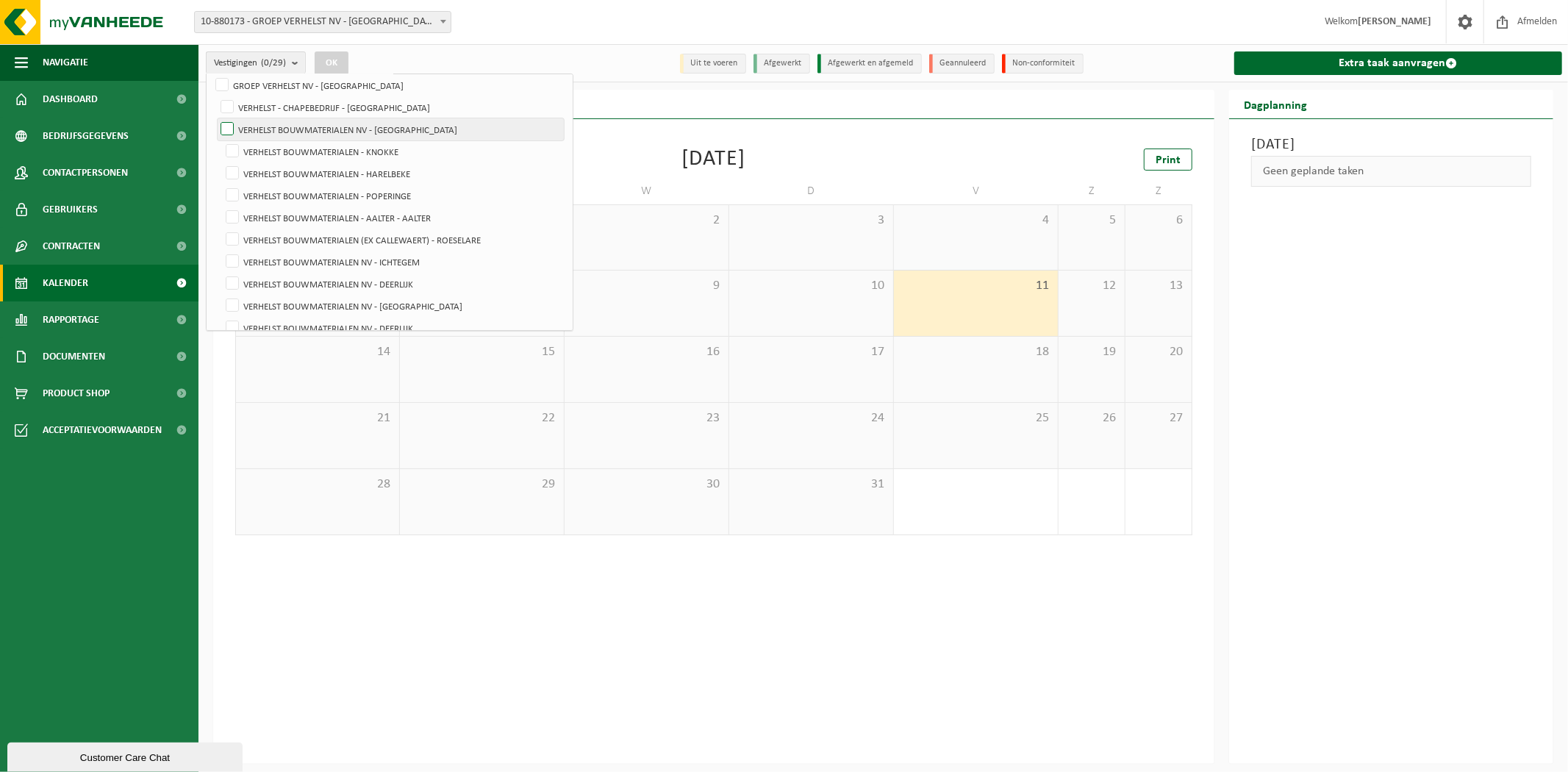
click at [305, 129] on label "VERHELST BOUWMATERIALEN NV - [GEOGRAPHIC_DATA]" at bounding box center [391, 129] width 346 height 22
click at [215, 119] on input "VERHELST BOUWMATERIALEN NV - [GEOGRAPHIC_DATA]" at bounding box center [214, 118] width 1 height 1
click at [332, 61] on button "OK" at bounding box center [331, 63] width 34 height 24
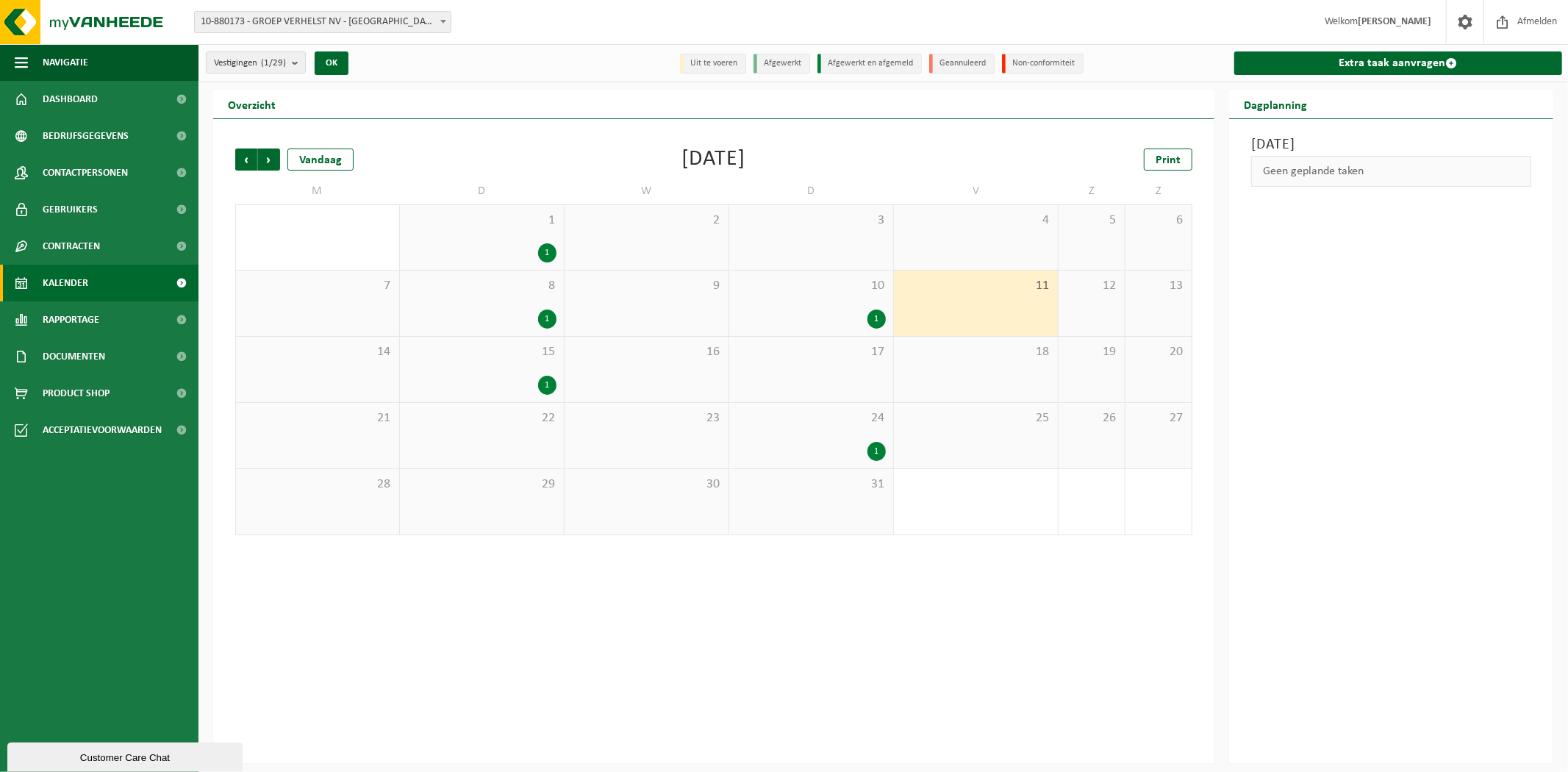
click at [878, 294] on div "10 1" at bounding box center [811, 303] width 164 height 66
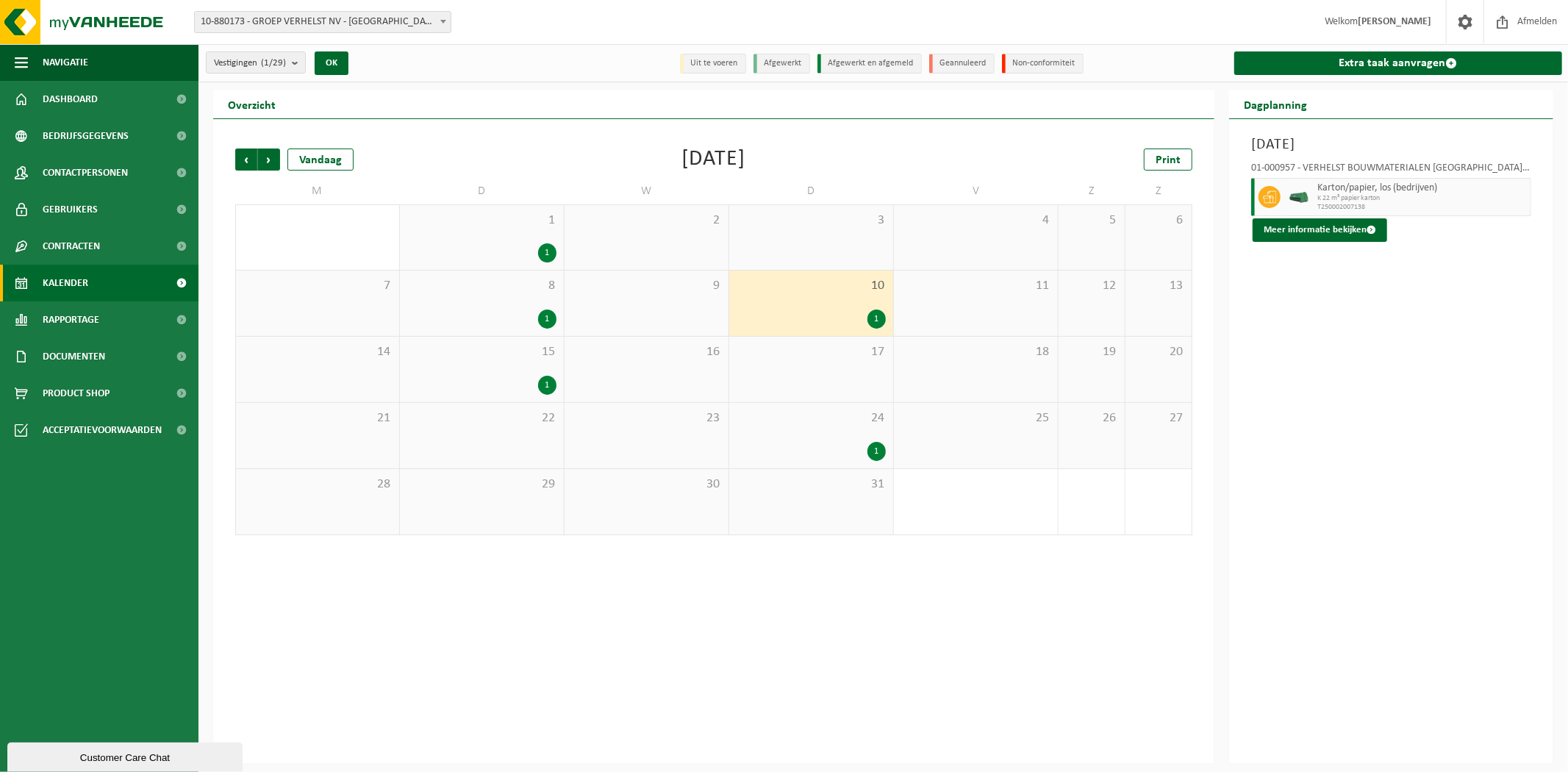
click at [805, 446] on div "1" at bounding box center [811, 451] width 149 height 19
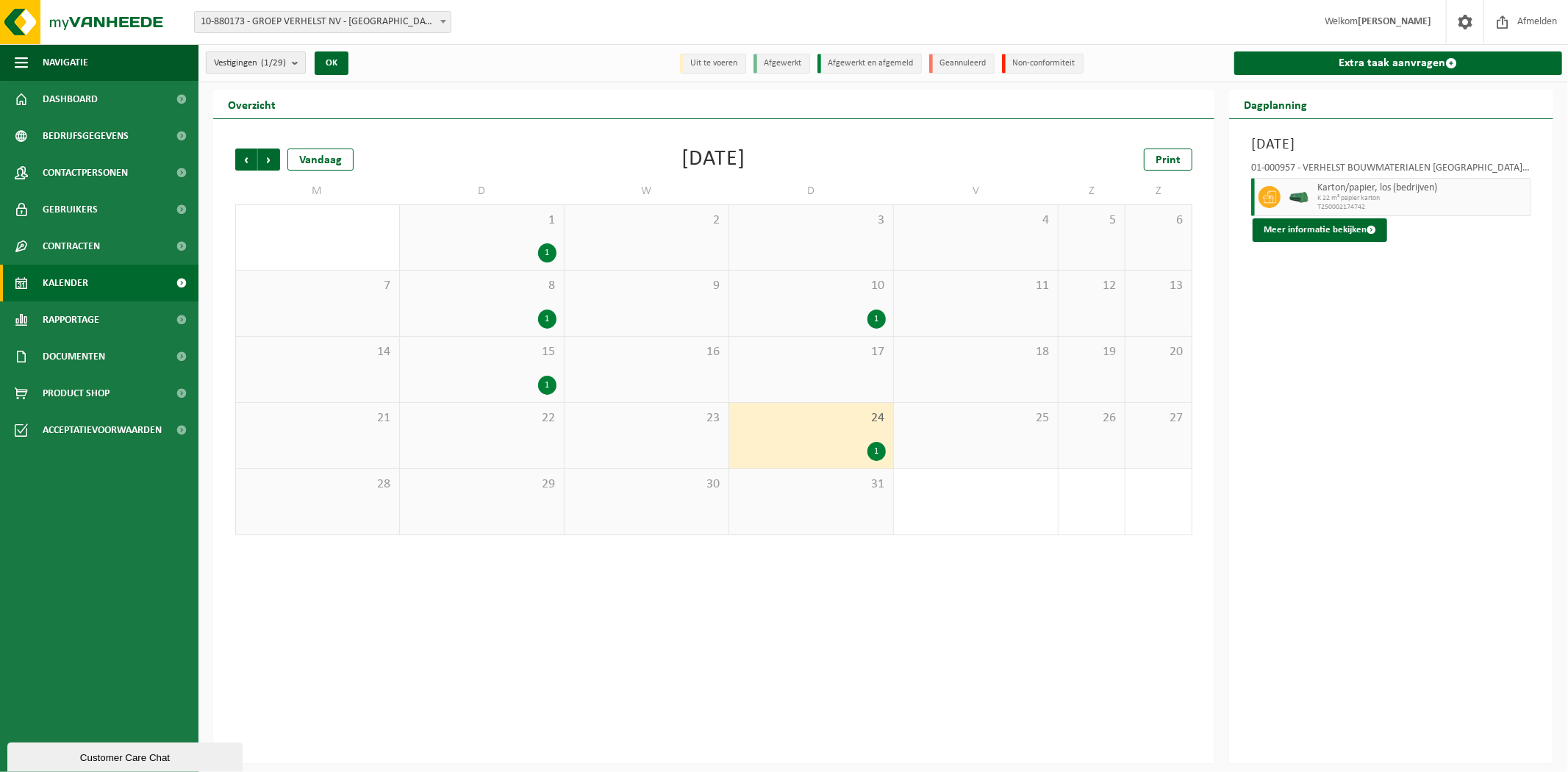
click at [234, 64] on span "Vestigingen (1/29)" at bounding box center [249, 63] width 72 height 22
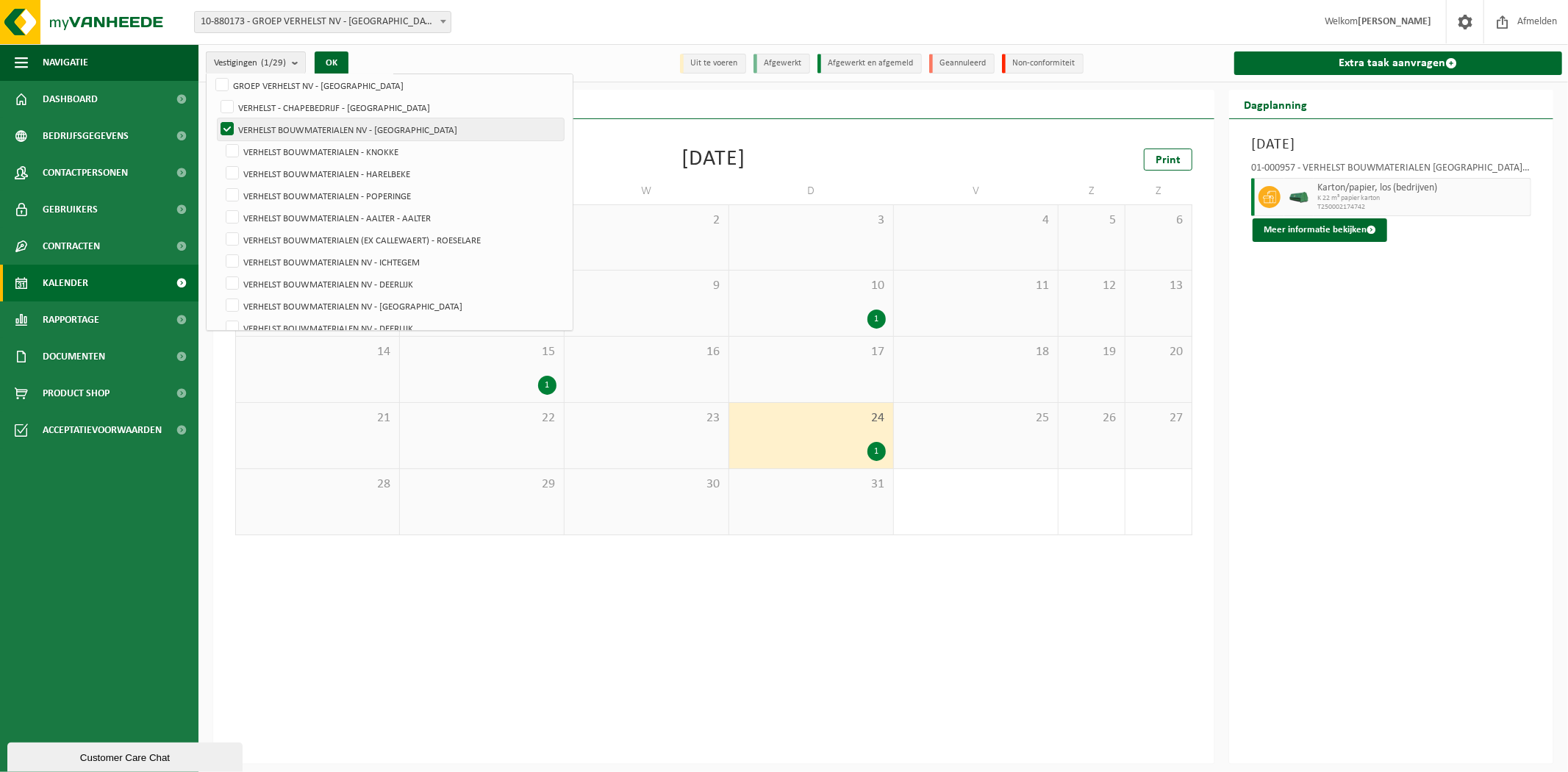
click at [361, 127] on label "VERHELST BOUWMATERIALEN NV - [GEOGRAPHIC_DATA]" at bounding box center [391, 129] width 346 height 22
click at [215, 119] on input "VERHELST BOUWMATERIALEN NV - [GEOGRAPHIC_DATA]" at bounding box center [214, 118] width 1 height 1
checkbox input "false"
click at [429, 206] on label "VERHELST BOUWMATERIALEN - AALTER - AALTER" at bounding box center [393, 217] width 342 height 22
click at [221, 205] on input "VERHELST BOUWMATERIALEN - AALTER - AALTER" at bounding box center [220, 205] width 1 height 1
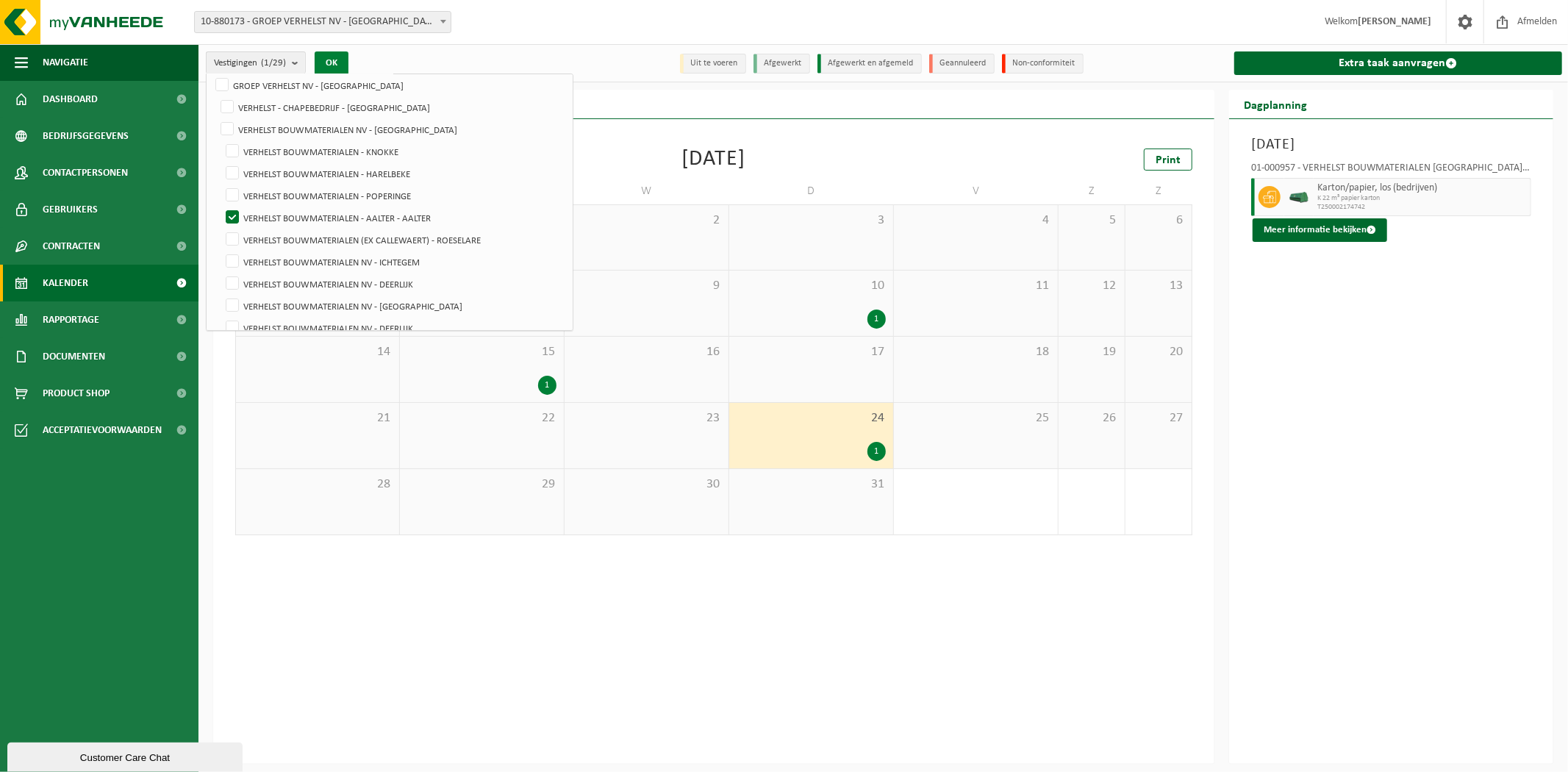
click at [335, 59] on button "OK" at bounding box center [331, 63] width 34 height 24
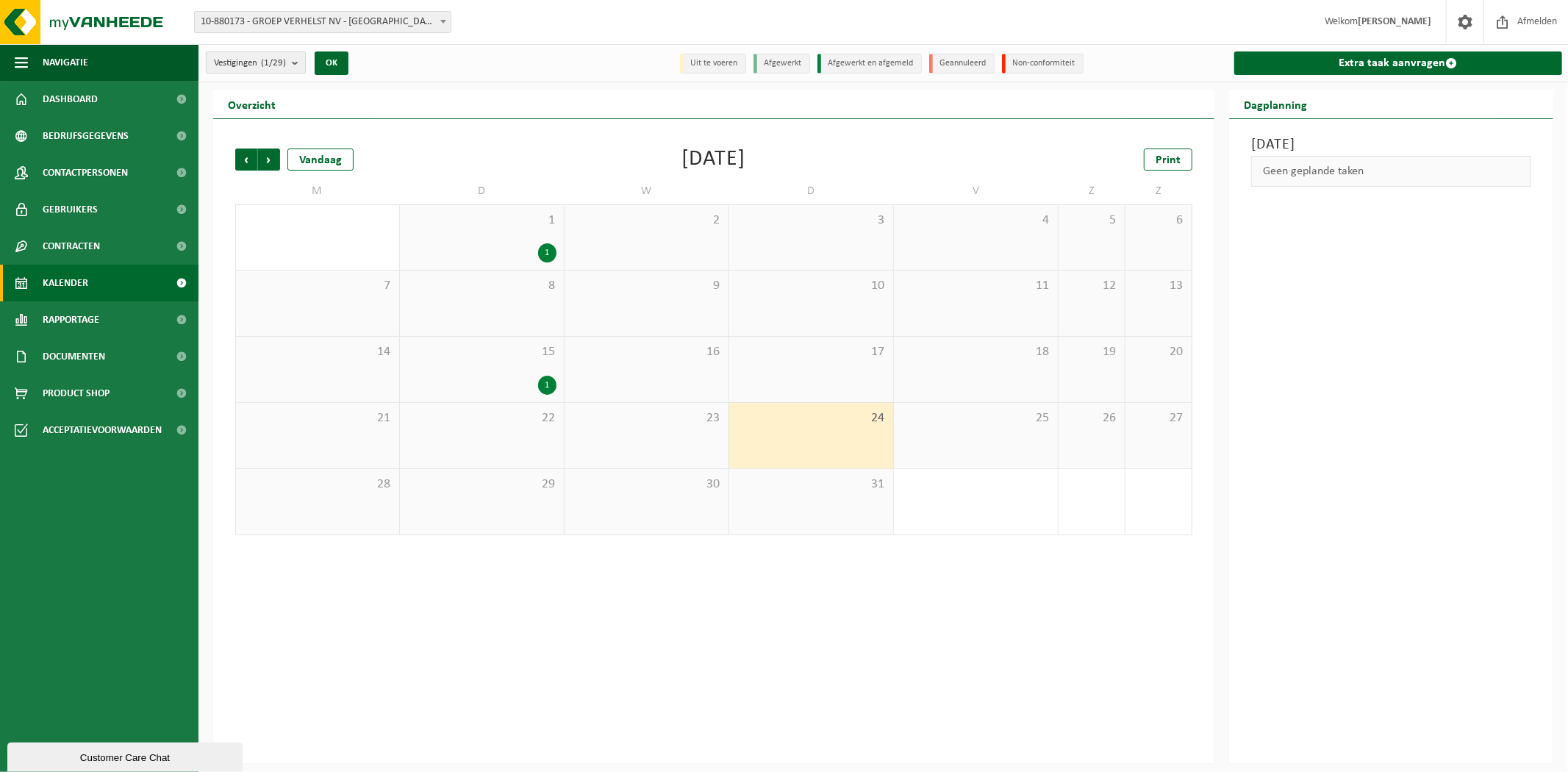
click at [275, 61] on count "(1/29)" at bounding box center [273, 63] width 25 height 10
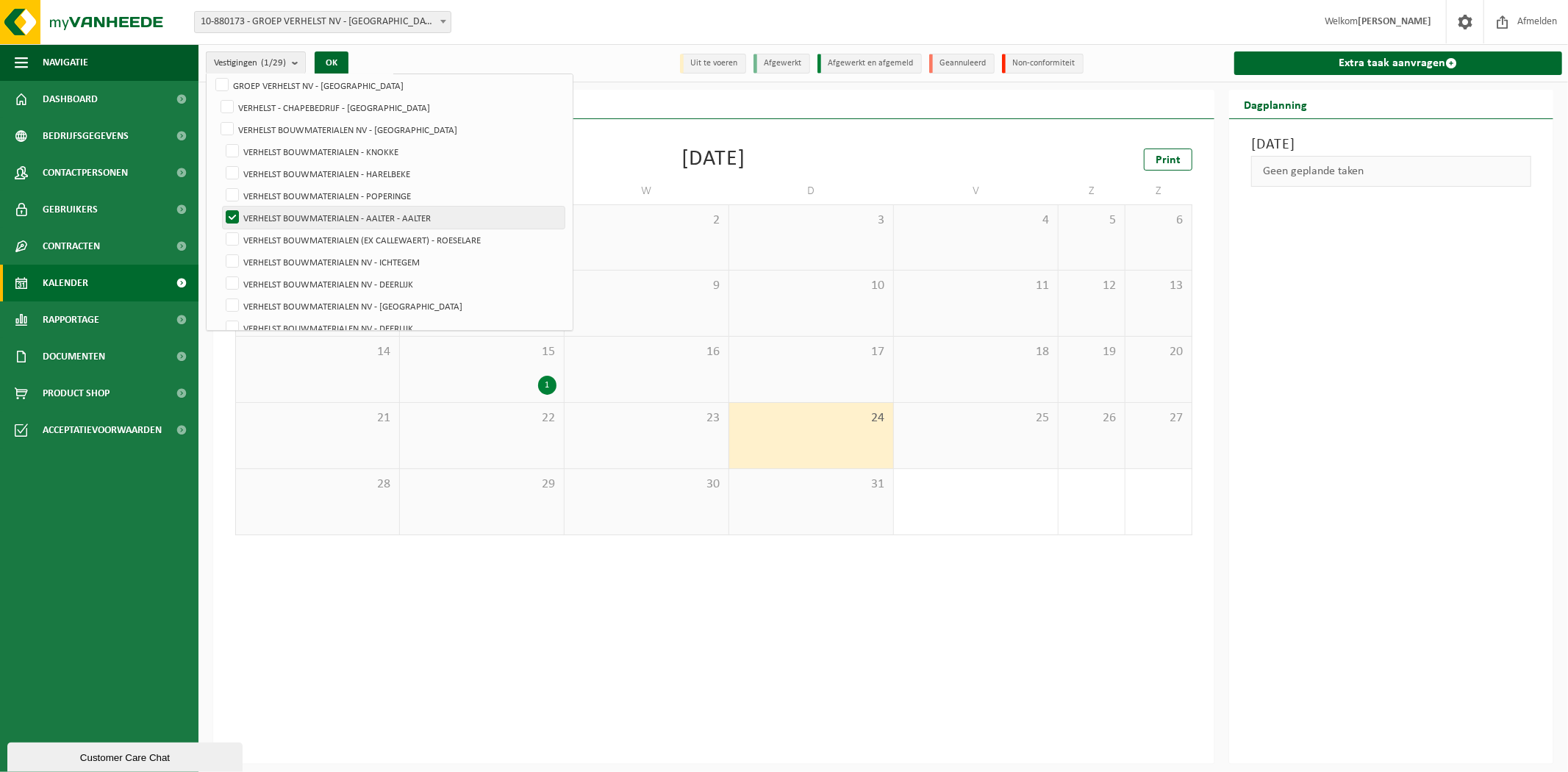
click at [346, 221] on label "VERHELST BOUWMATERIALEN - AALTER - AALTER" at bounding box center [393, 217] width 342 height 22
click at [221, 206] on input "VERHELST BOUWMATERIALEN - AALTER - AALTER" at bounding box center [220, 205] width 1 height 1
checkbox input "false"
click at [310, 218] on label "VERHELST BOUWMATERIALEN NV - [GEOGRAPHIC_DATA]" at bounding box center [393, 215] width 342 height 22
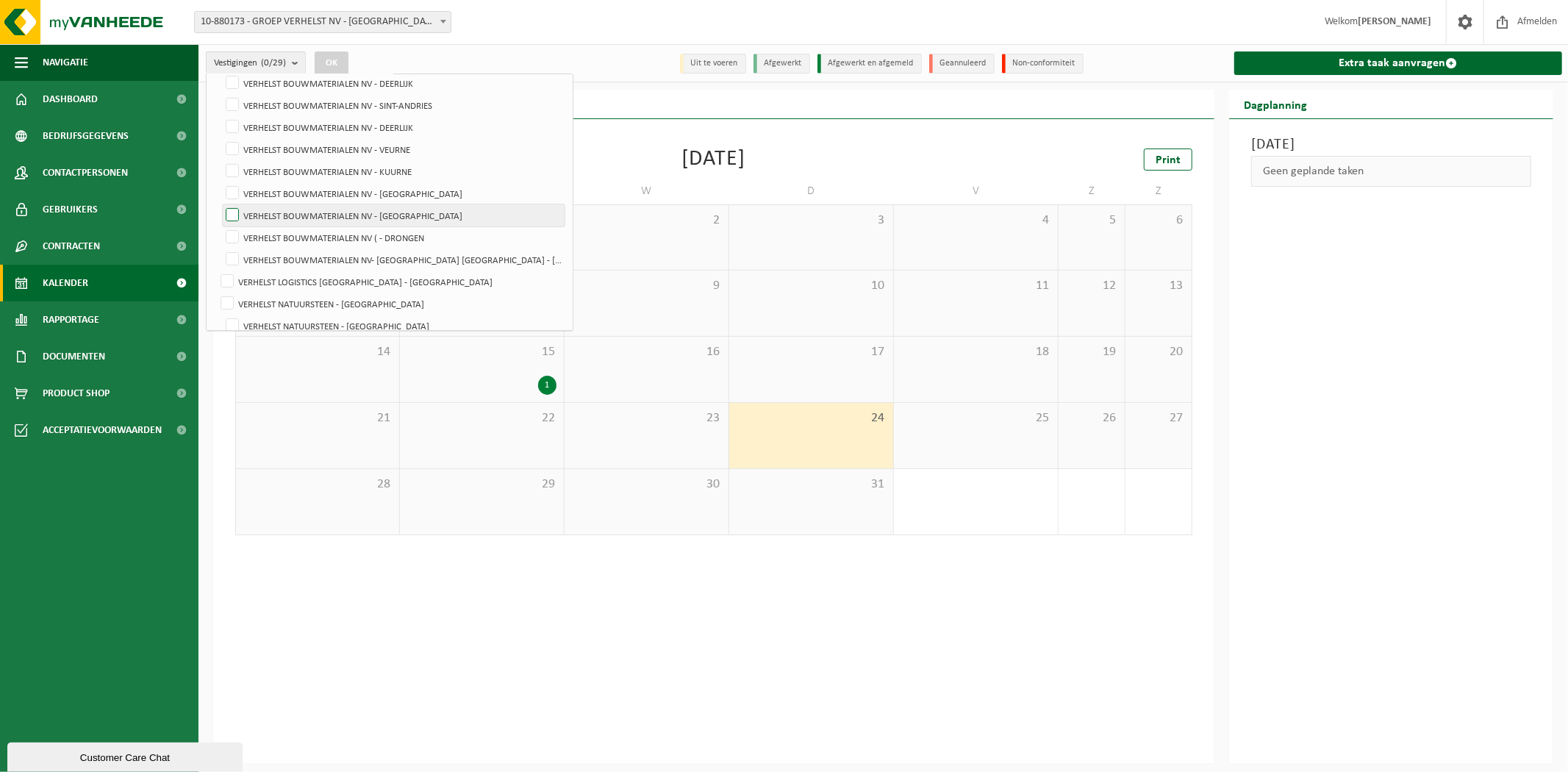
click at [221, 205] on input "VERHELST BOUWMATERIALEN NV - [GEOGRAPHIC_DATA]" at bounding box center [220, 204] width 1 height 1
click at [339, 61] on button "OK" at bounding box center [331, 63] width 34 height 24
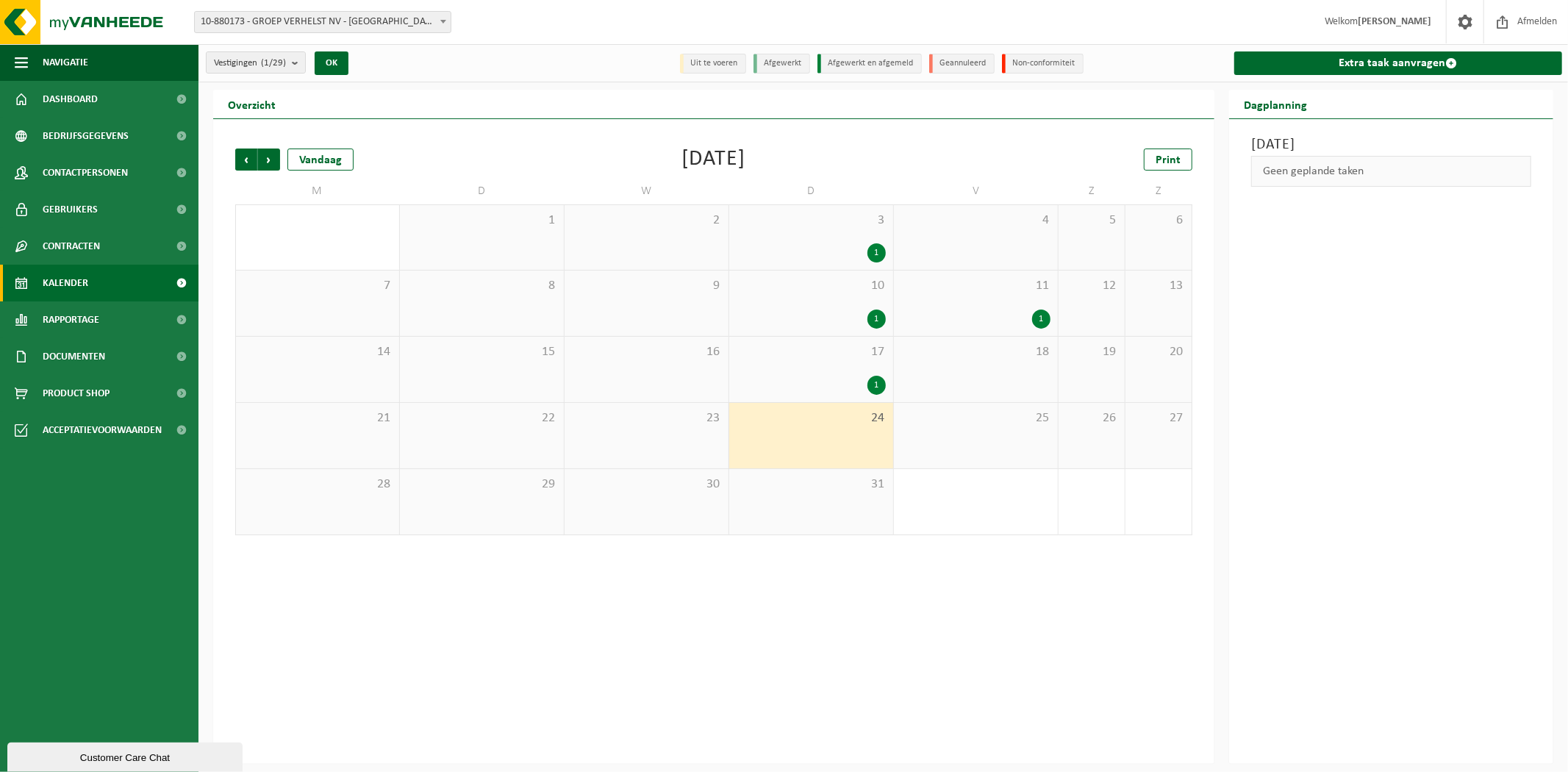
click at [787, 233] on div "3 1" at bounding box center [811, 238] width 164 height 65
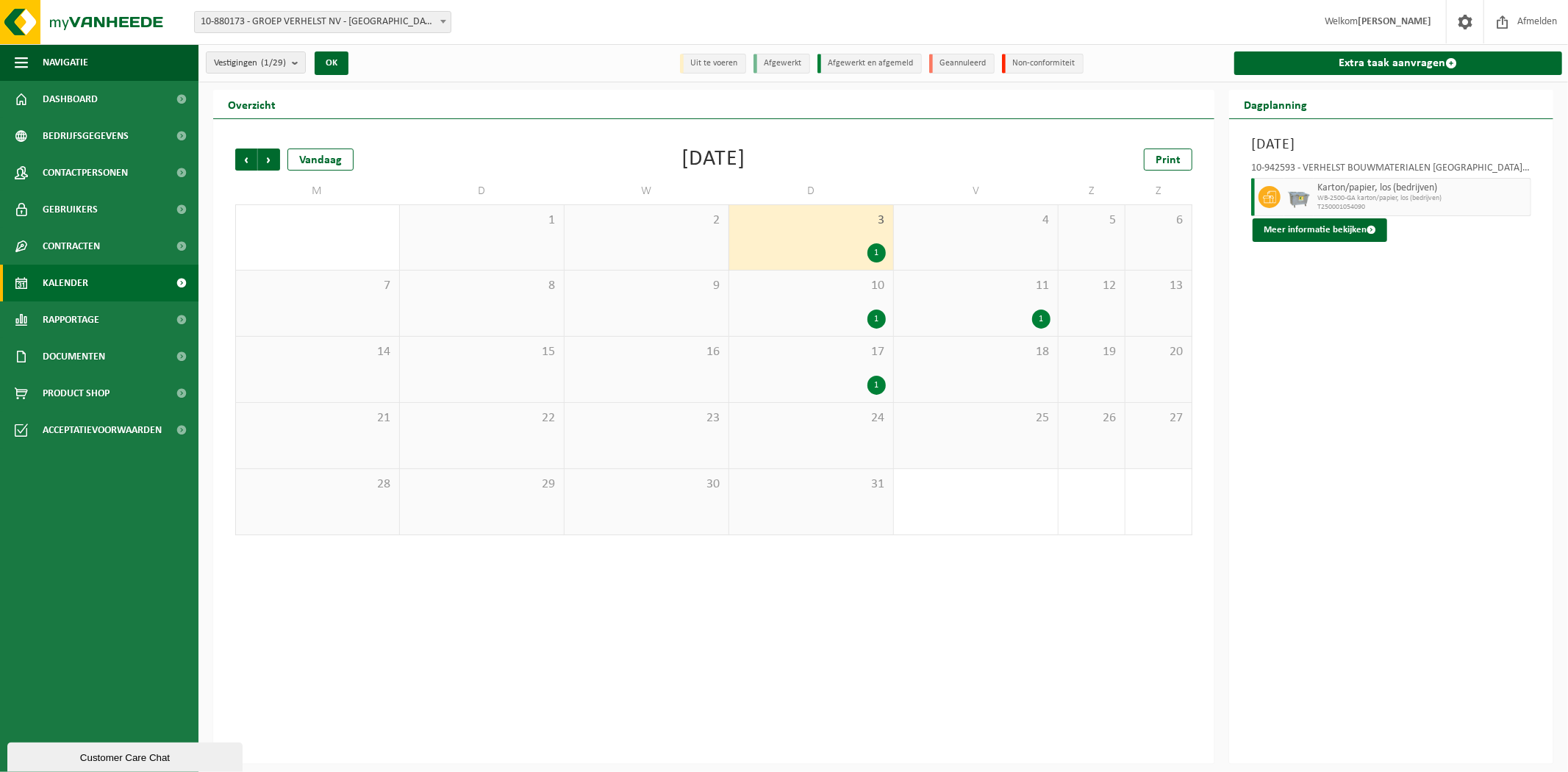
click at [968, 309] on div "1" at bounding box center [976, 319] width 149 height 19
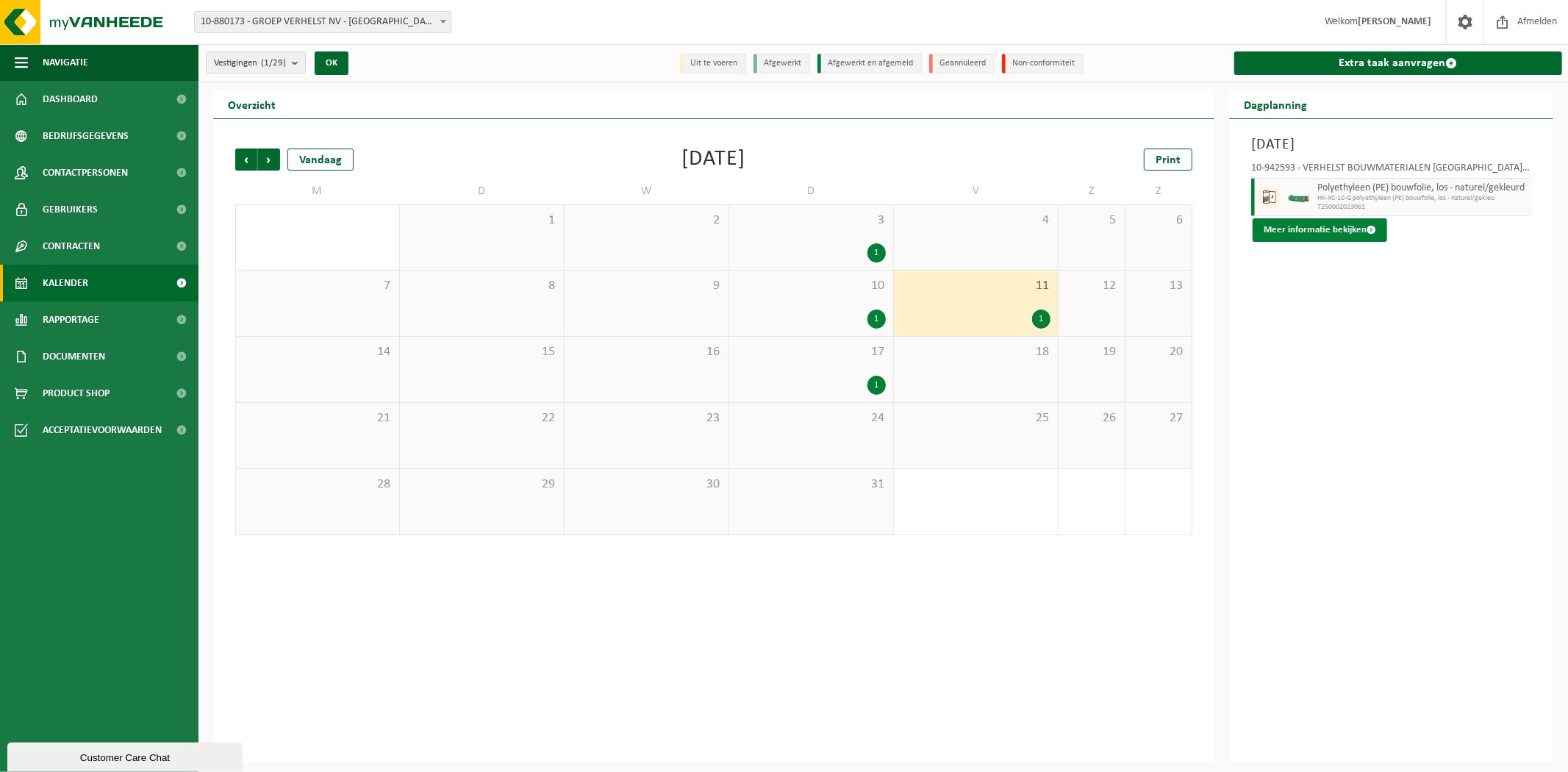
click at [1267, 224] on button "Meer informatie bekijken" at bounding box center [1320, 230] width 135 height 24
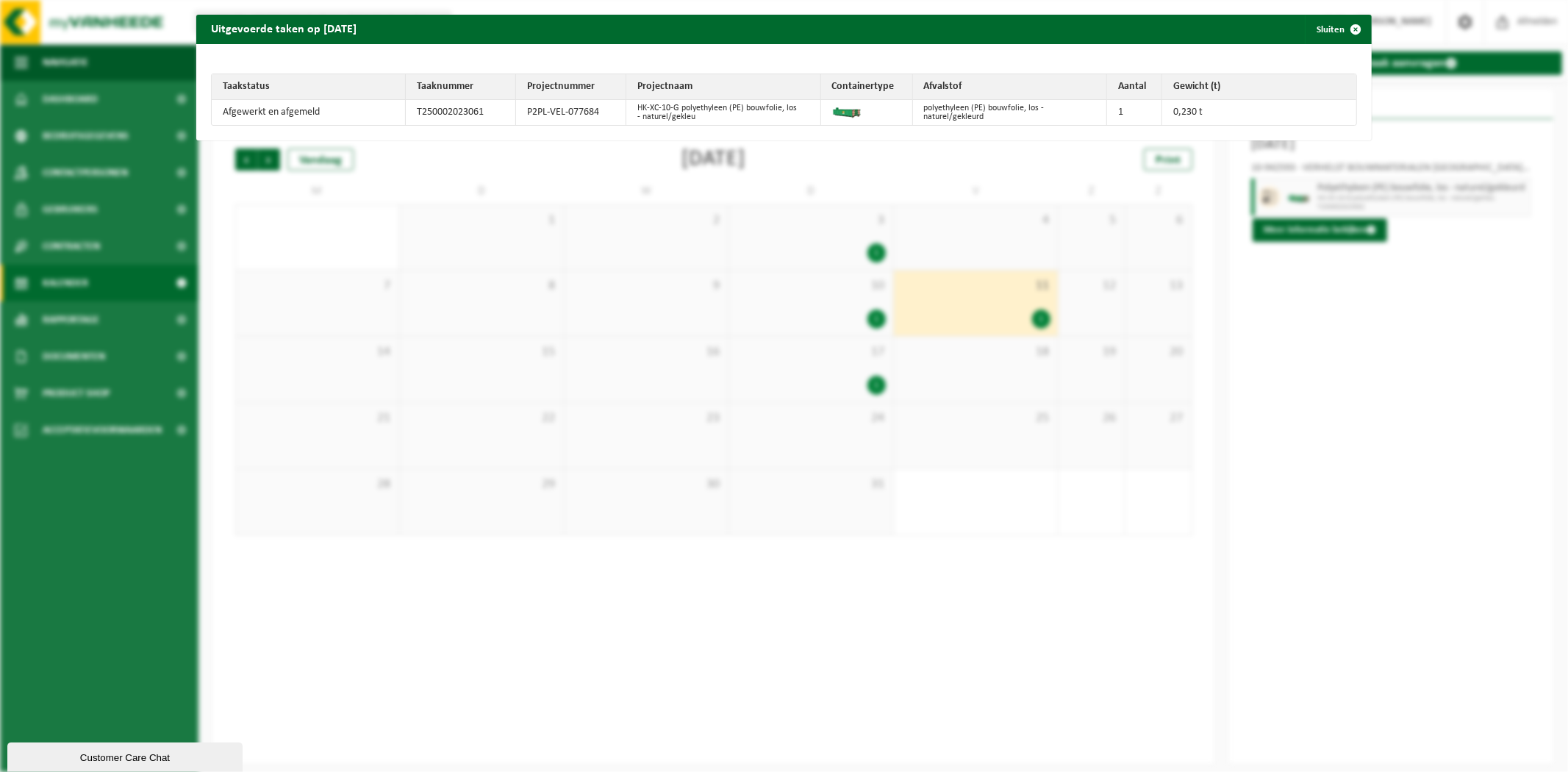
click at [1338, 368] on div "Uitgevoerde taken op [DATE] Sluiten Taakstatus Taaknummer Projectnummer Project…" at bounding box center [784, 386] width 1568 height 772
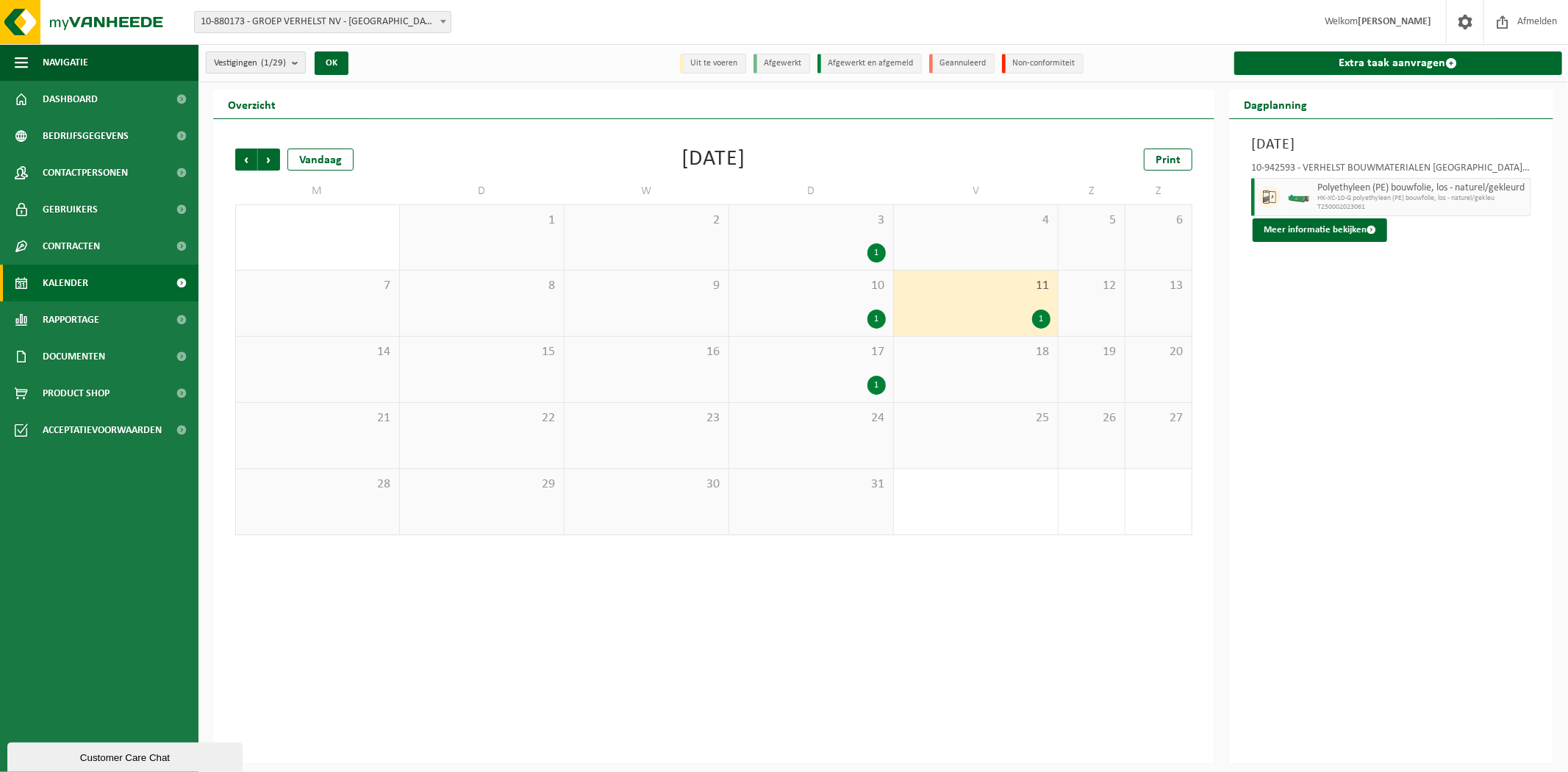
click at [270, 58] on count "(1/29)" at bounding box center [273, 63] width 25 height 10
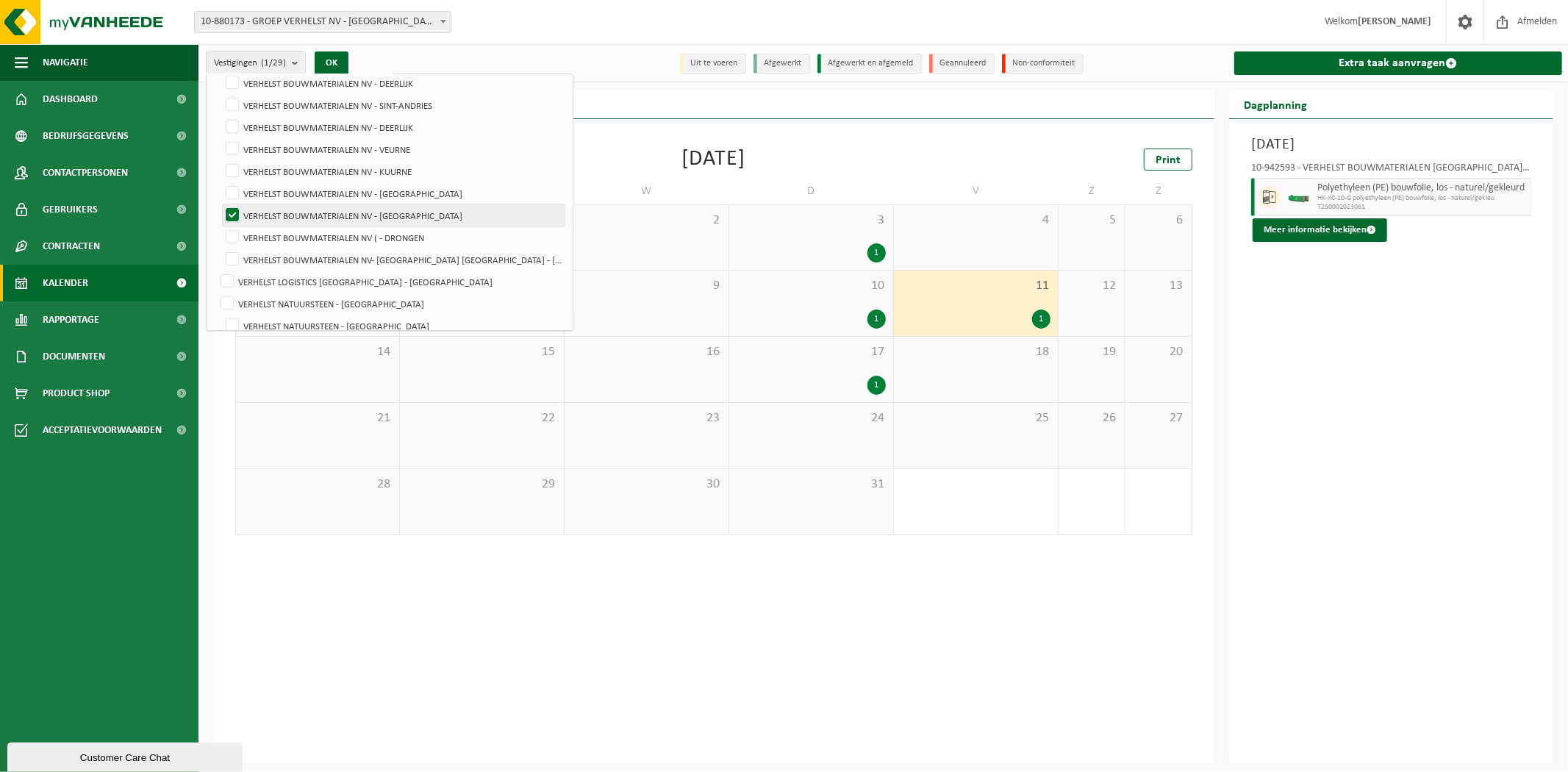
click at [309, 206] on label "VERHELST BOUWMATERIALEN NV - [GEOGRAPHIC_DATA]" at bounding box center [393, 215] width 342 height 22
click at [221, 205] on input "VERHELST BOUWMATERIALEN NV - [GEOGRAPHIC_DATA]" at bounding box center [220, 204] width 1 height 1
checkbox input "false"
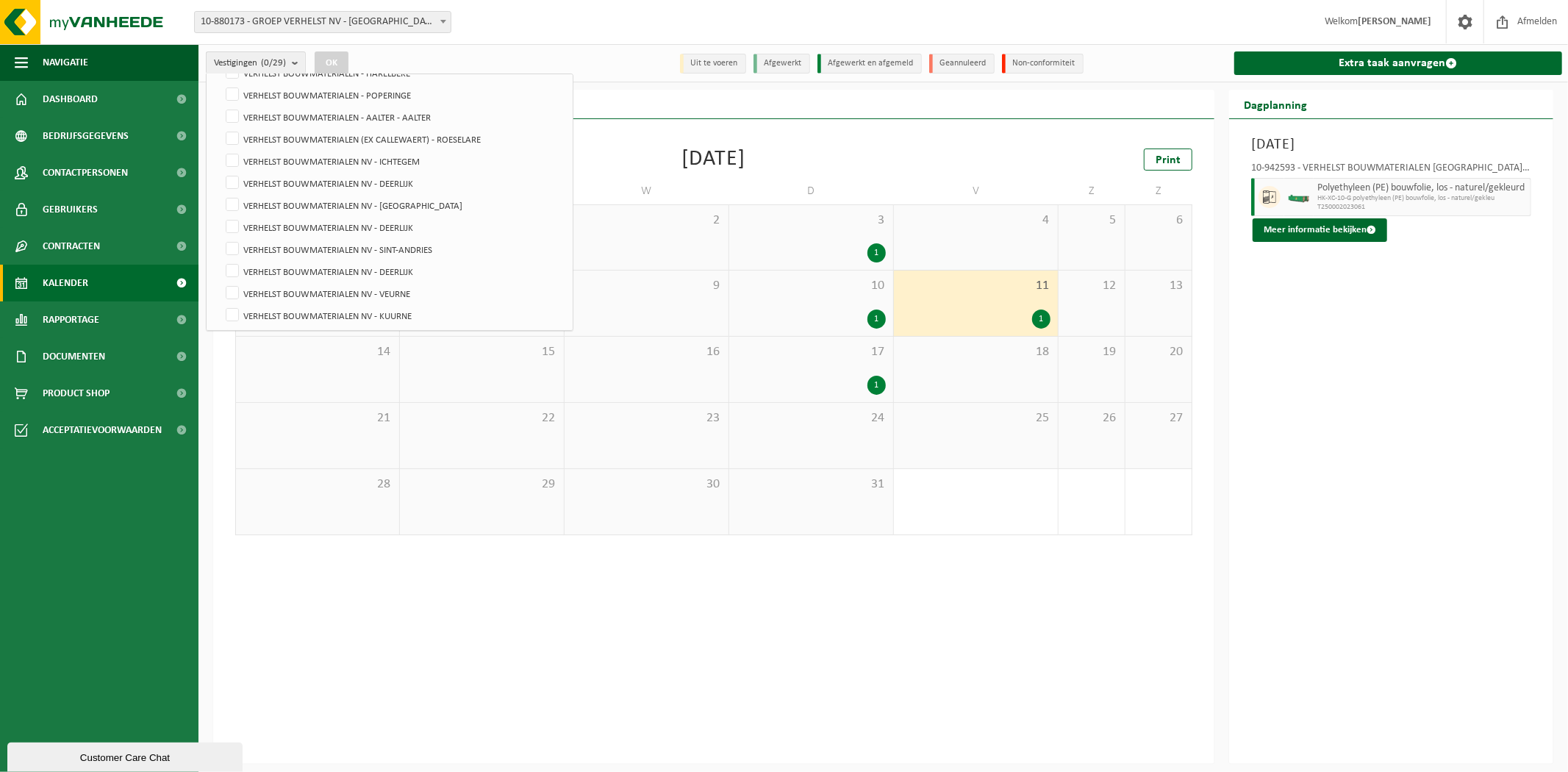
scroll to position [144, 0]
click at [365, 130] on label "VERHELST BOUWMATERIALEN - POPERINGE" at bounding box center [393, 133] width 342 height 22
click at [221, 123] on input "VERHELST BOUWMATERIALEN - POPERINGE" at bounding box center [220, 122] width 1 height 1
click at [325, 55] on button "OK" at bounding box center [331, 63] width 34 height 24
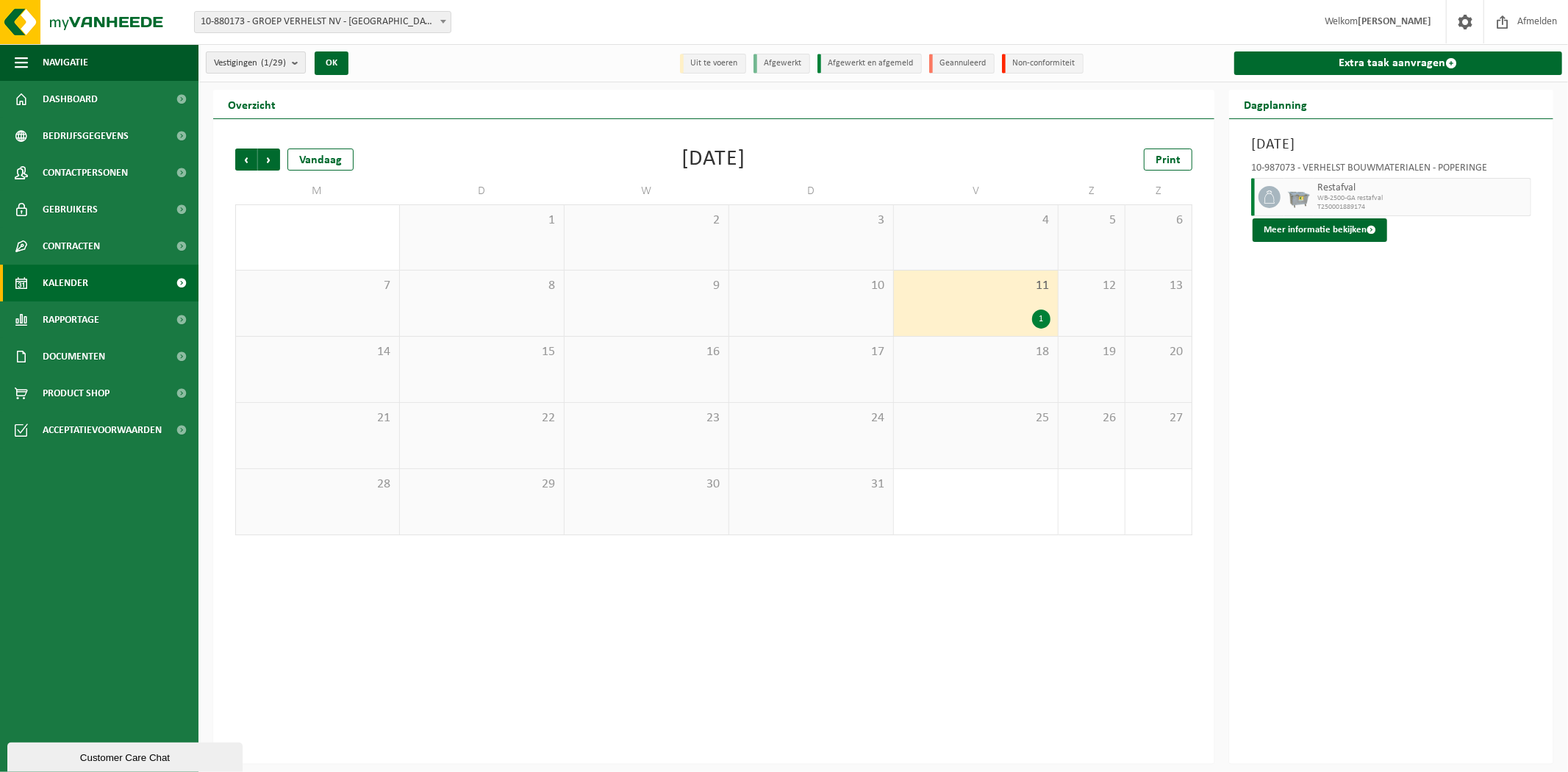
click at [272, 68] on span "Vestigingen (1/29)" at bounding box center [249, 63] width 72 height 22
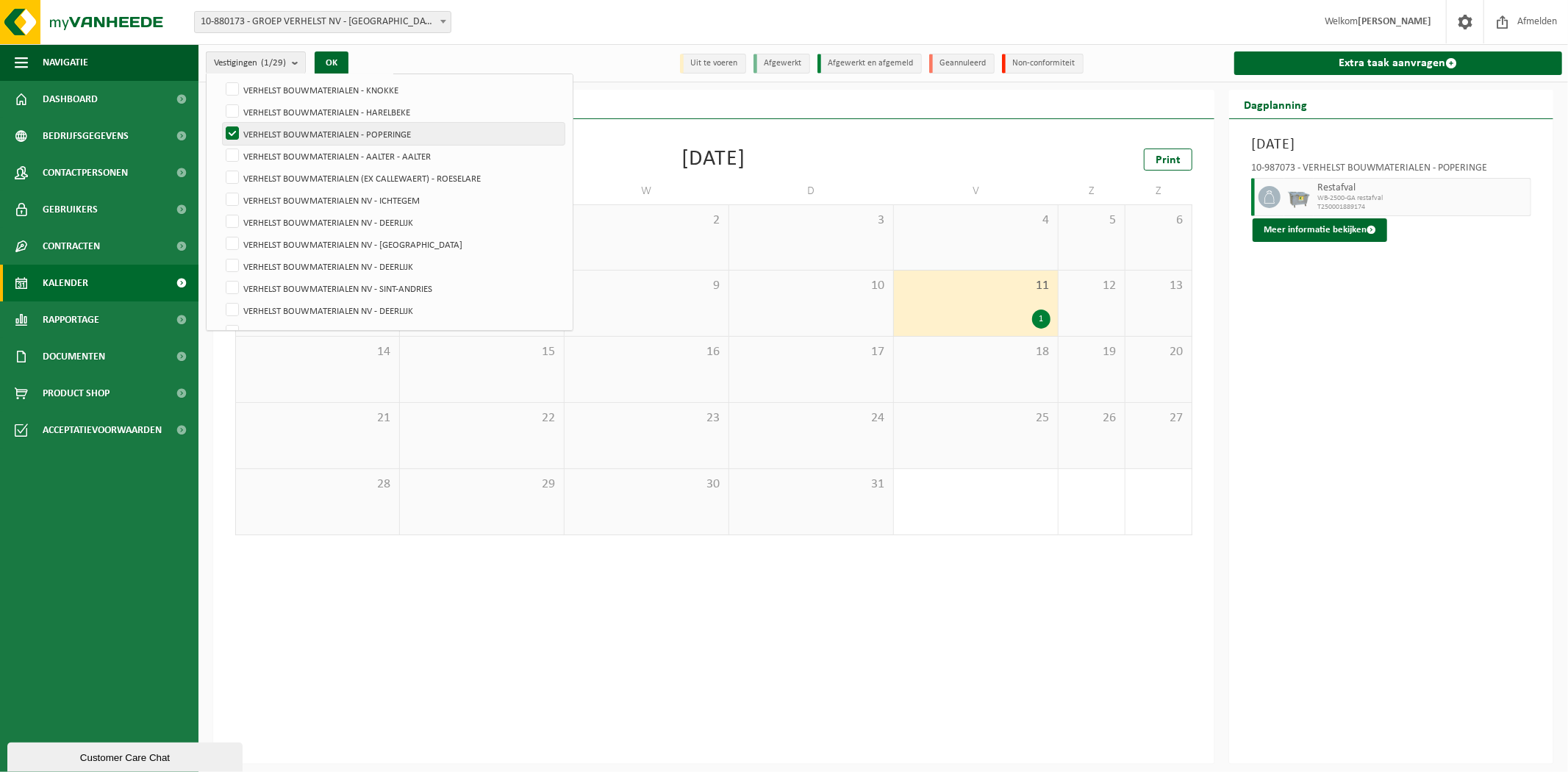
click at [297, 131] on label "VERHELST BOUWMATERIALEN - POPERINGE" at bounding box center [393, 133] width 342 height 22
click at [221, 123] on input "VERHELST BOUWMATERIALEN - POPERINGE" at bounding box center [220, 122] width 1 height 1
checkbox input "false"
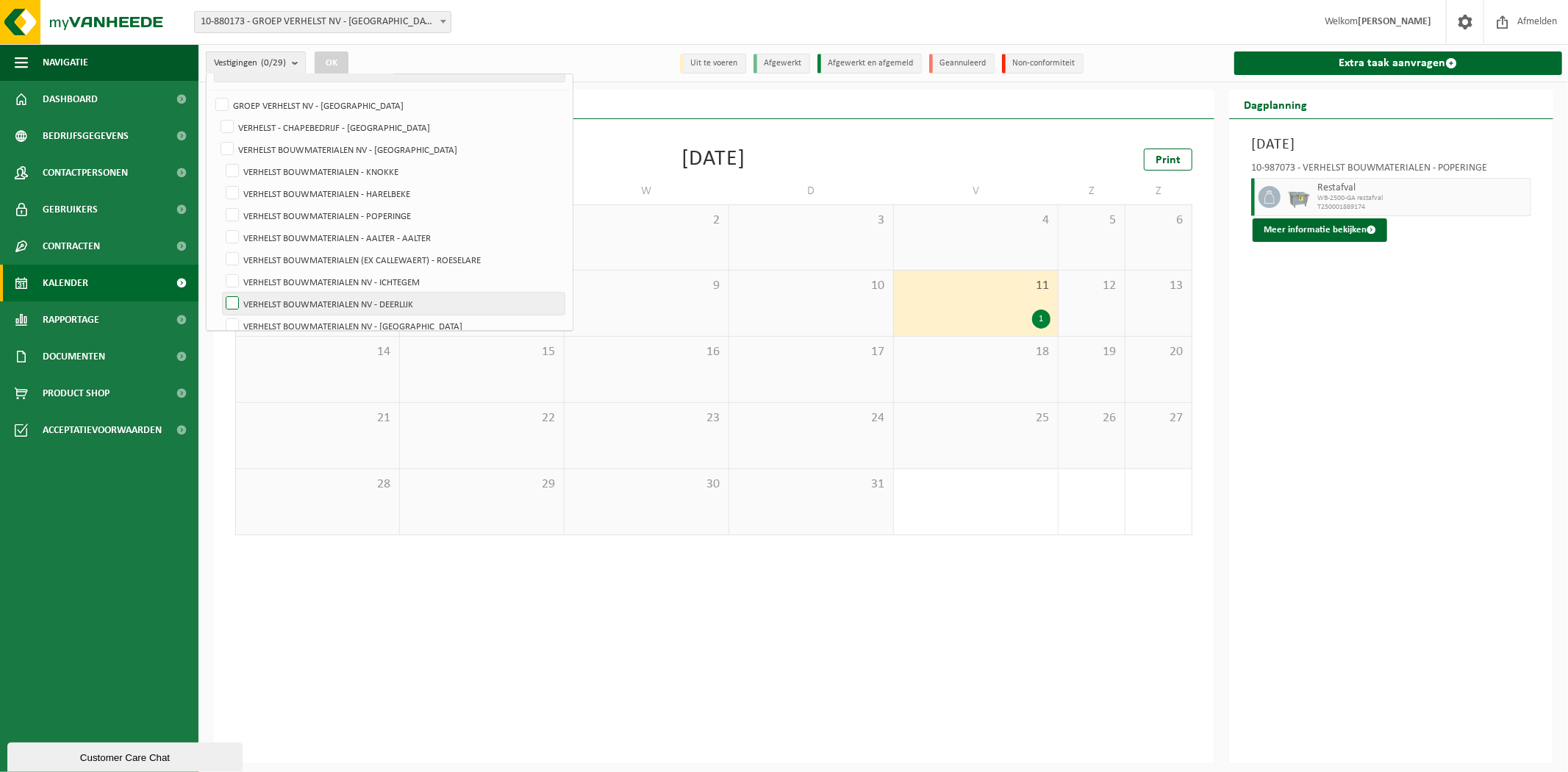
click at [343, 296] on label "VERHELST BOUWMATERIALEN NV - DEERLIJK" at bounding box center [393, 303] width 342 height 22
click at [221, 292] on input "VERHELST BOUWMATERIALEN NV - DEERLIJK" at bounding box center [220, 291] width 1 height 1
checkbox input "true"
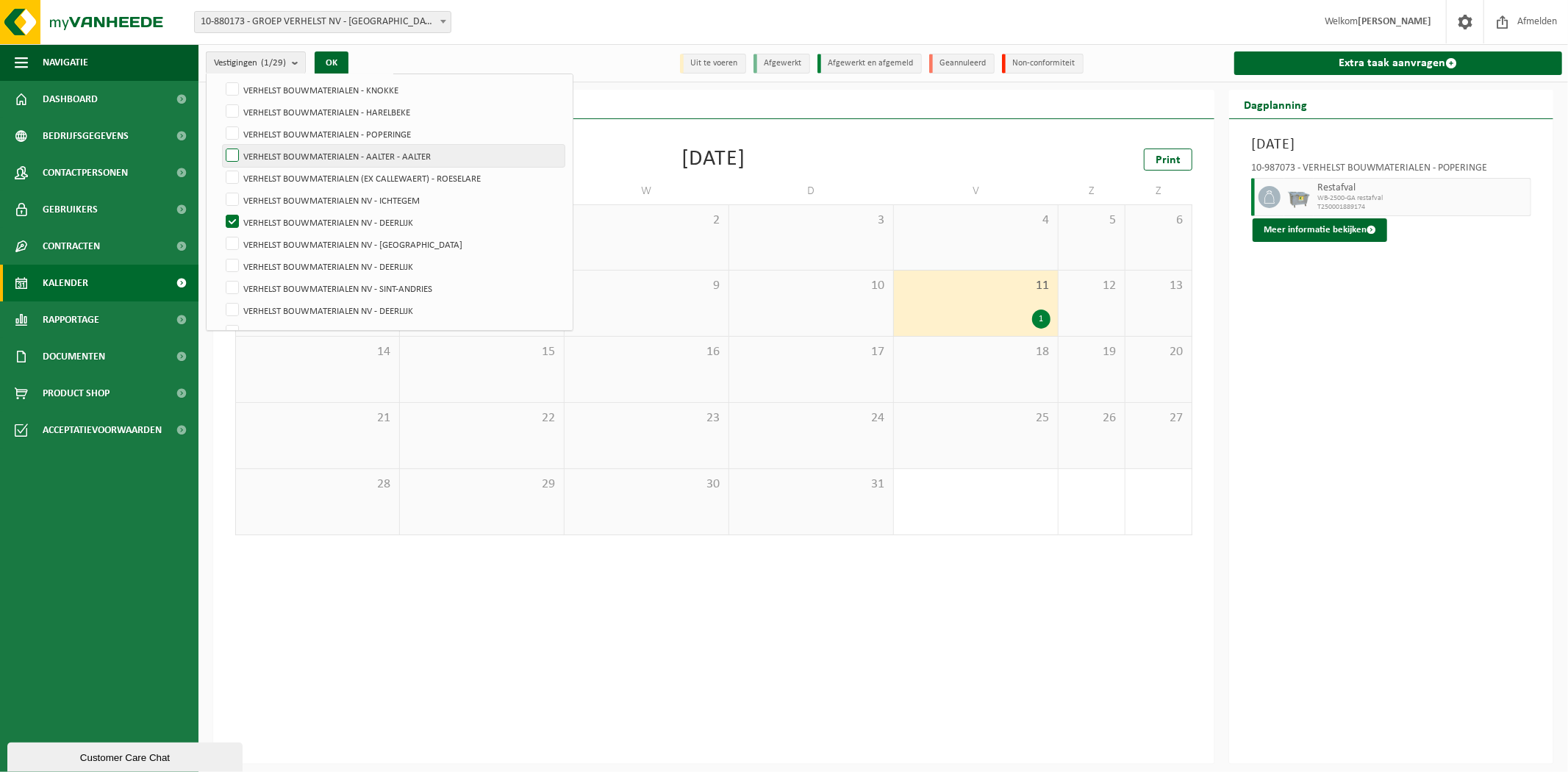
scroll to position [225, 0]
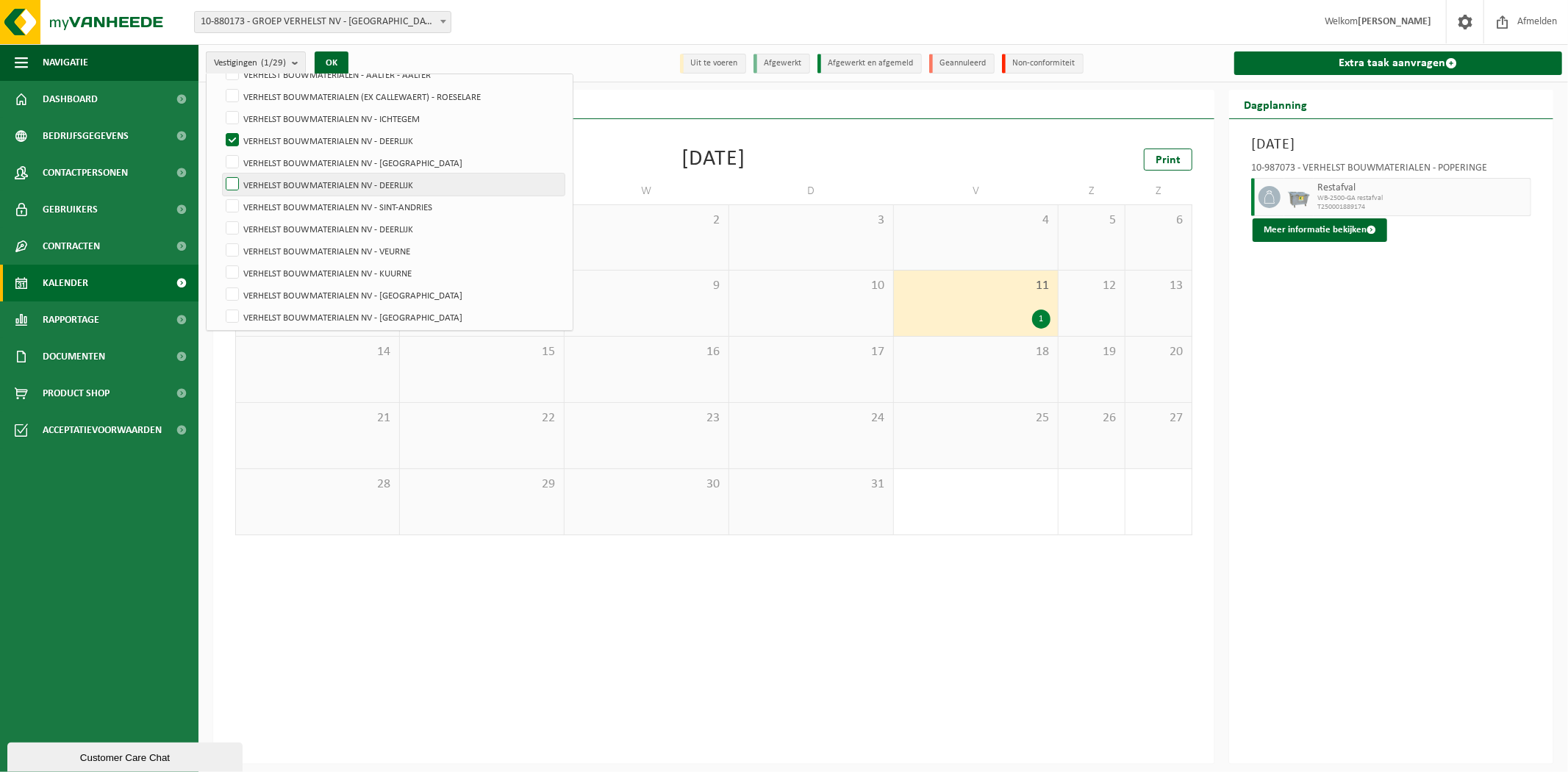
click at [342, 180] on label "VERHELST BOUWMATERIALEN NV - DEERLIJK" at bounding box center [393, 184] width 342 height 22
click at [221, 174] on input "VERHELST BOUWMATERIALEN NV - DEERLIJK" at bounding box center [220, 173] width 1 height 1
checkbox input "true"
click at [335, 218] on label "VERHELST BOUWMATERIALEN NV - DEERLIJK" at bounding box center [393, 228] width 342 height 22
click at [221, 217] on input "VERHELST BOUWMATERIALEN NV - DEERLIJK" at bounding box center [220, 217] width 1 height 1
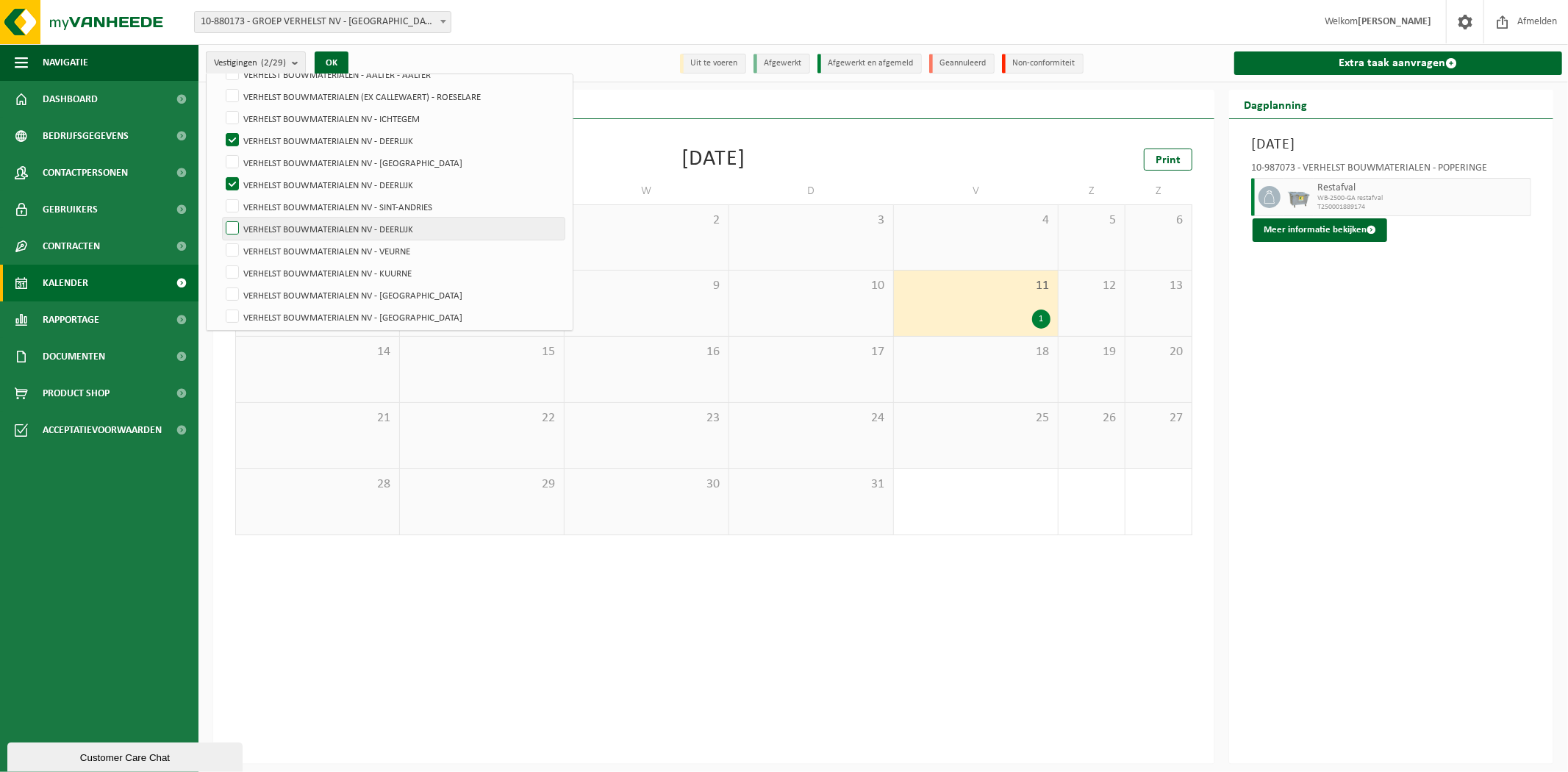
checkbox input "true"
click at [335, 60] on button "OK" at bounding box center [331, 63] width 34 height 24
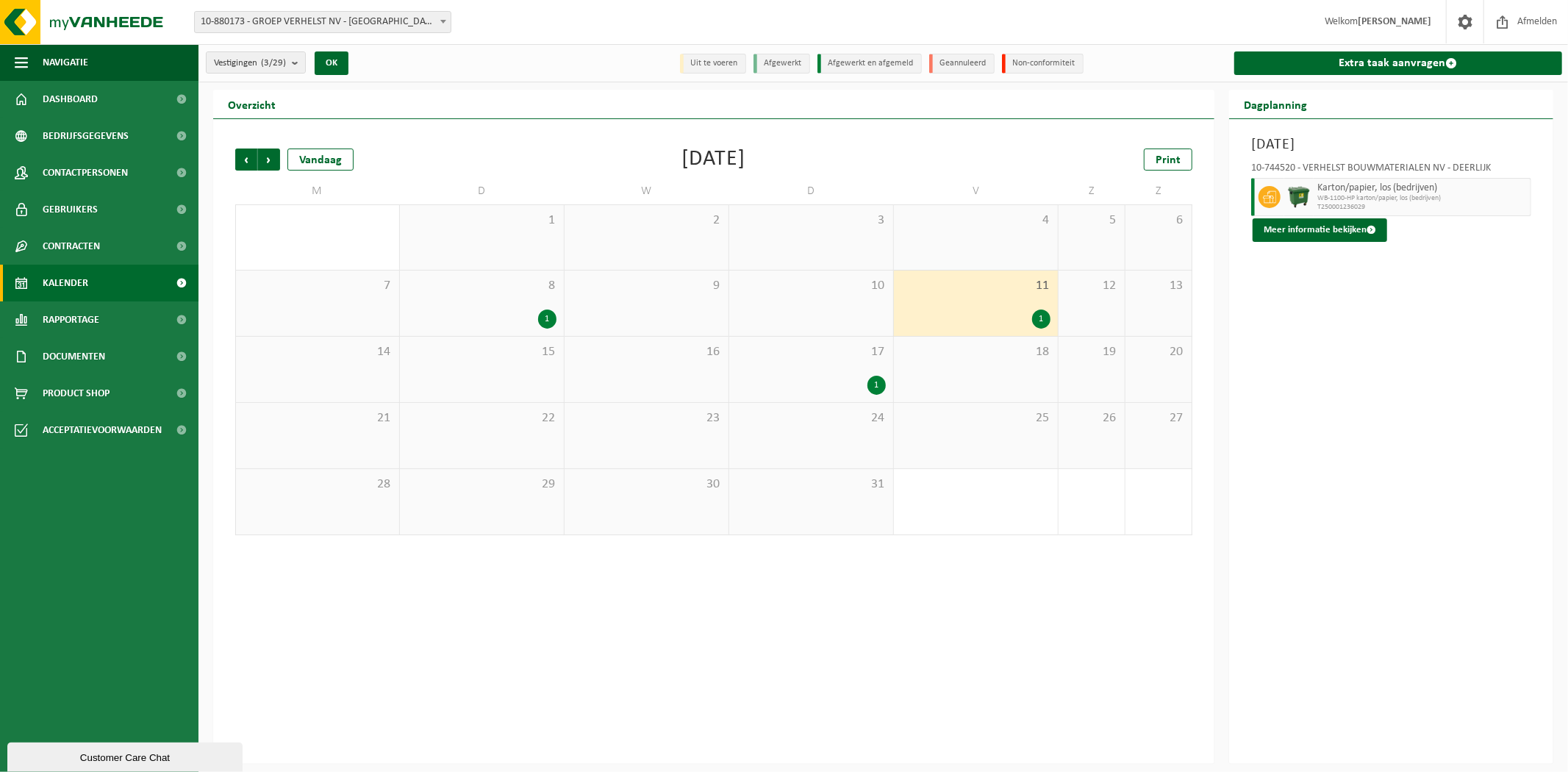
click at [522, 291] on span "8" at bounding box center [482, 286] width 149 height 16
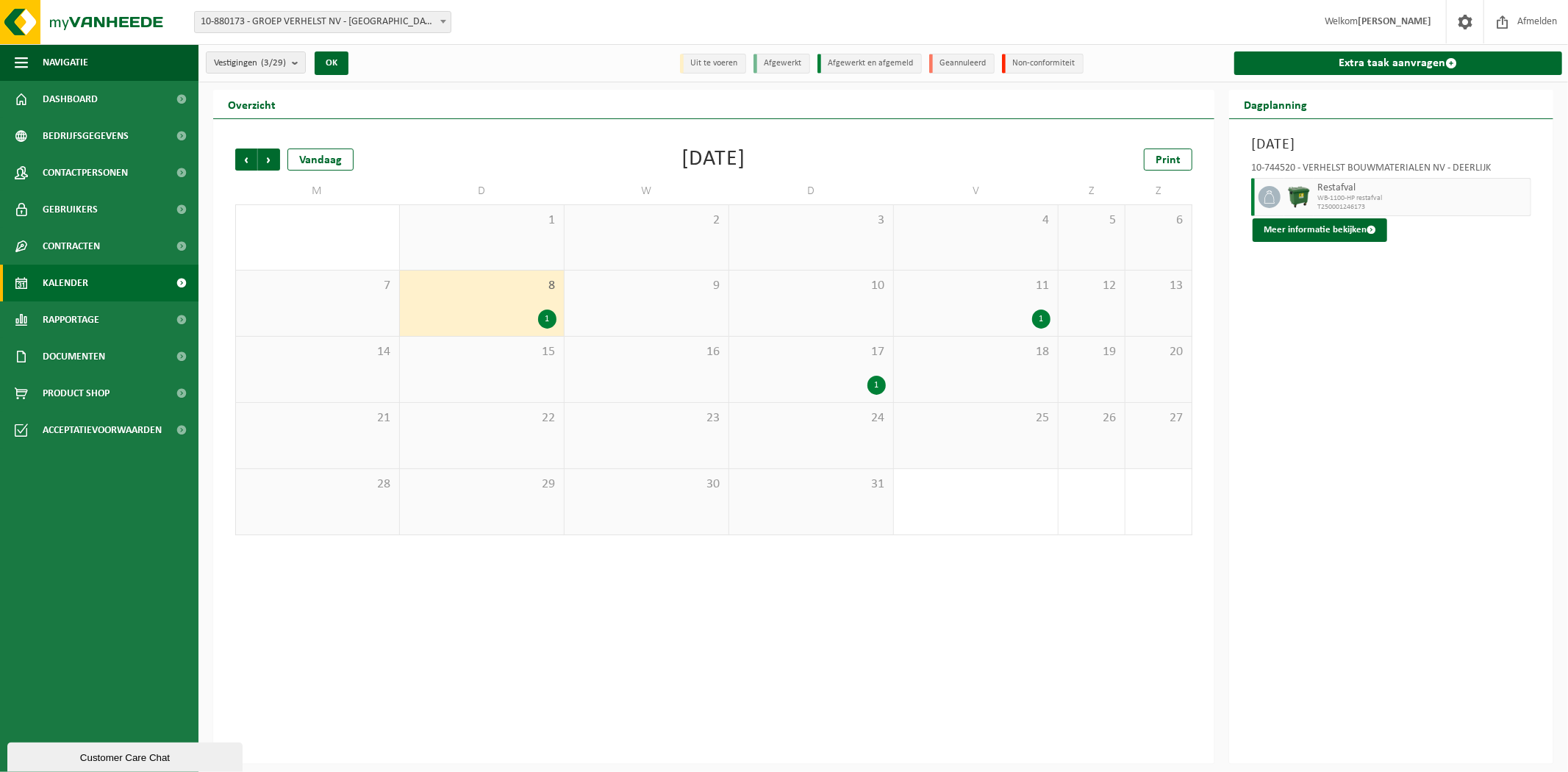
click at [949, 299] on div "11 1" at bounding box center [976, 303] width 164 height 66
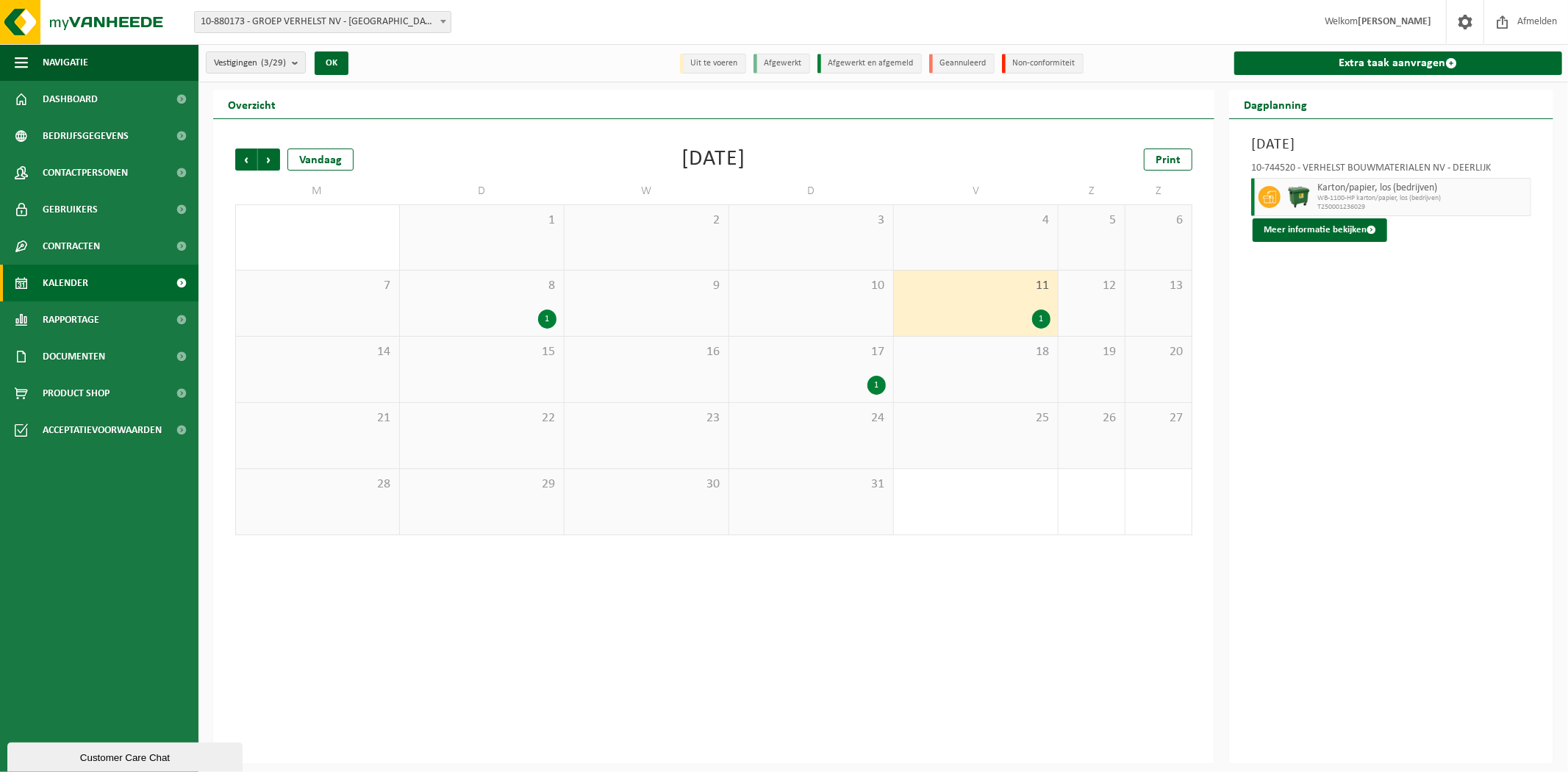
click at [854, 391] on div "1" at bounding box center [811, 386] width 149 height 19
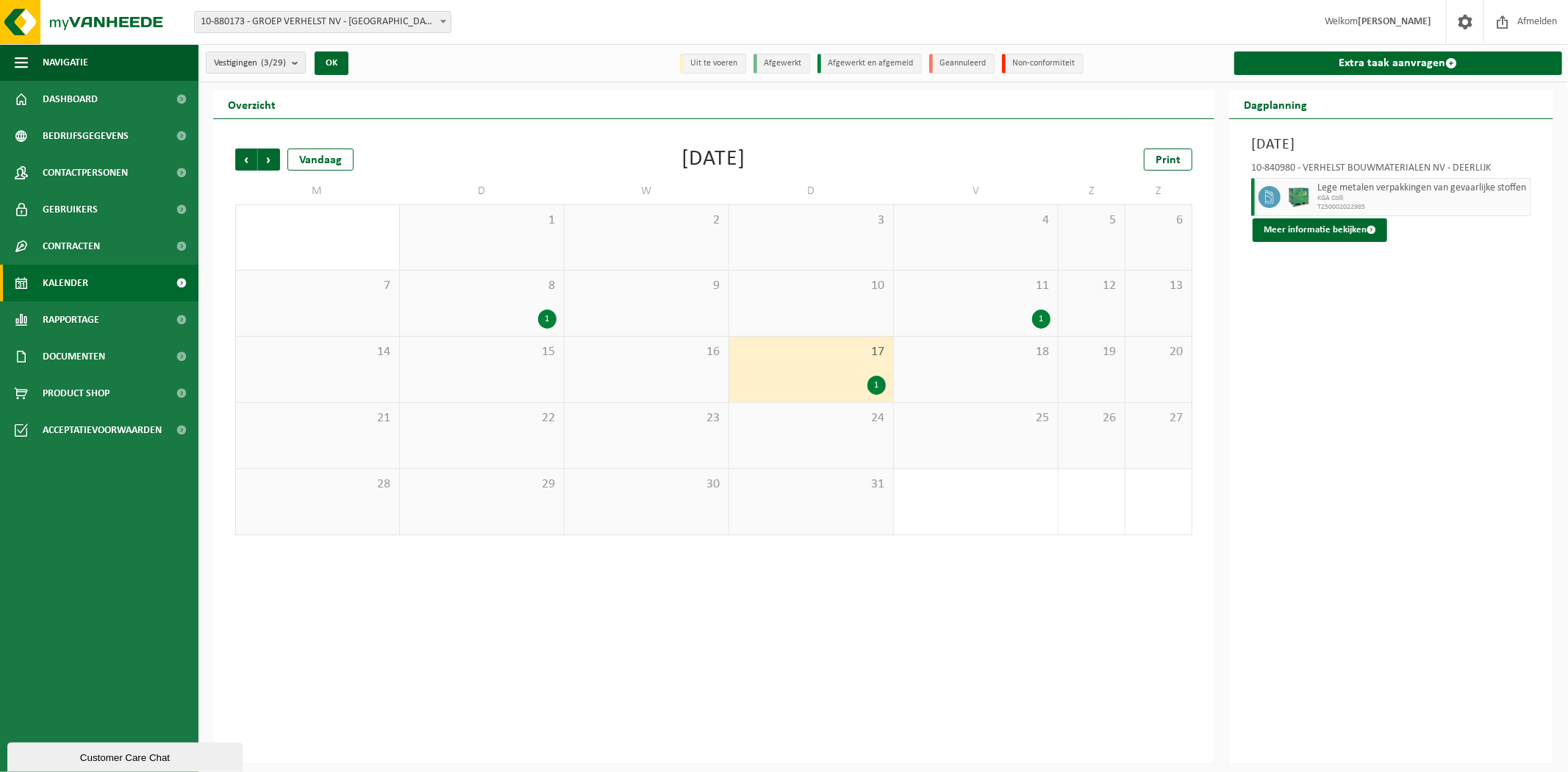
drag, startPoint x: 284, startPoint y: 60, endPoint x: 292, endPoint y: 87, distance: 28.2
click at [284, 60] on count "(3/29)" at bounding box center [273, 63] width 25 height 10
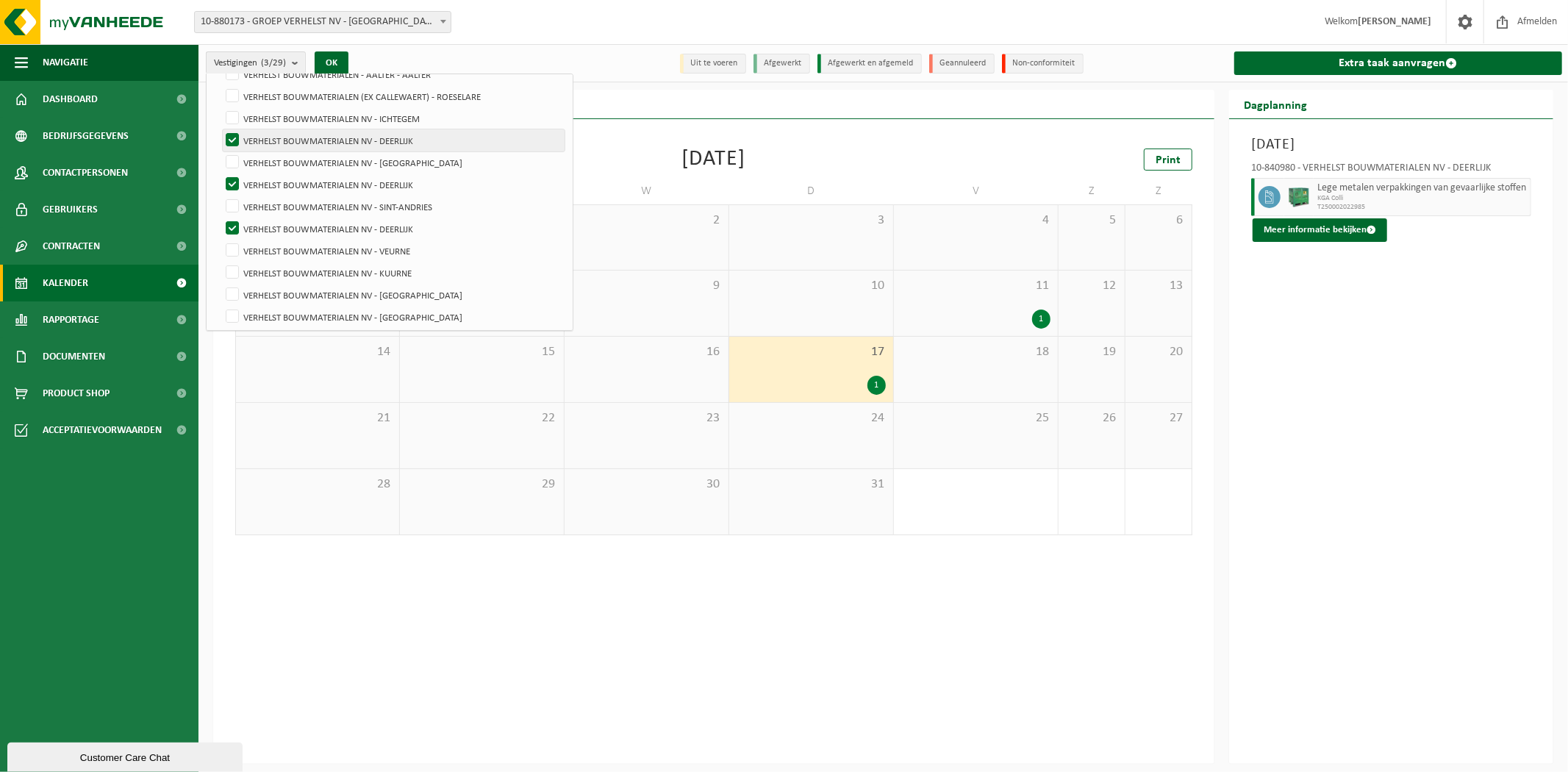
click at [361, 136] on label "VERHELST BOUWMATERIALEN NV - DEERLIJK" at bounding box center [393, 140] width 342 height 22
click at [221, 129] on input "VERHELST BOUWMATERIALEN NV - DEERLIJK" at bounding box center [220, 128] width 1 height 1
checkbox input "false"
click at [336, 179] on label "VERHELST BOUWMATERIALEN NV - DEERLIJK" at bounding box center [393, 184] width 342 height 22
click at [221, 174] on input "VERHELST BOUWMATERIALEN NV - DEERLIJK" at bounding box center [220, 173] width 1 height 1
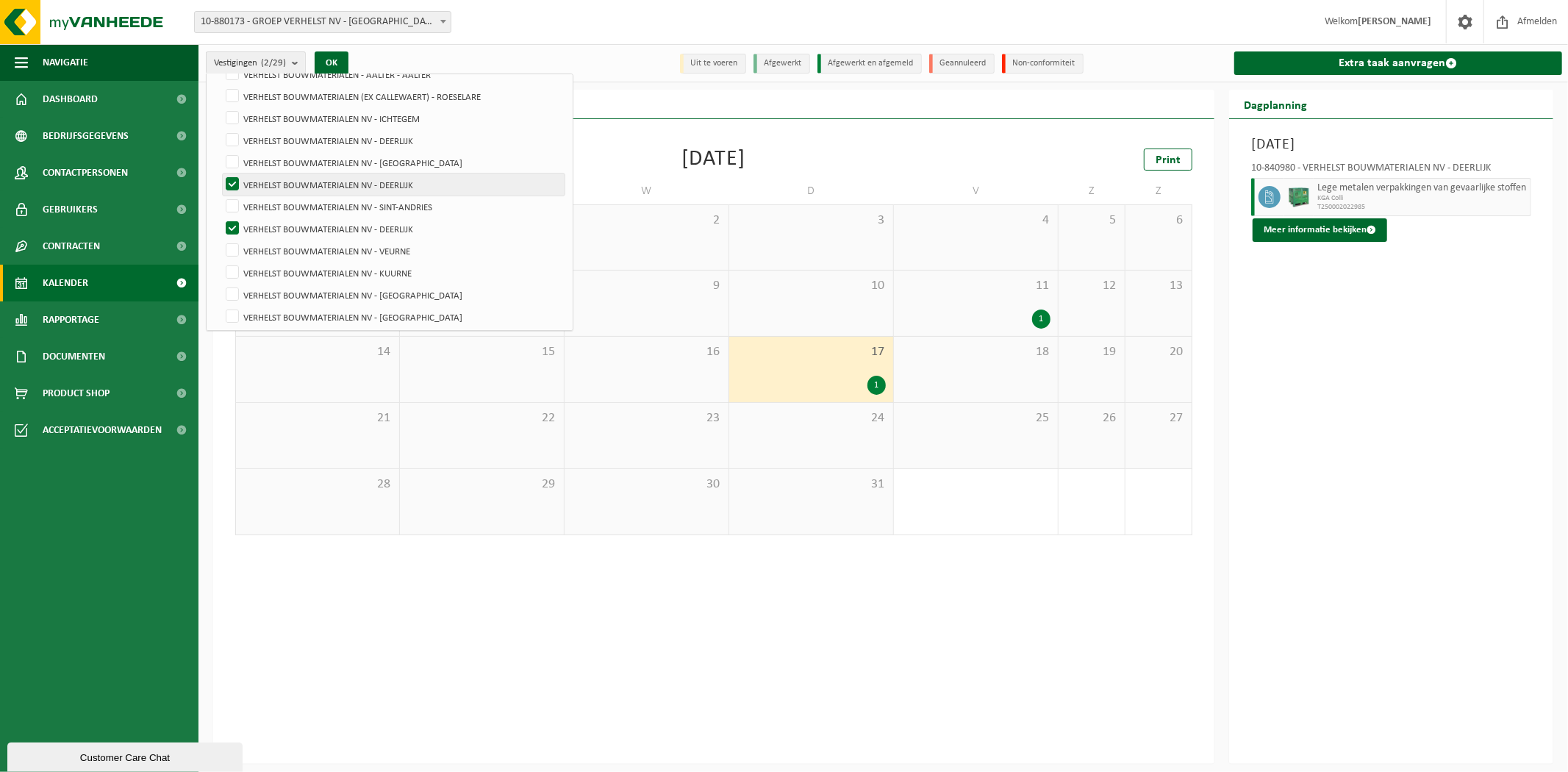
checkbox input "false"
click at [331, 228] on label "VERHELST BOUWMATERIALEN NV - DEERLIJK" at bounding box center [393, 228] width 342 height 22
click at [221, 218] on input "VERHELST BOUWMATERIALEN NV - DEERLIJK" at bounding box center [220, 217] width 1 height 1
checkbox input "false"
click at [384, 90] on label "VERHELST BOUWMATERIALEN (EX CALLEWAERT) - ROESELARE" at bounding box center [393, 96] width 342 height 22
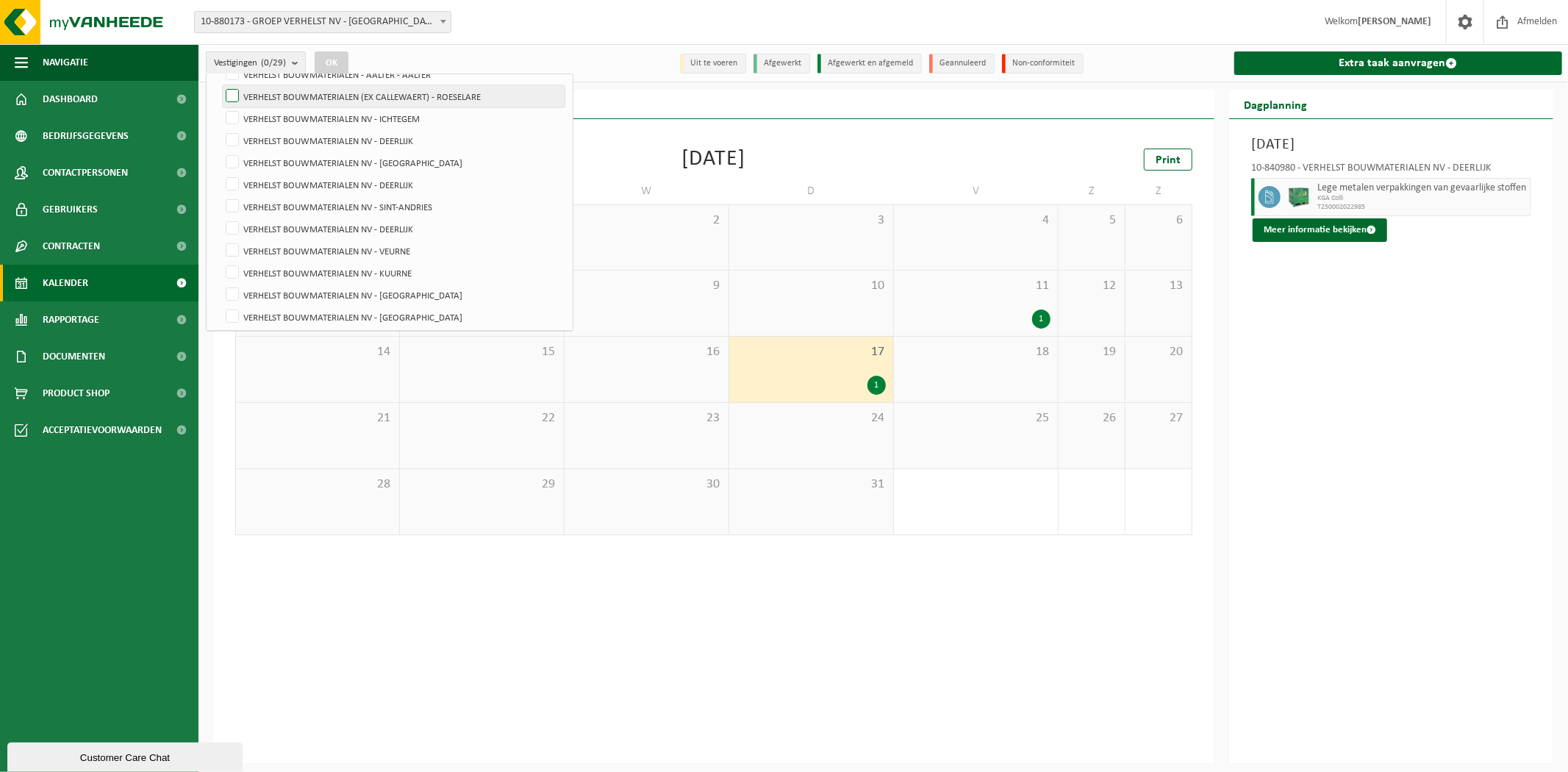
click at [221, 85] on input "VERHELST BOUWMATERIALEN (EX CALLEWAERT) - ROESELARE" at bounding box center [220, 84] width 1 height 1
checkbox input "true"
click at [334, 59] on button "OK" at bounding box center [331, 63] width 34 height 24
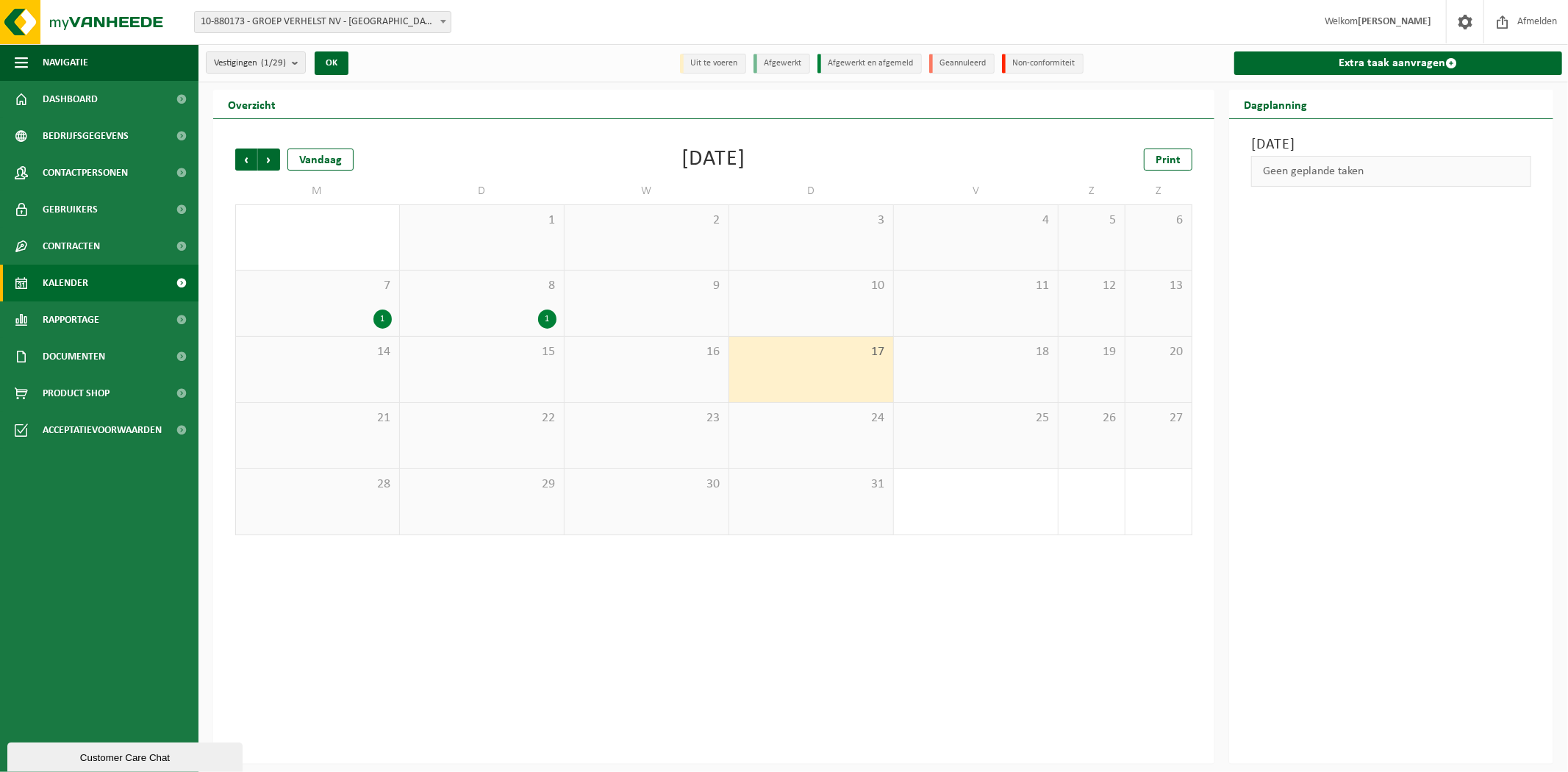
click at [345, 291] on span "7" at bounding box center [317, 286] width 149 height 16
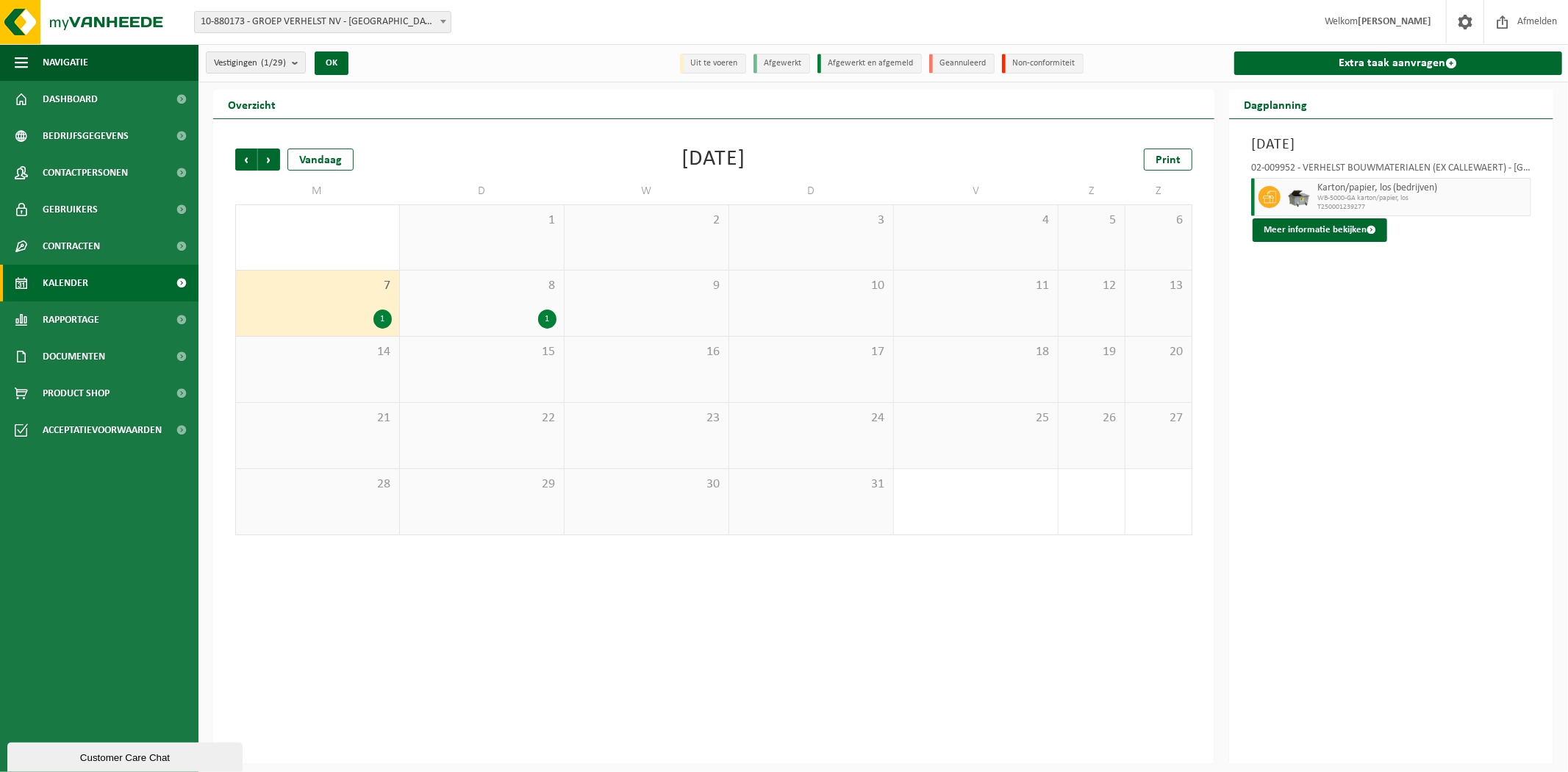
click at [408, 283] on span "8" at bounding box center [482, 286] width 149 height 16
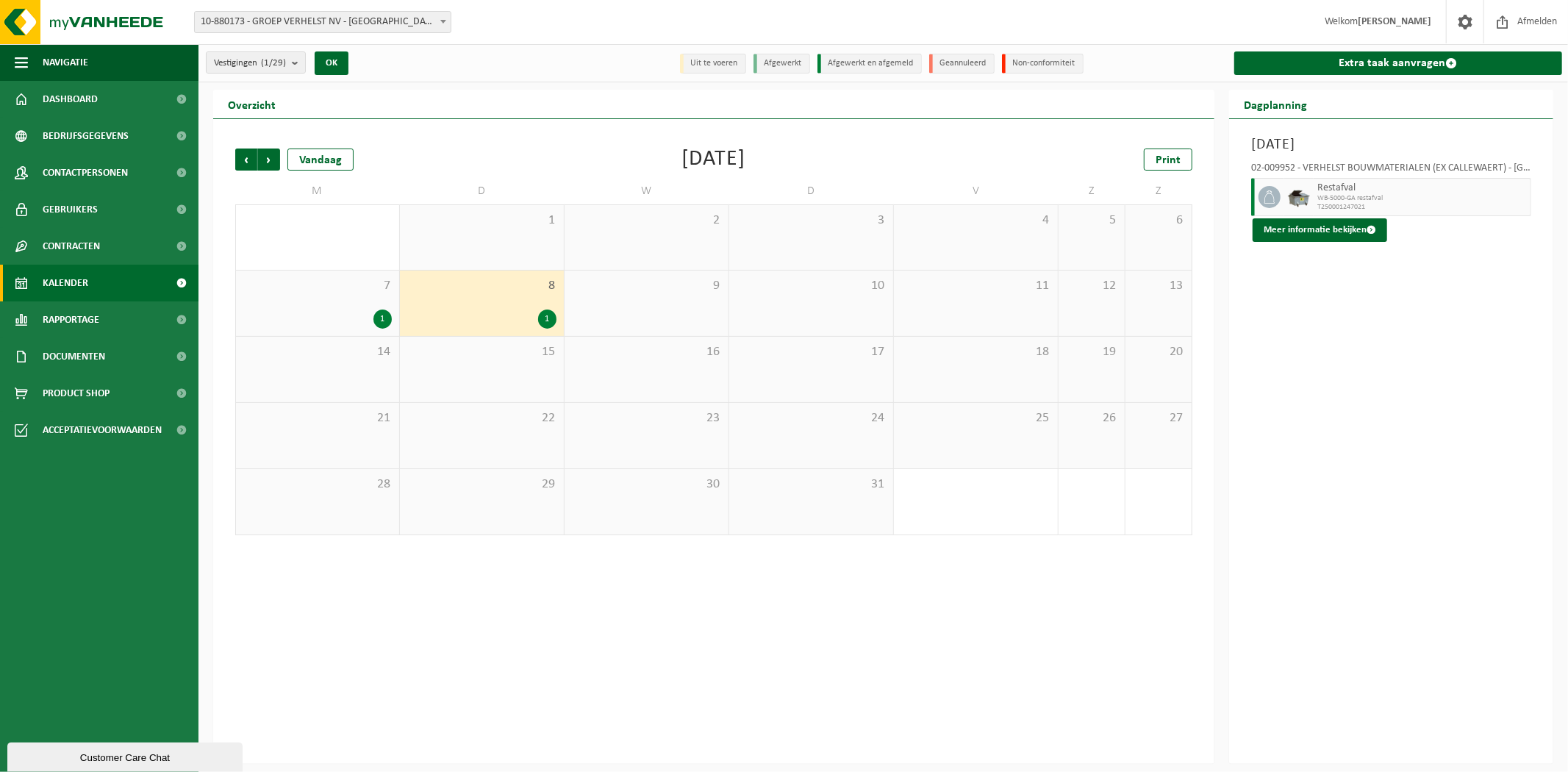
click at [355, 309] on div "1" at bounding box center [317, 319] width 149 height 19
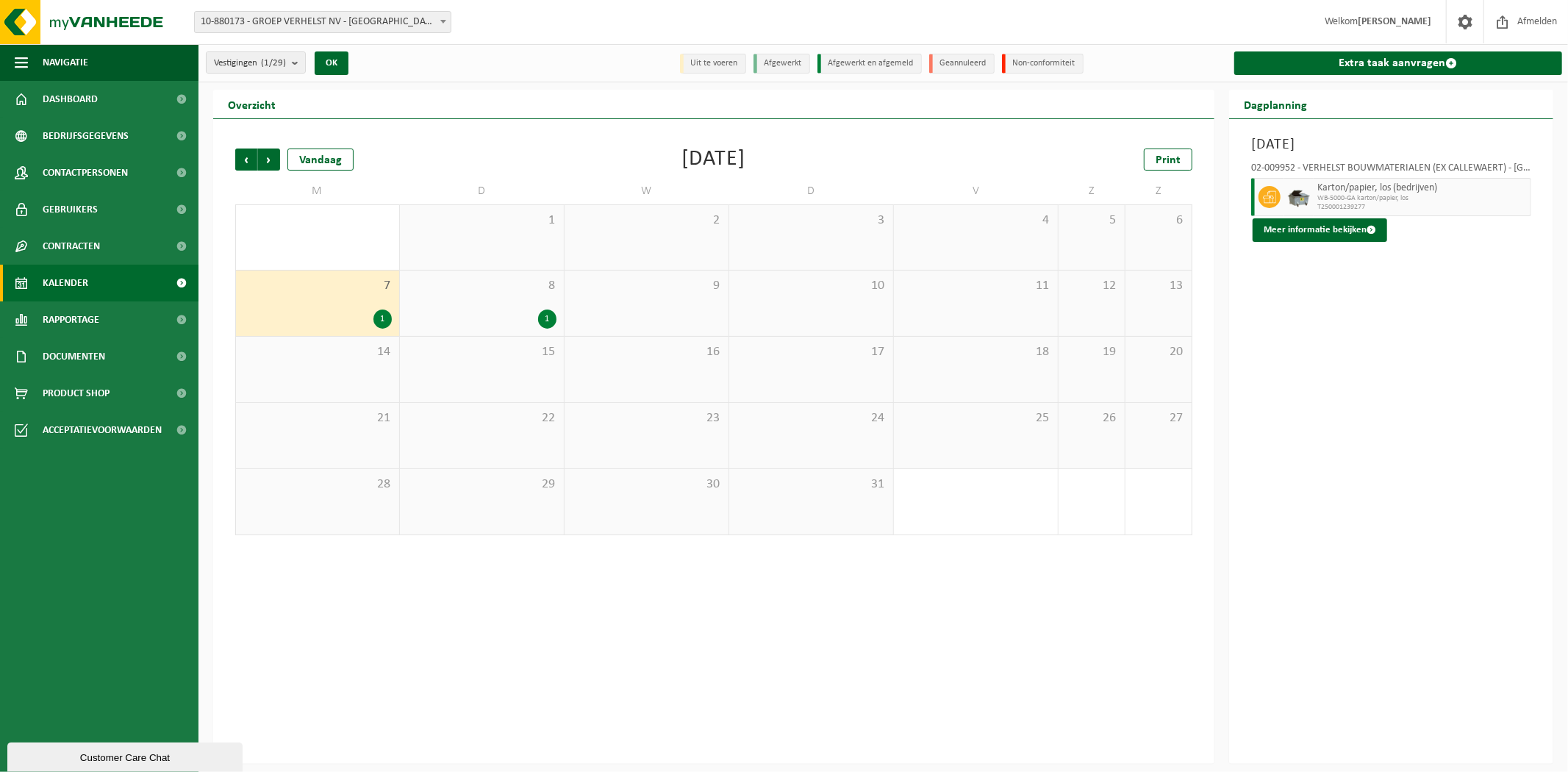
click at [482, 303] on div "8 1" at bounding box center [482, 303] width 164 height 66
